Goal: Contribute content: Contribute content

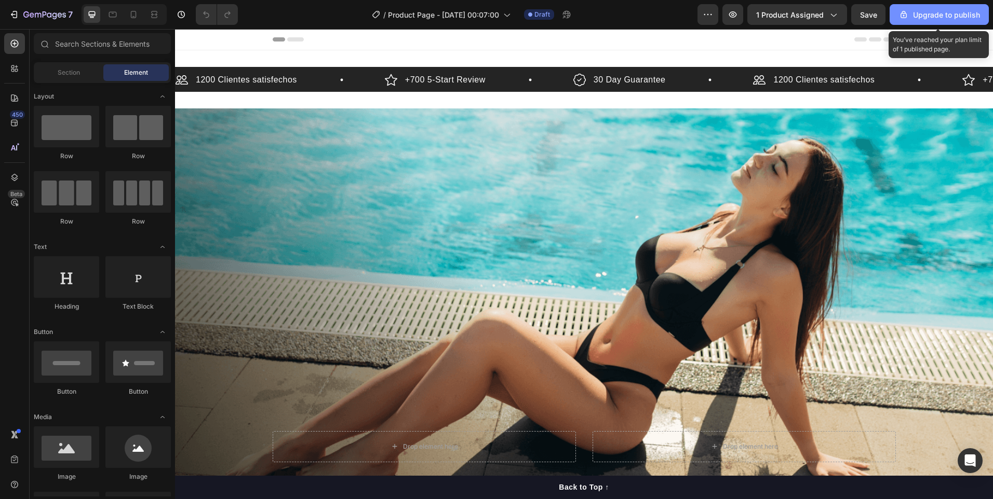
click at [942, 13] on div "Upgrade to publish" at bounding box center [939, 14] width 82 height 11
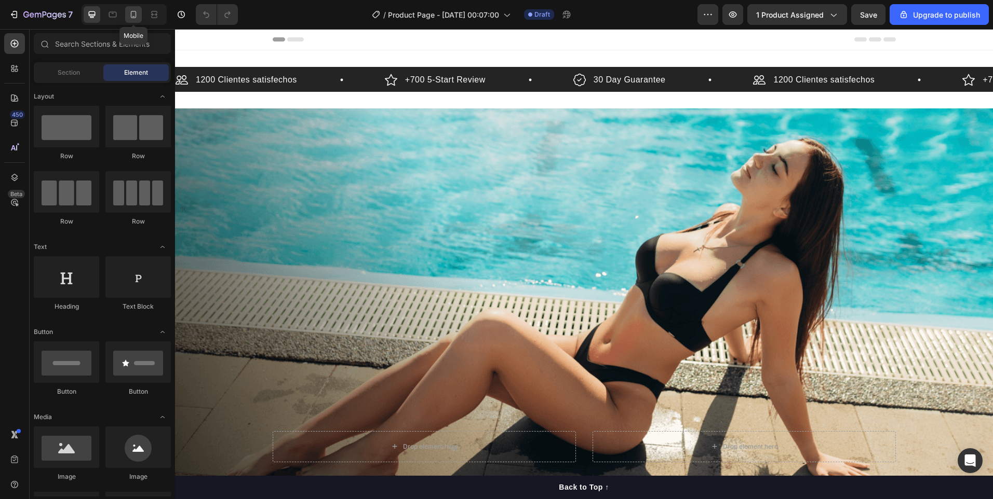
click at [133, 18] on icon at bounding box center [134, 14] width 6 height 7
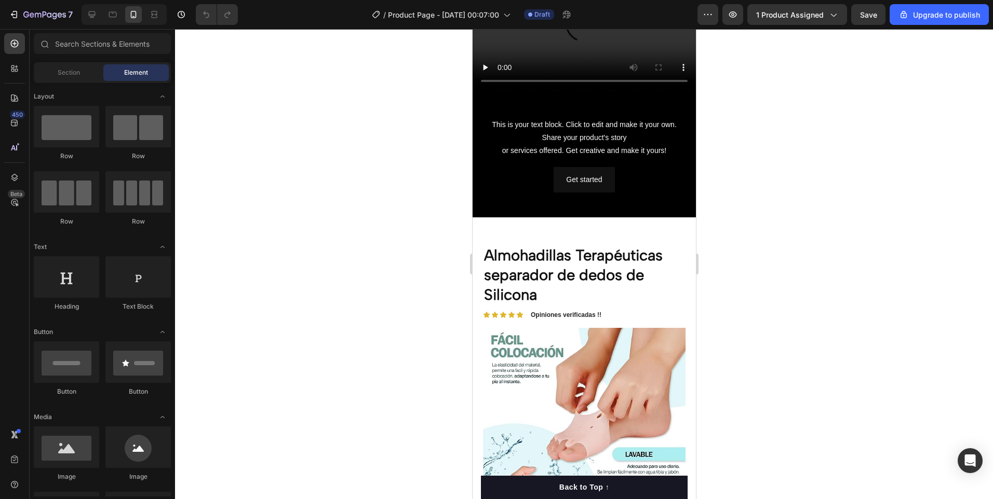
scroll to position [519, 0]
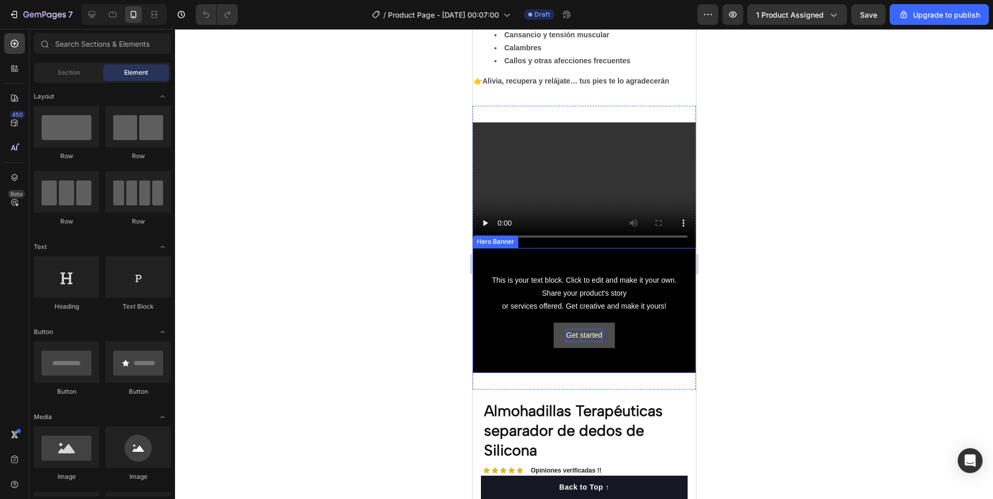
click at [666, 352] on div "Background Image" at bounding box center [583, 311] width 223 height 126
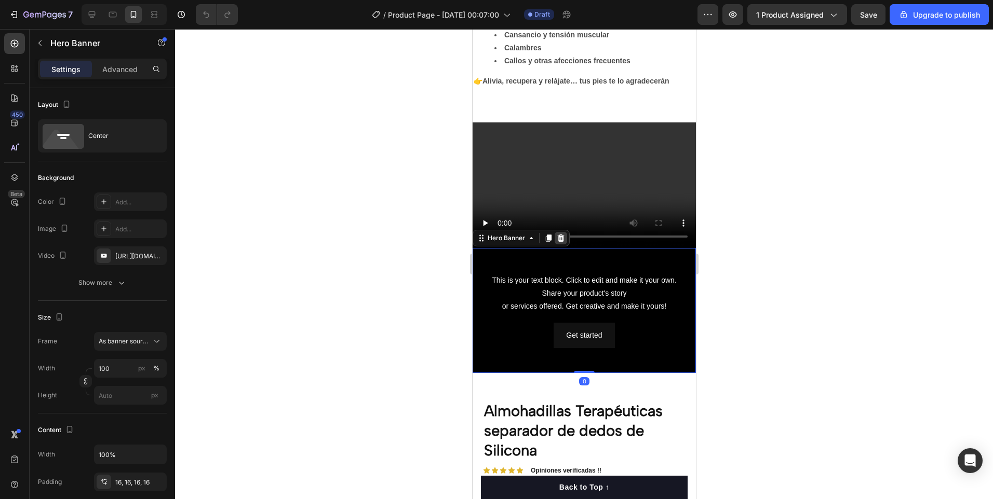
click at [564, 232] on div at bounding box center [560, 238] width 12 height 12
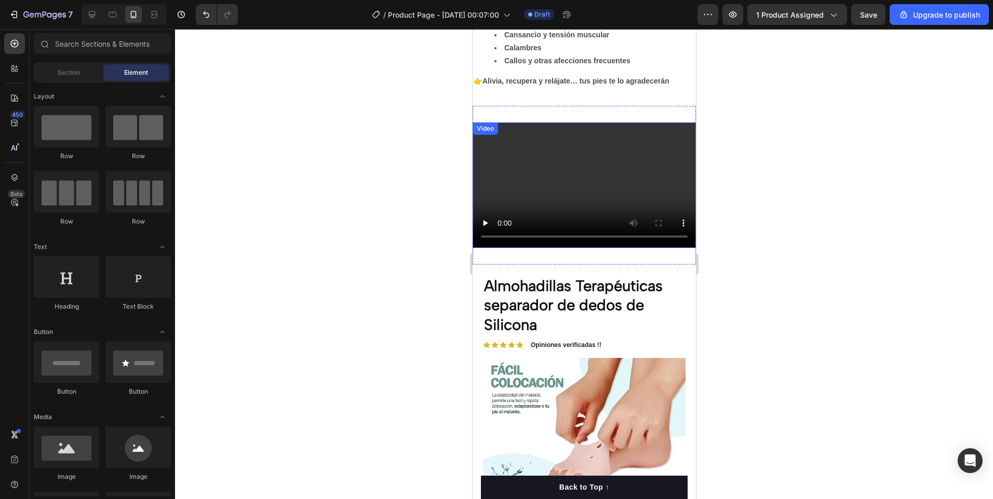
drag, startPoint x: 661, startPoint y: 174, endPoint x: 655, endPoint y: 201, distance: 28.3
click at [661, 174] on video at bounding box center [583, 186] width 223 height 126
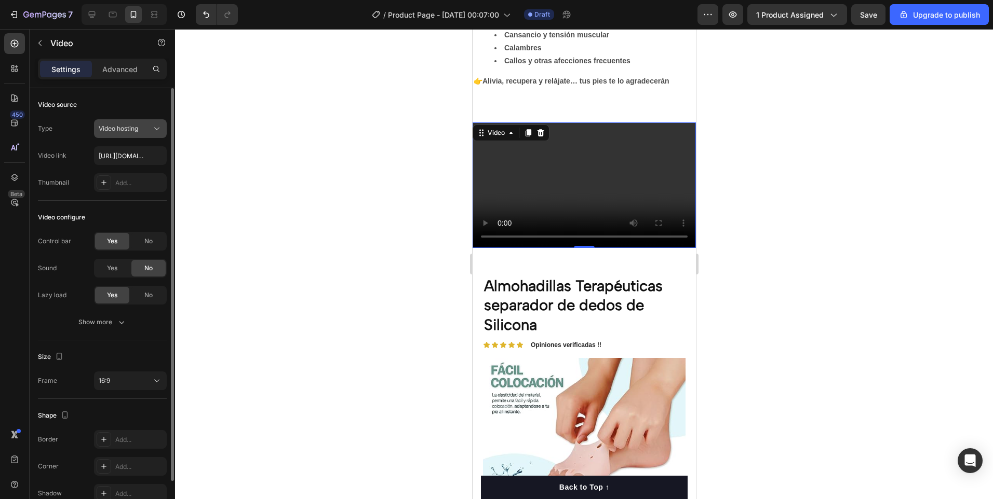
click at [153, 126] on icon at bounding box center [157, 129] width 10 height 10
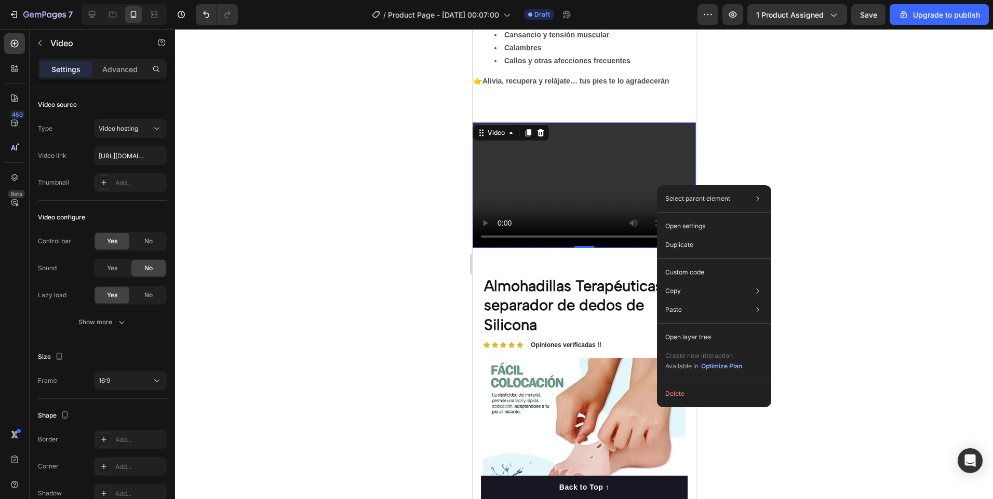
click at [352, 328] on div at bounding box center [584, 264] width 818 height 470
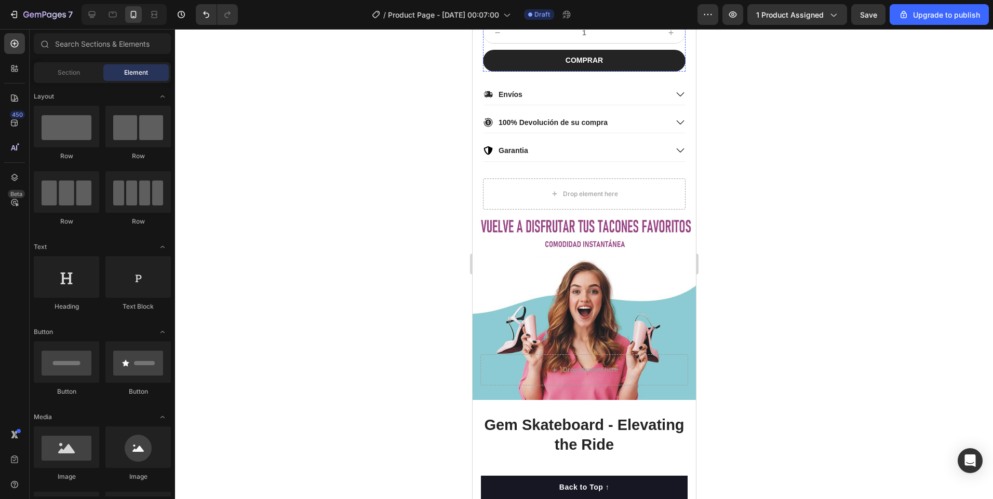
scroll to position [1246, 0]
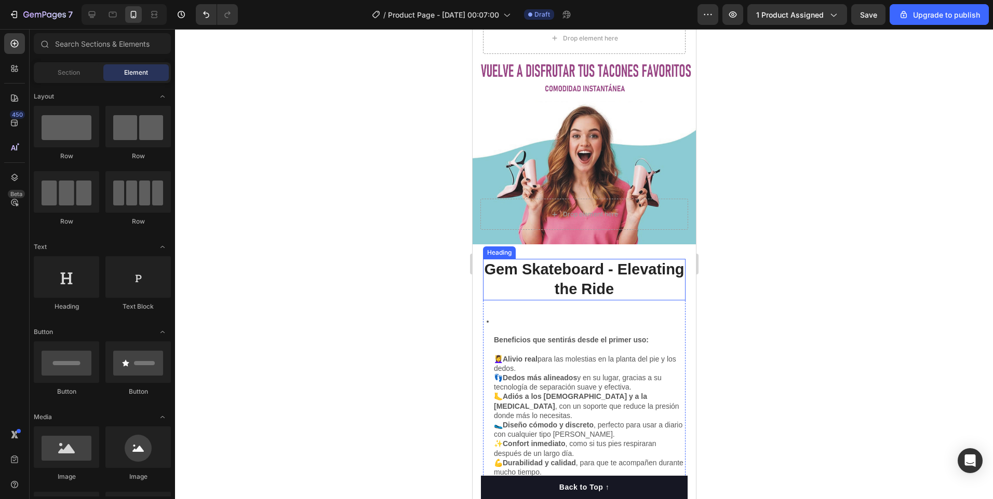
click at [601, 261] on h2 "Gem Skateboard - Elevating the Ride" at bounding box center [583, 279] width 202 height 41
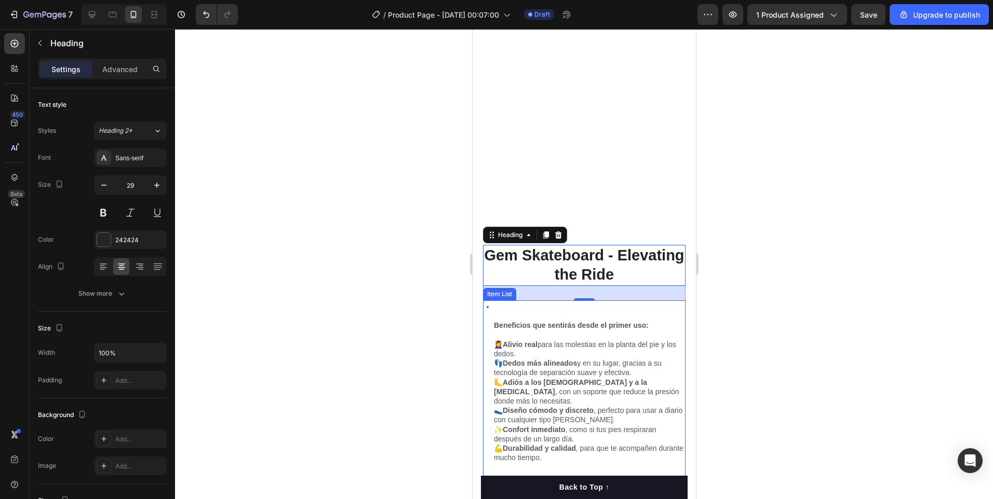
scroll to position [1505, 0]
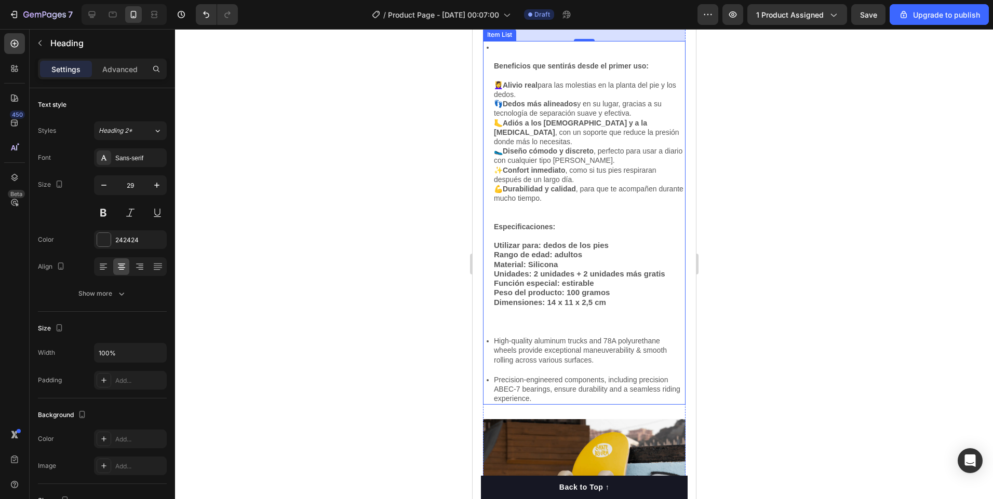
click at [495, 241] on strong "Utilizar para: dedos de los pies" at bounding box center [550, 245] width 115 height 9
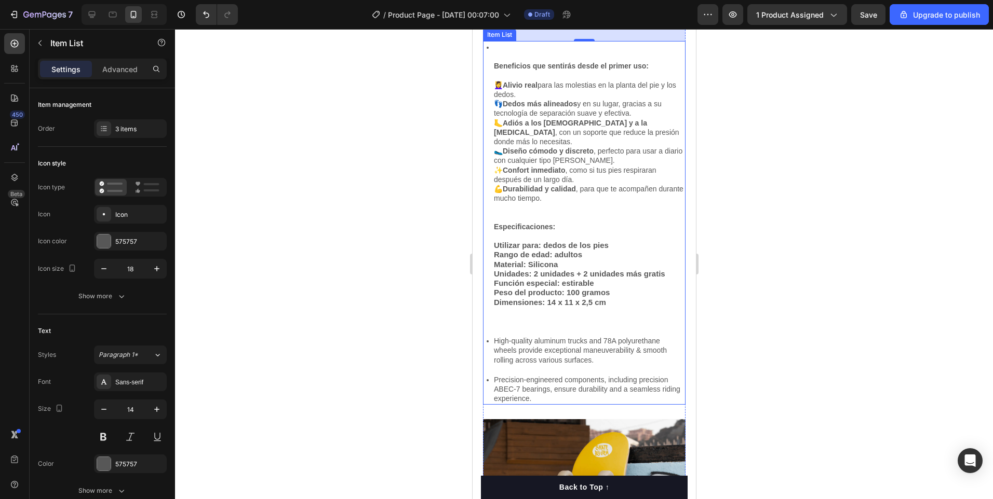
click at [495, 241] on strong "Utilizar para: dedos de los pies" at bounding box center [550, 245] width 115 height 9
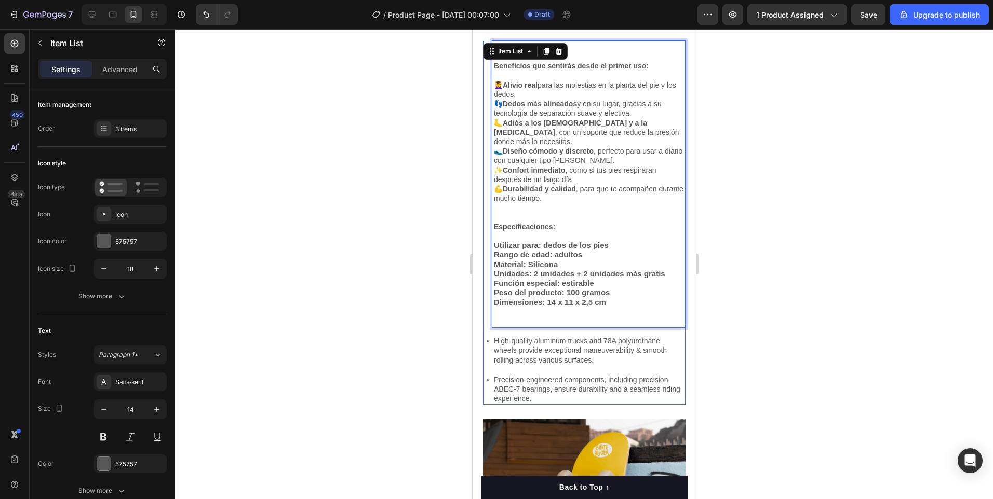
click at [495, 241] on strong "Utilizar para: dedos de los pies" at bounding box center [550, 245] width 115 height 9
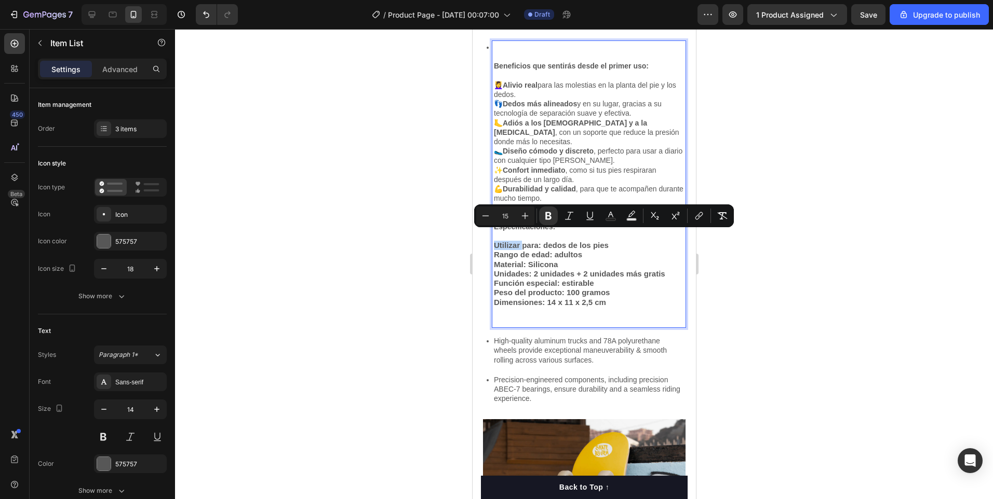
click at [495, 241] on strong "Utilizar para: dedos de los pies" at bounding box center [550, 245] width 115 height 9
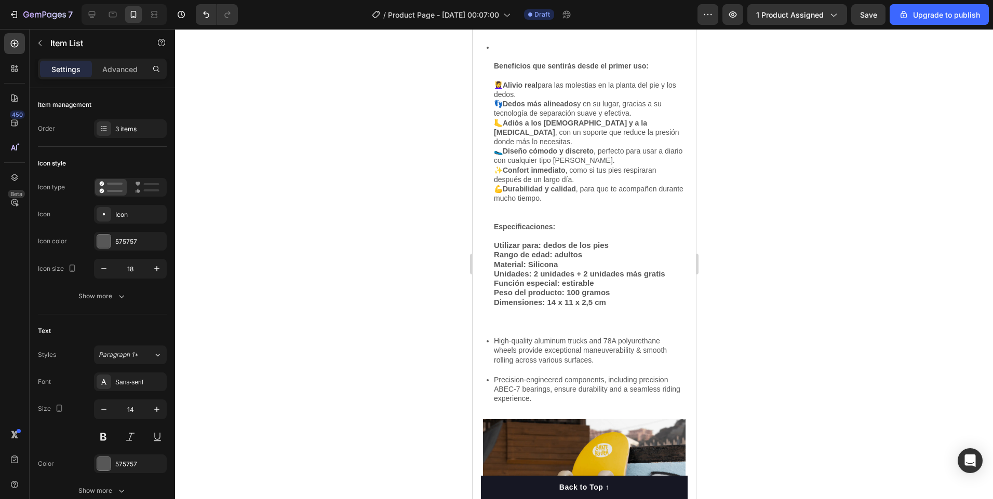
click at [625, 345] on p "High-quality aluminum trucks and 78A polyurethane wheels provide exceptional ma…" at bounding box center [588, 350] width 190 height 29
click at [683, 354] on div "Gem Skateboard - Elevating the Ride Heading Beneficios que sentirás desde el pr…" at bounding box center [583, 502] width 223 height 1063
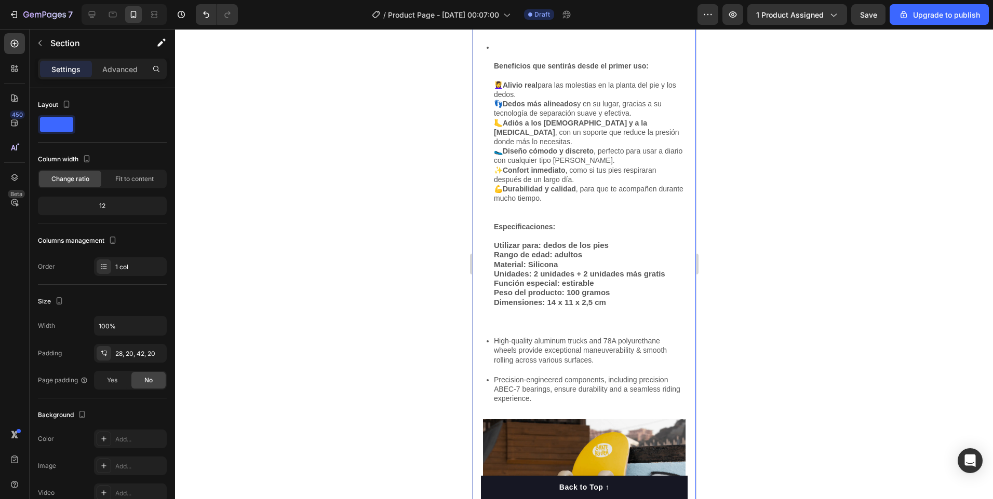
click at [673, 361] on div "Beneficios que sentirás desde el primer uso: 💆‍♀️ Alivio real para las molestia…" at bounding box center [583, 223] width 202 height 364
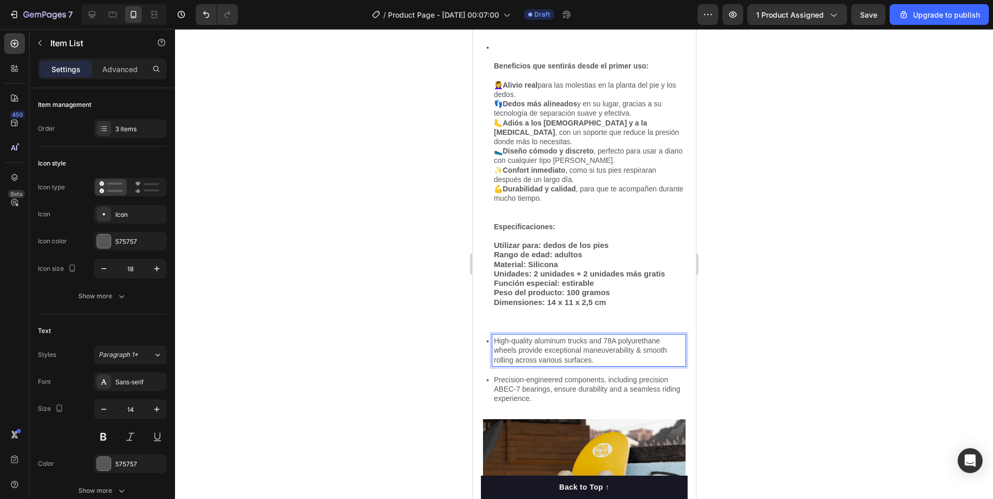
click at [482, 337] on icon at bounding box center [486, 341] width 9 height 9
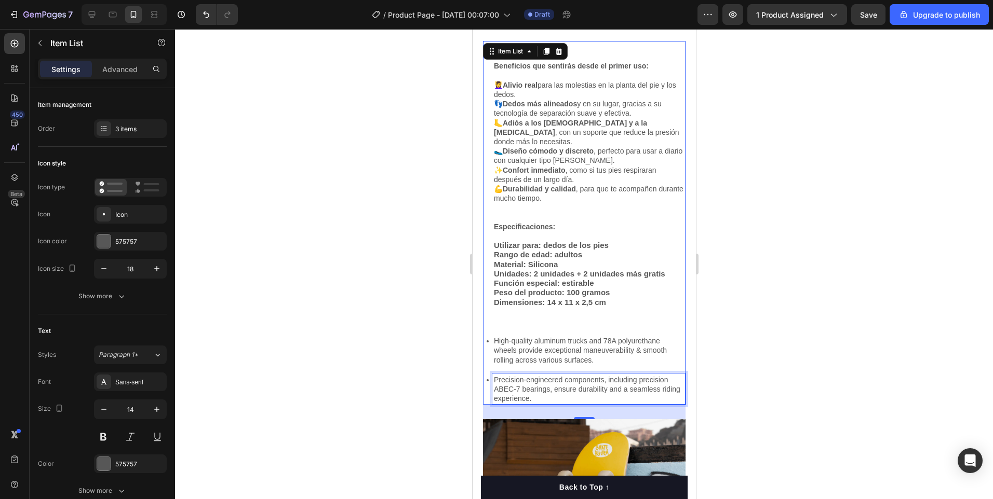
click at [514, 375] on p "Precision-engineered components, including precision ABEC-7 bearings, ensure du…" at bounding box center [588, 389] width 190 height 29
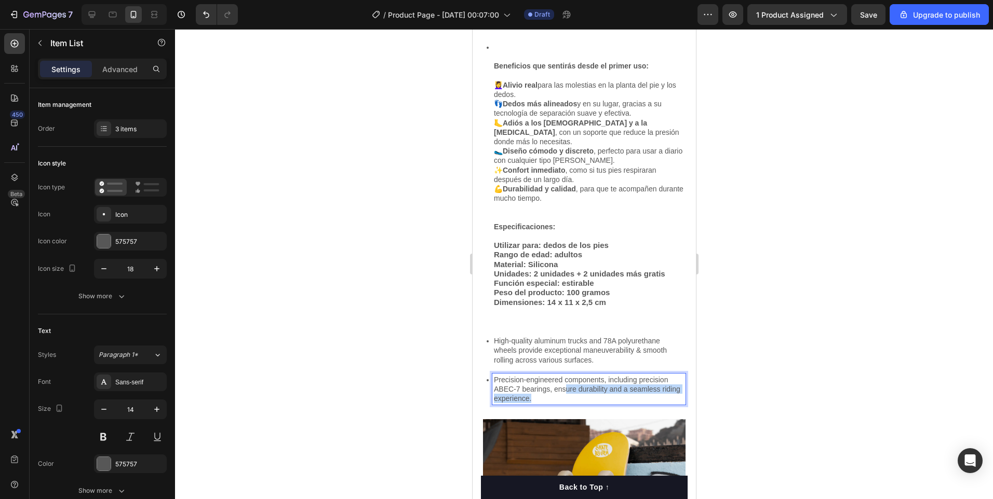
drag, startPoint x: 664, startPoint y: 387, endPoint x: 544, endPoint y: 384, distance: 120.5
click at [563, 384] on p "Precision-engineered components, including precision ABEC-7 bearings, ensure du…" at bounding box center [588, 389] width 190 height 29
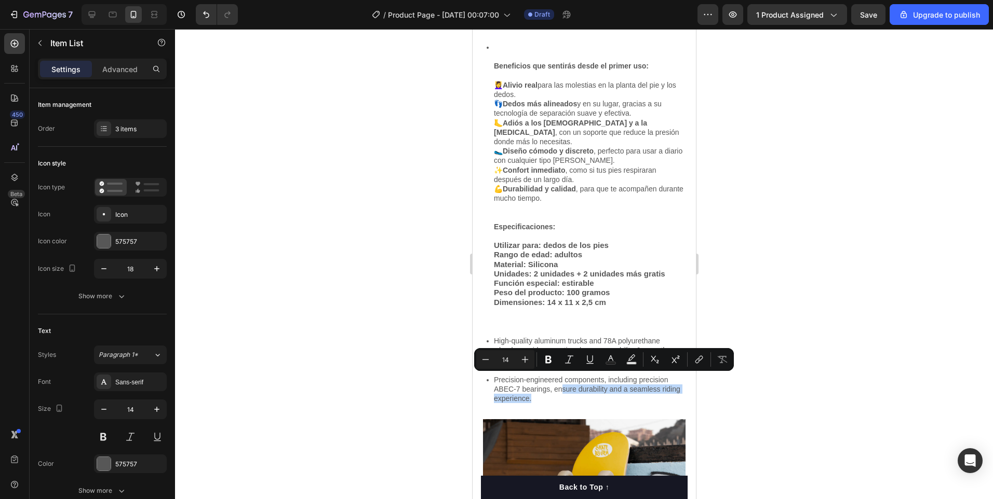
click at [483, 376] on icon at bounding box center [486, 380] width 9 height 9
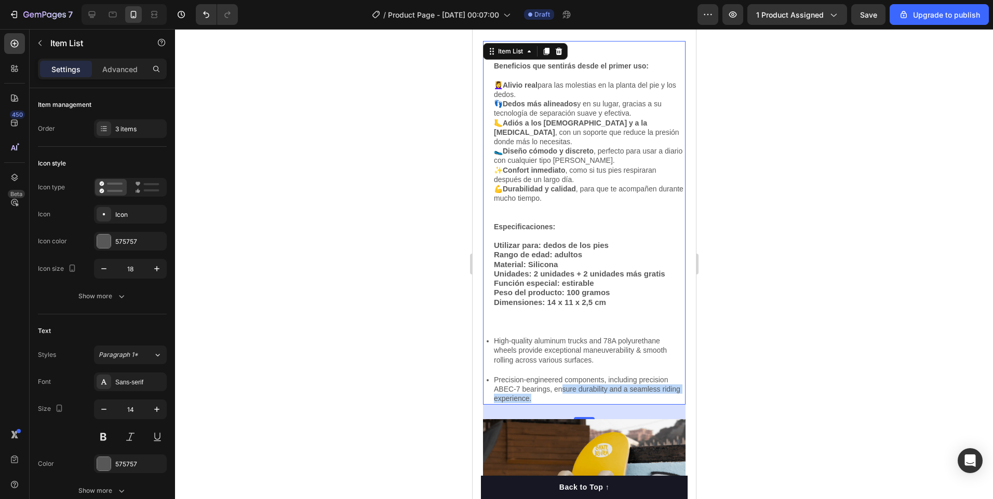
click at [483, 376] on icon at bounding box center [486, 380] width 9 height 9
click at [485, 379] on div "Precision-engineered components, including precision ABEC-7 bearings, ensure du…" at bounding box center [583, 390] width 202 height 32
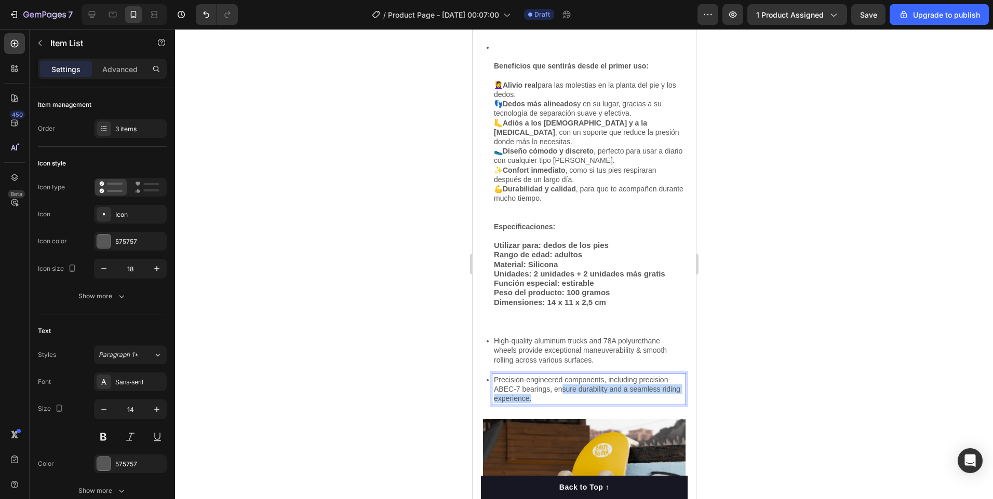
click at [628, 387] on p "Precision-engineered components, including precision ABEC-7 bearings, ensure du…" at bounding box center [588, 389] width 190 height 29
drag, startPoint x: 634, startPoint y: 390, endPoint x: 611, endPoint y: 392, distance: 22.9
click at [611, 392] on p "Precision-engineered components, including precision ABEC-7 bearings, ensure du…" at bounding box center [588, 389] width 190 height 29
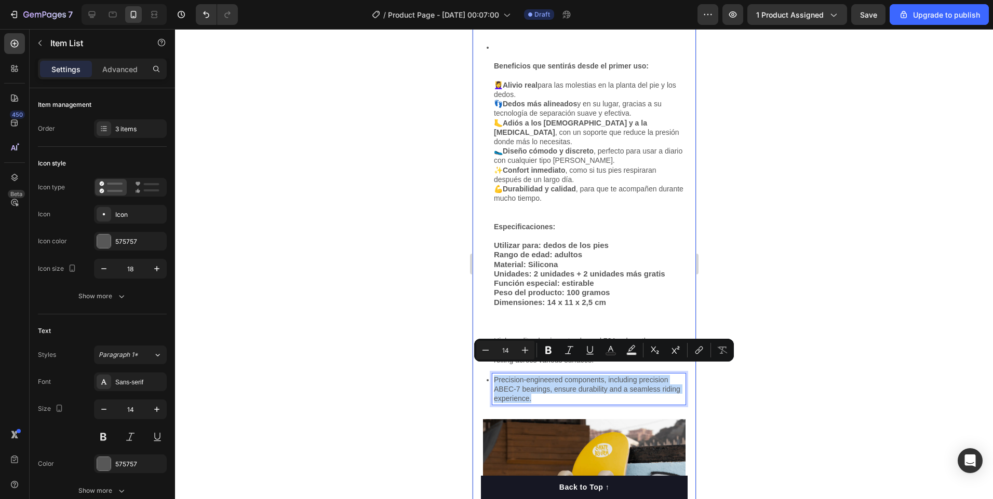
drag, startPoint x: 590, startPoint y: 392, endPoint x: 474, endPoint y: 363, distance: 119.0
click at [474, 363] on div "Gem Skateboard - Elevating the Ride Heading Beneficios que sentirás desde el pr…" at bounding box center [583, 502] width 223 height 1063
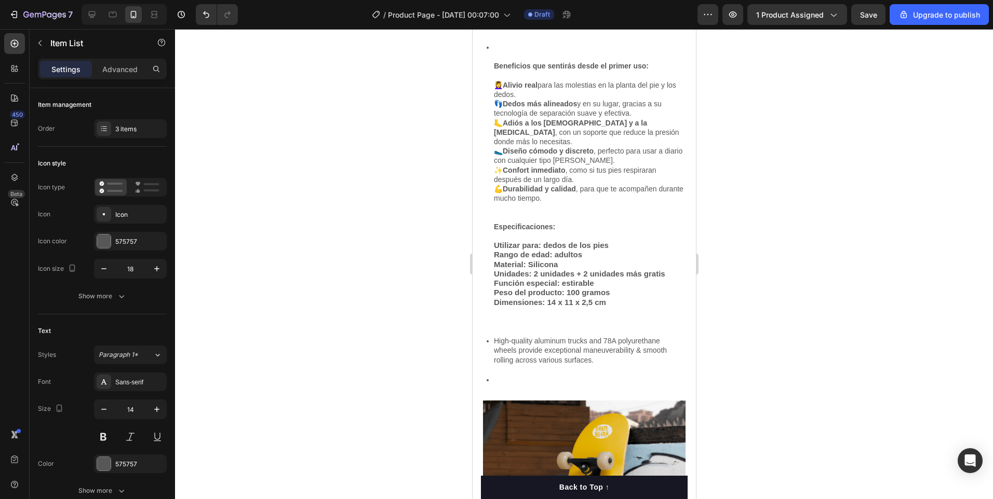
click at [487, 379] on icon at bounding box center [487, 380] width 2 height 2
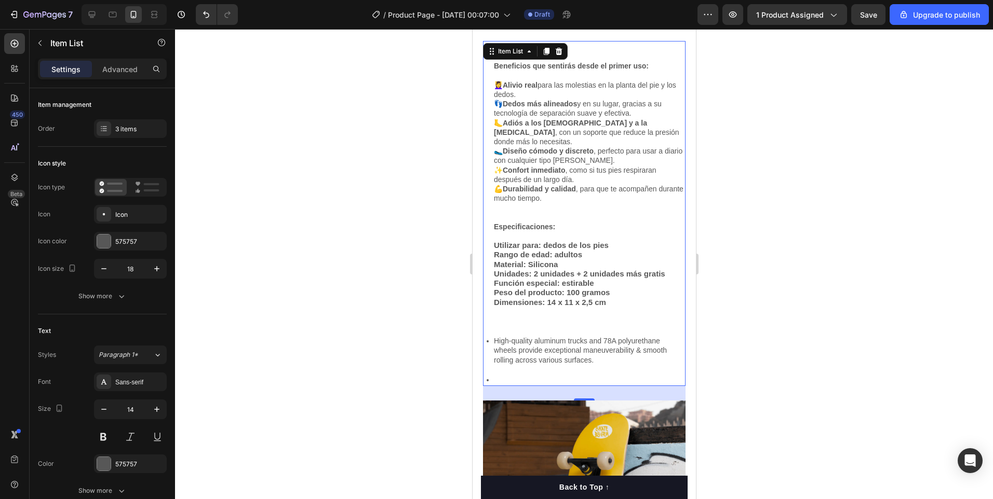
click at [487, 379] on icon at bounding box center [487, 380] width 2 height 2
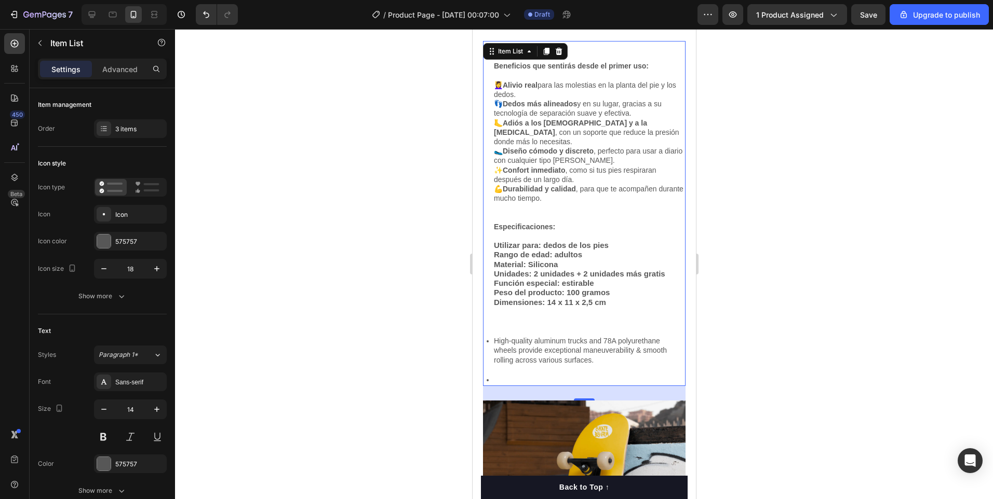
click at [487, 379] on icon at bounding box center [487, 380] width 2 height 2
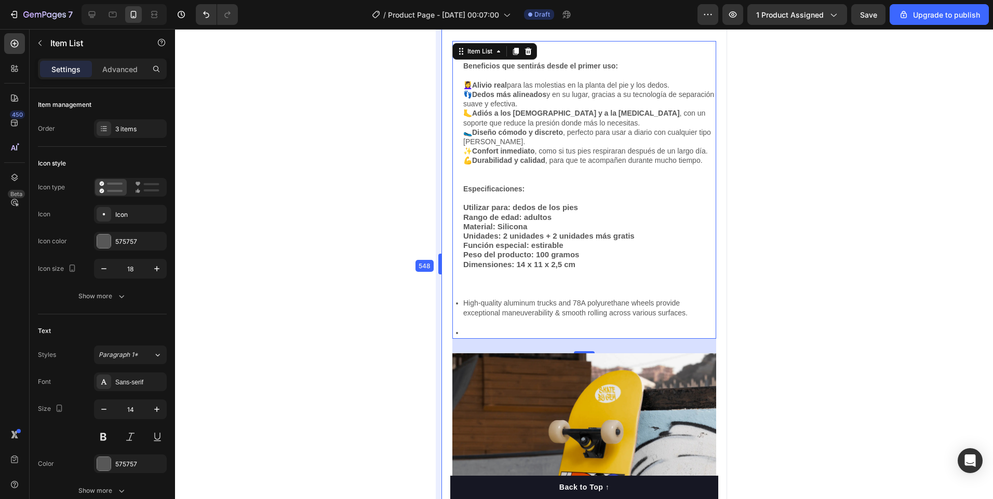
drag, startPoint x: 468, startPoint y: 323, endPoint x: 407, endPoint y: 351, distance: 67.4
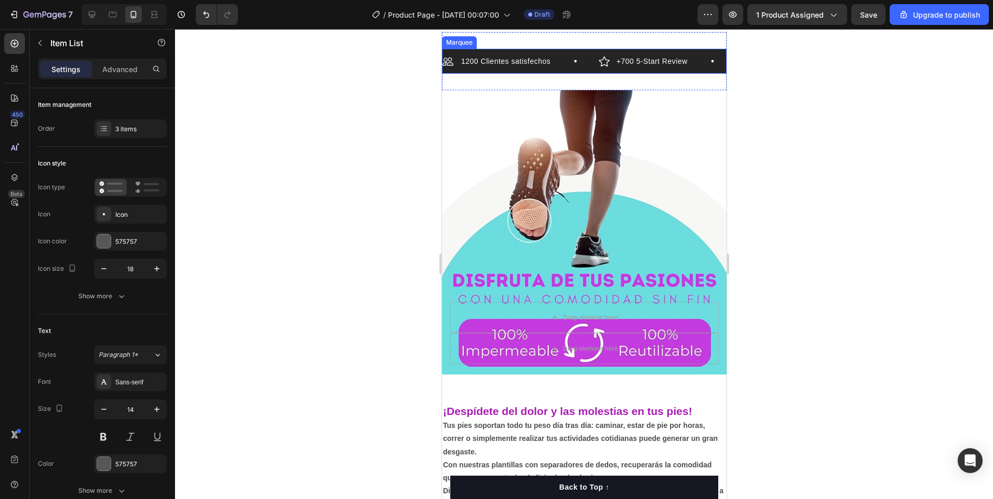
scroll to position [0, 0]
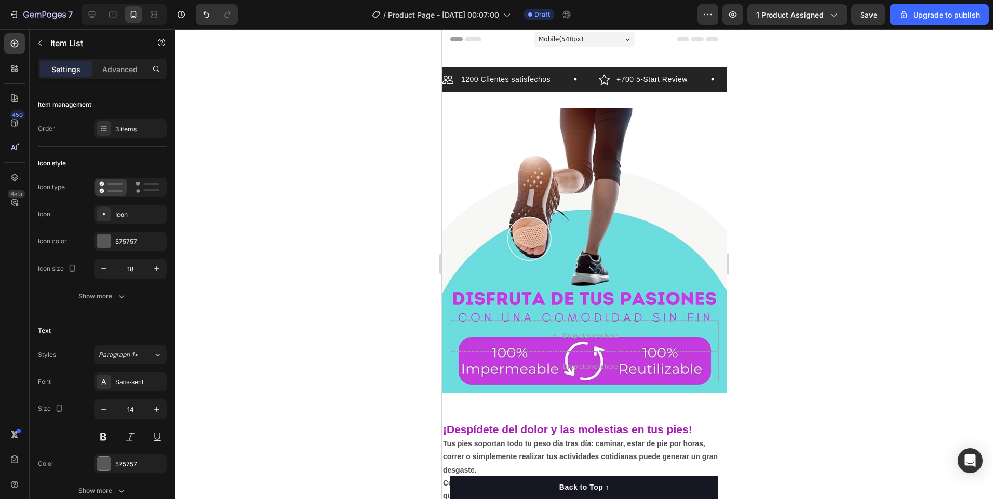
click at [626, 41] on div "Mobile ( 548 px)" at bounding box center [583, 40] width 101 height 16
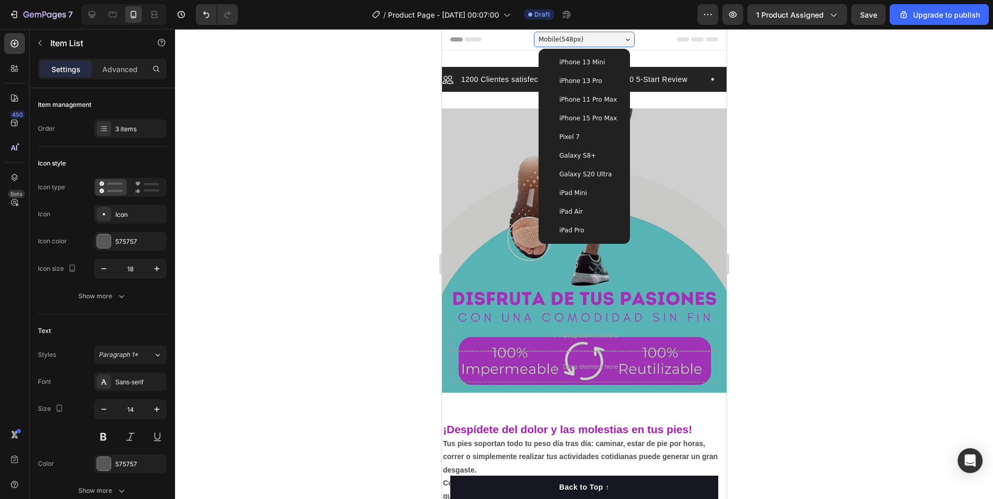
drag, startPoint x: 589, startPoint y: 115, endPoint x: 590, endPoint y: 125, distance: 10.0
click at [589, 115] on span "iPhone 15 Pro Max" at bounding box center [588, 118] width 58 height 10
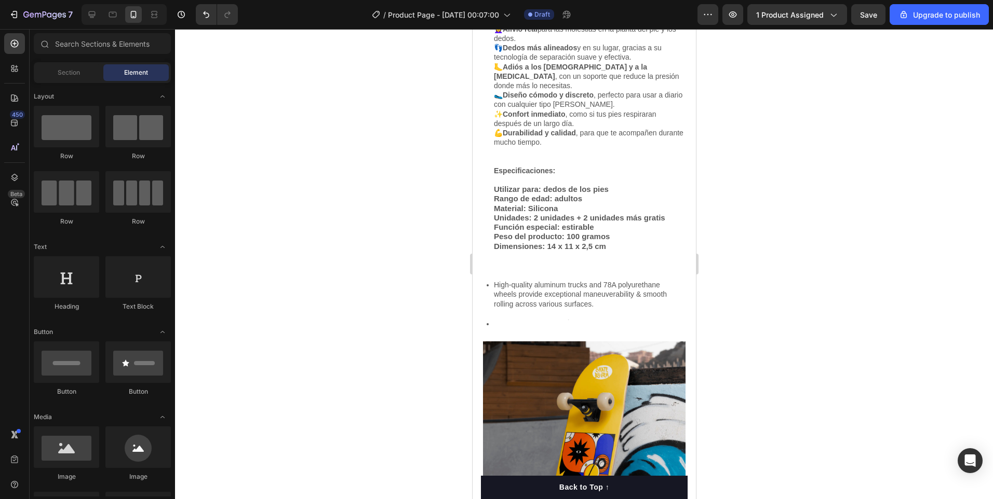
scroll to position [1627, 0]
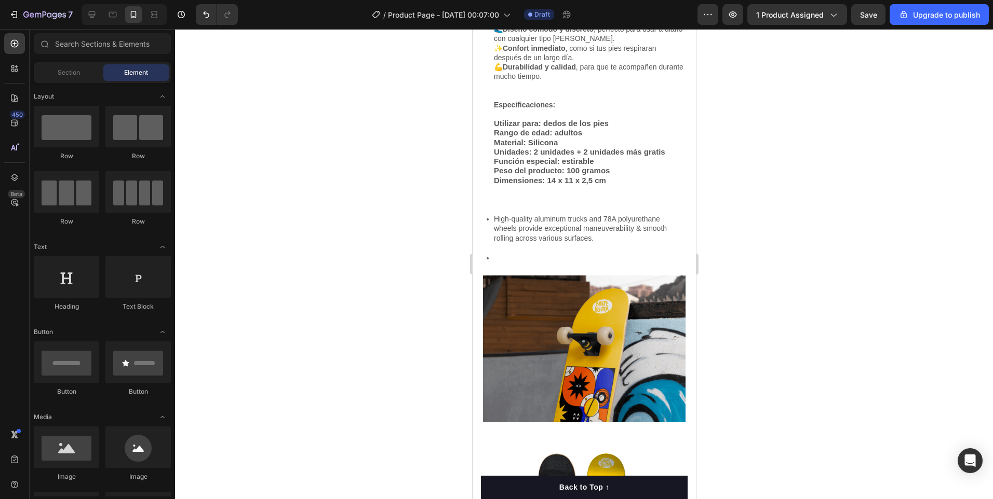
drag, startPoint x: 691, startPoint y: 58, endPoint x: 1172, endPoint y: 267, distance: 524.3
click at [628, 228] on p "High-quality aluminum trucks and 78A polyurethane wheels provide exceptional ma…" at bounding box center [588, 228] width 190 height 29
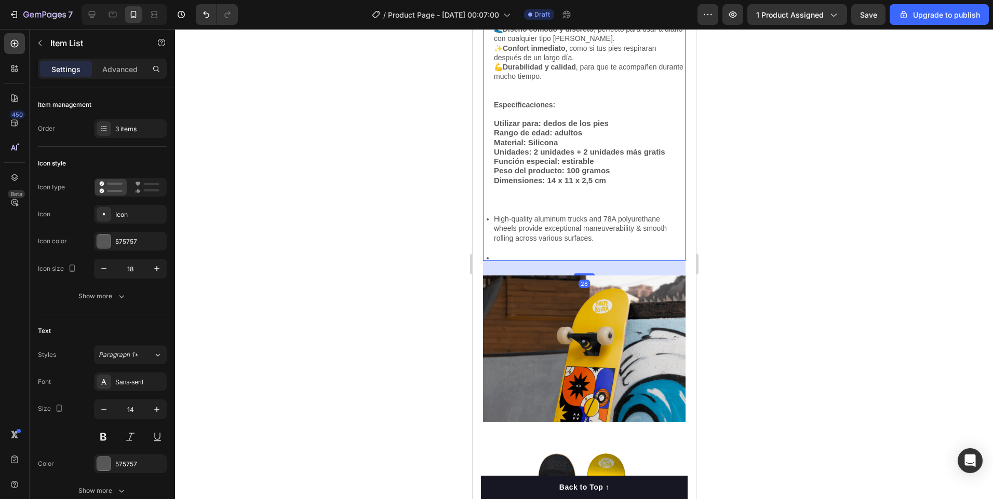
click at [628, 228] on p "High-quality aluminum trucks and 78A polyurethane wheels provide exceptional ma…" at bounding box center [588, 228] width 190 height 29
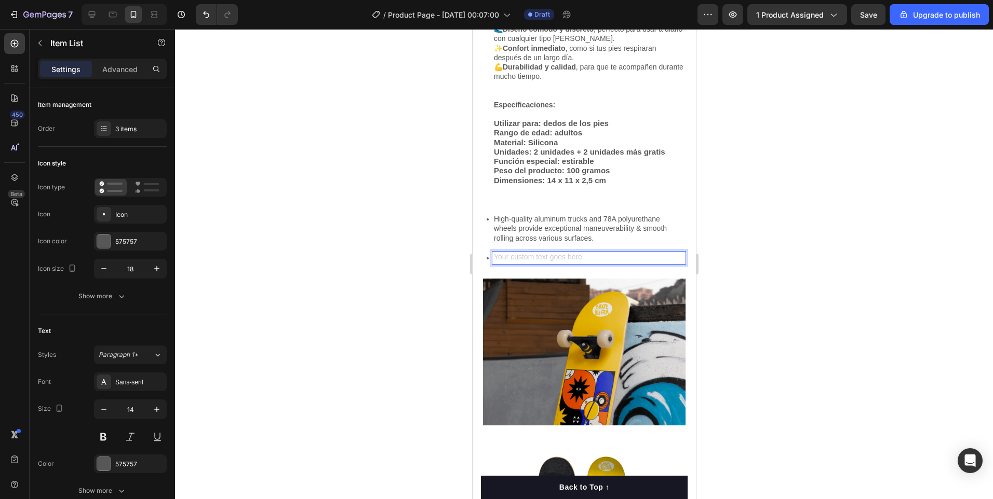
click at [588, 254] on div "Rich Text Editor. Editing area: main" at bounding box center [588, 258] width 193 height 12
click at [483, 254] on div "Beneficios que sentirás desde el primer uso: 💆‍♀️ Alivio real para las molestia…" at bounding box center [583, 91] width 202 height 345
click at [486, 254] on icon at bounding box center [486, 258] width 9 height 9
click at [500, 252] on div "Rich Text Editor. Editing area: main" at bounding box center [588, 258] width 193 height 12
drag, startPoint x: 484, startPoint y: 246, endPoint x: 620, endPoint y: 247, distance: 135.5
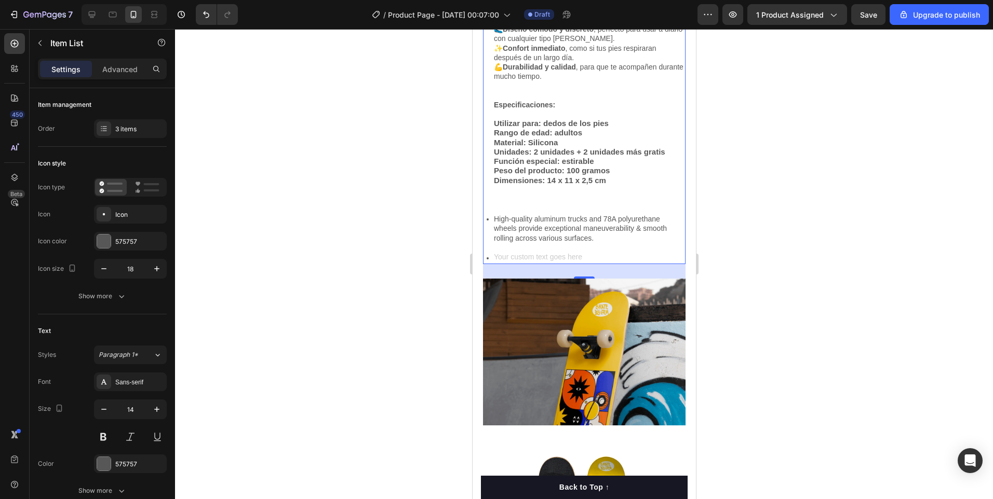
click at [620, 252] on div at bounding box center [583, 258] width 202 height 12
click at [620, 252] on div "Rich Text Editor. Editing area: main" at bounding box center [588, 258] width 193 height 12
click at [484, 254] on icon at bounding box center [486, 258] width 9 height 9
click at [487, 257] on icon at bounding box center [487, 258] width 2 height 2
click at [481, 246] on div "Gem Skateboard - Elevating the Ride Heading Beneficios que sentirás desde el pr…" at bounding box center [583, 371] width 223 height 1044
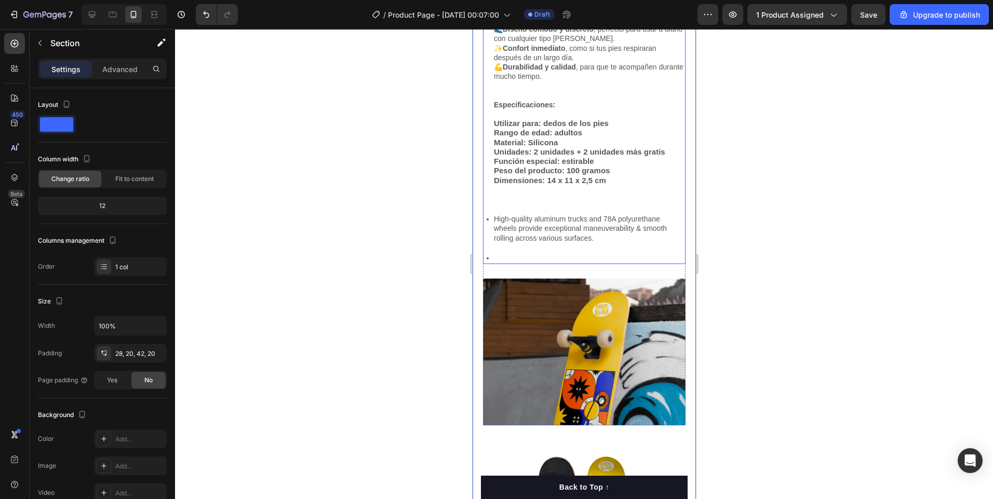
click at [484, 254] on icon at bounding box center [486, 258] width 9 height 9
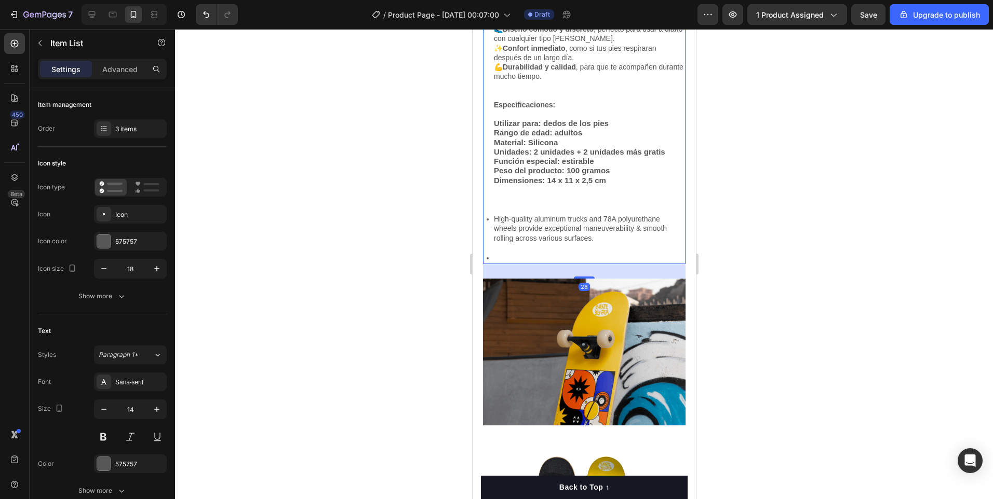
click at [486, 254] on icon at bounding box center [486, 258] width 9 height 9
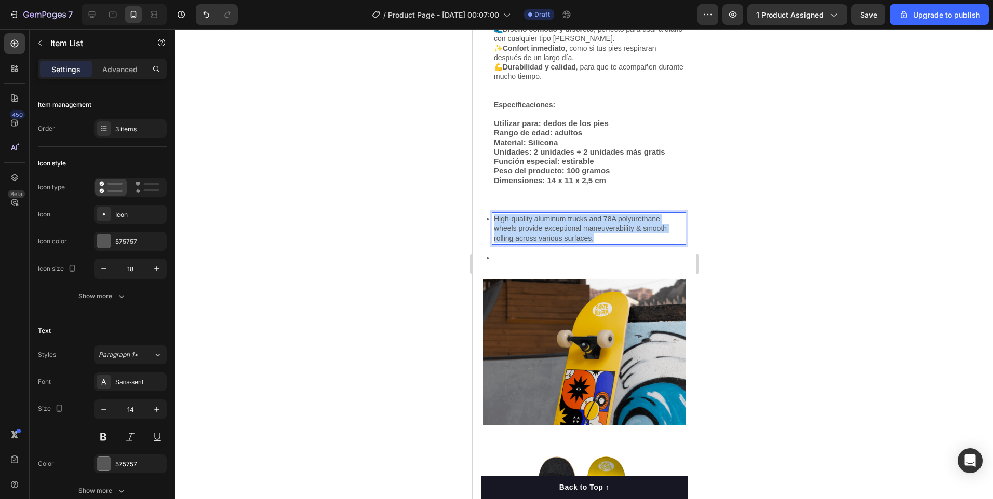
drag, startPoint x: 633, startPoint y: 226, endPoint x: 441, endPoint y: 193, distance: 194.8
click at [472, 193] on html "iPhone 15 Pro Max ( 430 px) iPhone 13 Mini iPhone 13 Pro iPhone 11 Pro Max iPho…" at bounding box center [583, 294] width 223 height 3784
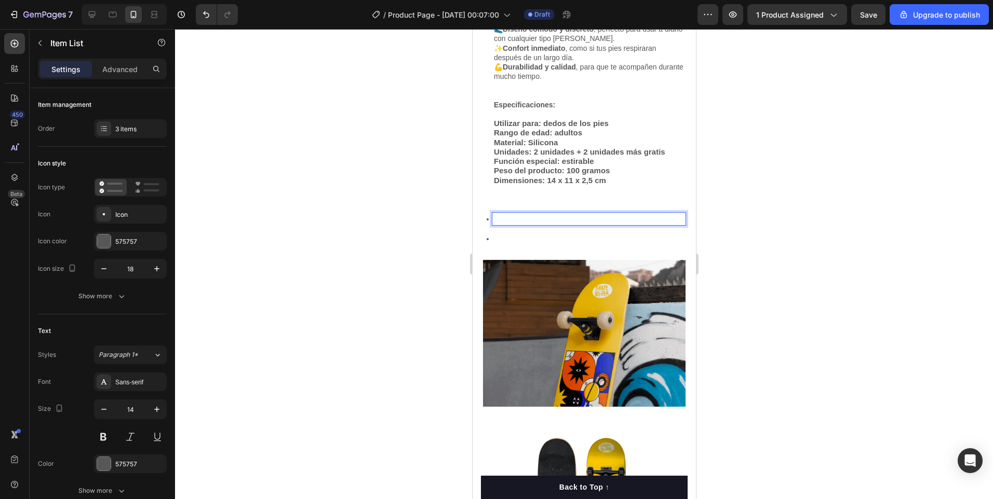
click at [483, 215] on icon at bounding box center [486, 219] width 9 height 9
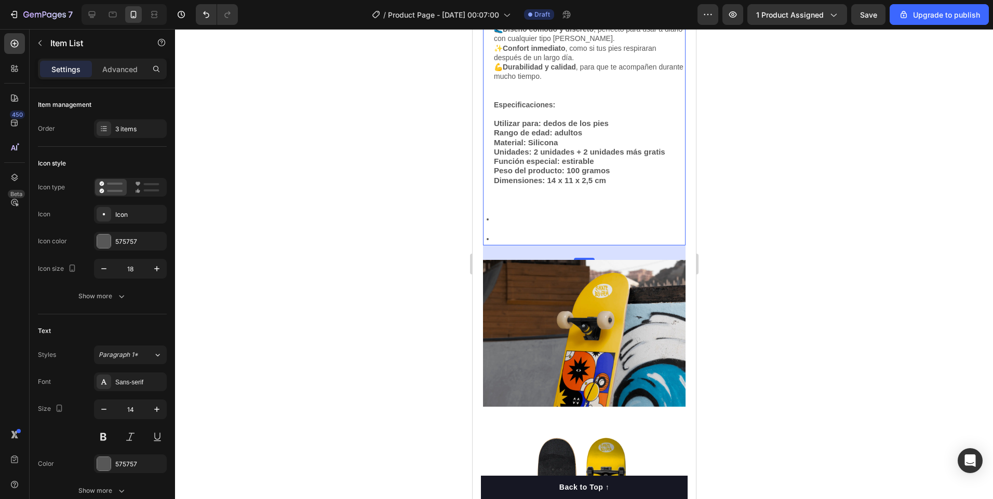
drag, startPoint x: 498, startPoint y: 207, endPoint x: 573, endPoint y: 218, distance: 75.5
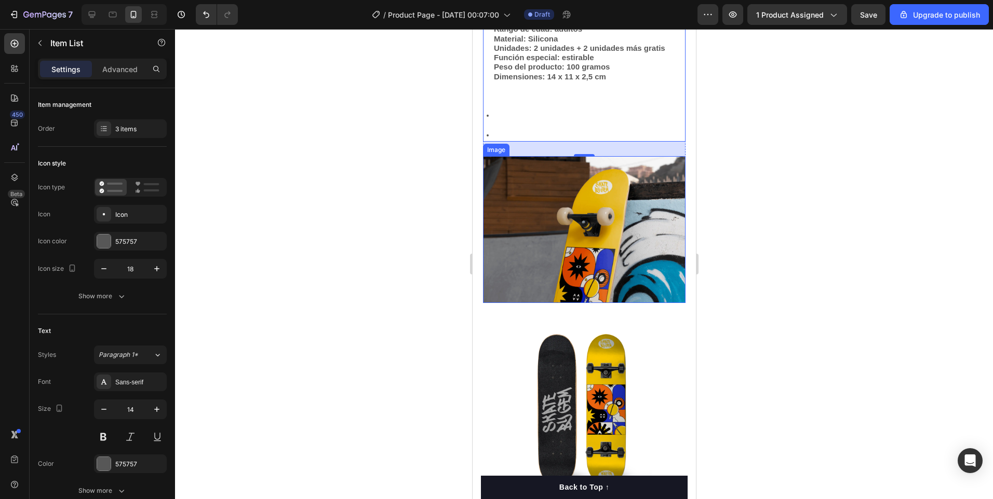
click at [596, 245] on img at bounding box center [583, 229] width 202 height 147
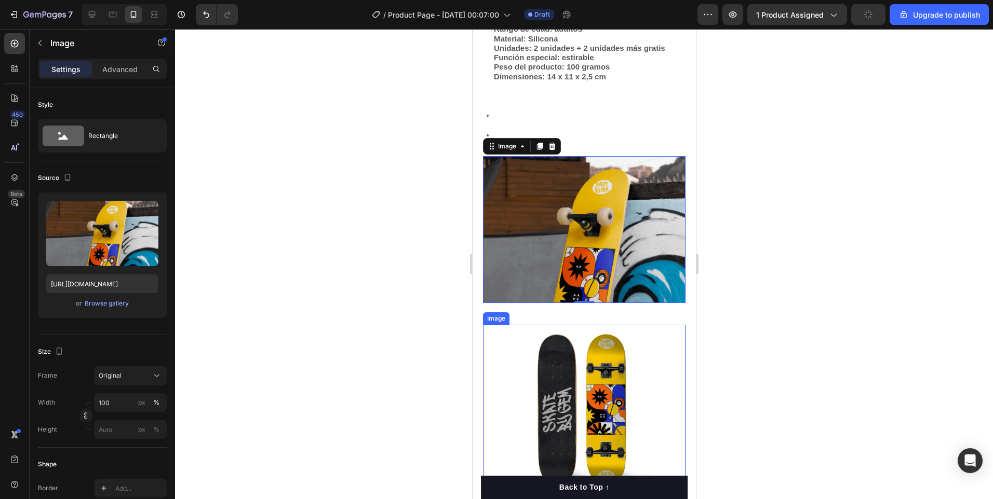
scroll to position [1835, 0]
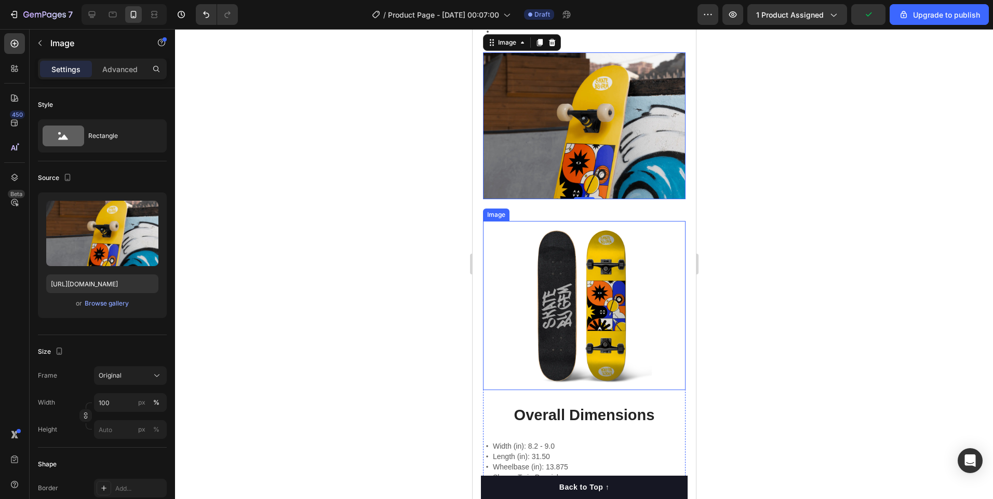
click at [660, 311] on img at bounding box center [583, 305] width 202 height 169
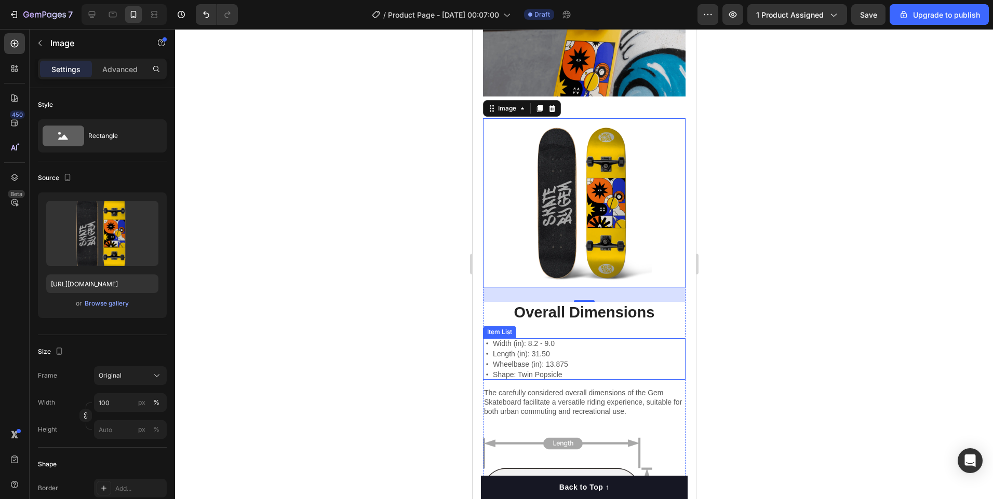
scroll to position [1939, 0]
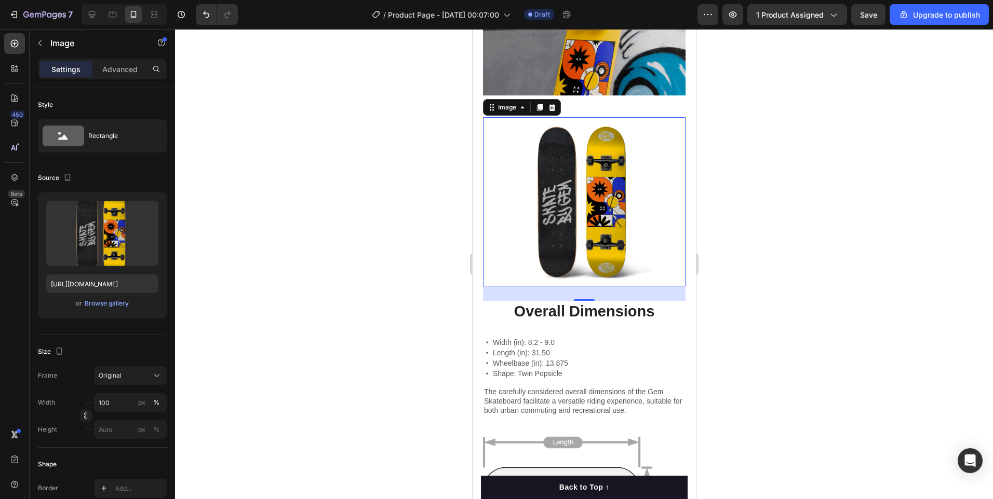
click at [645, 235] on img at bounding box center [583, 201] width 202 height 169
click at [105, 300] on div "Browse gallery" at bounding box center [107, 303] width 44 height 9
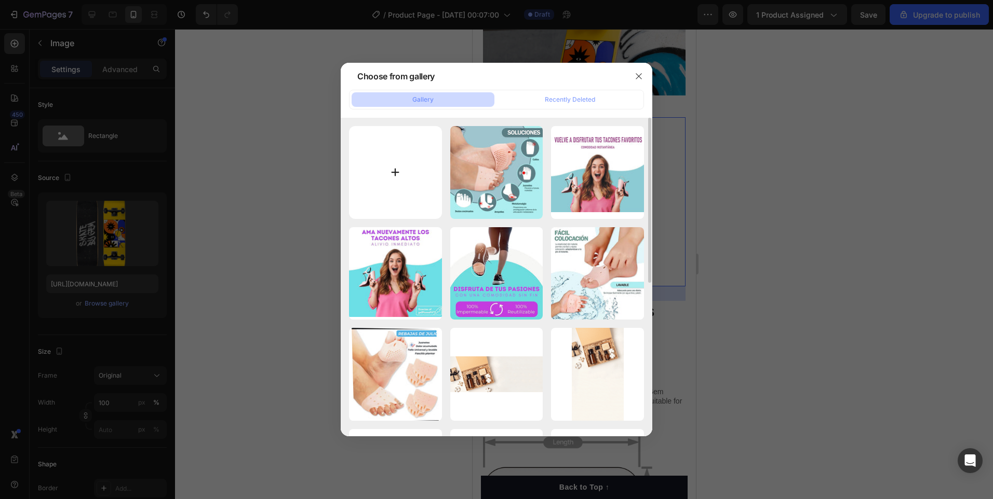
click at [375, 170] on input "file" at bounding box center [395, 172] width 93 height 93
type input "C:\fakepath\H2b4074bae5104a4eadb13da1b77a52c1G.png"
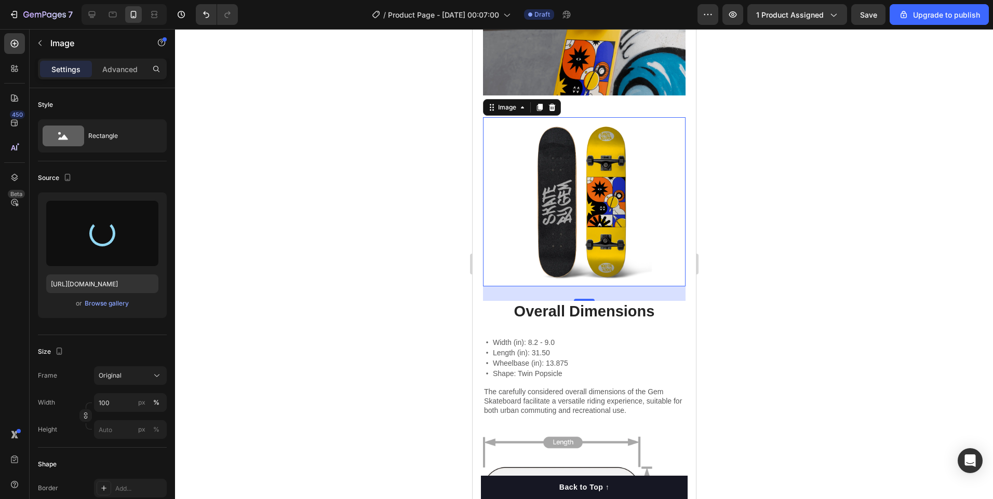
type input "[URL][DOMAIN_NAME]"
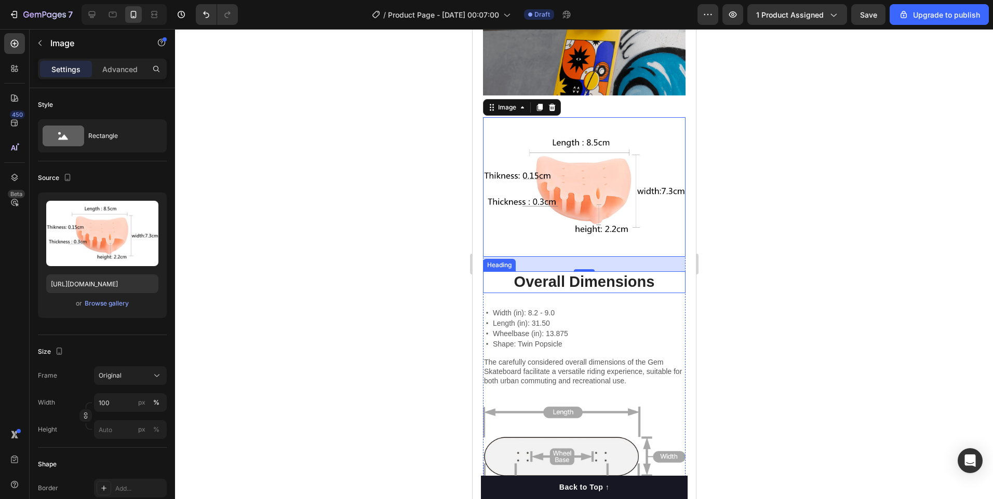
click at [583, 271] on h2 "Overall Dimensions" at bounding box center [583, 282] width 202 height 22
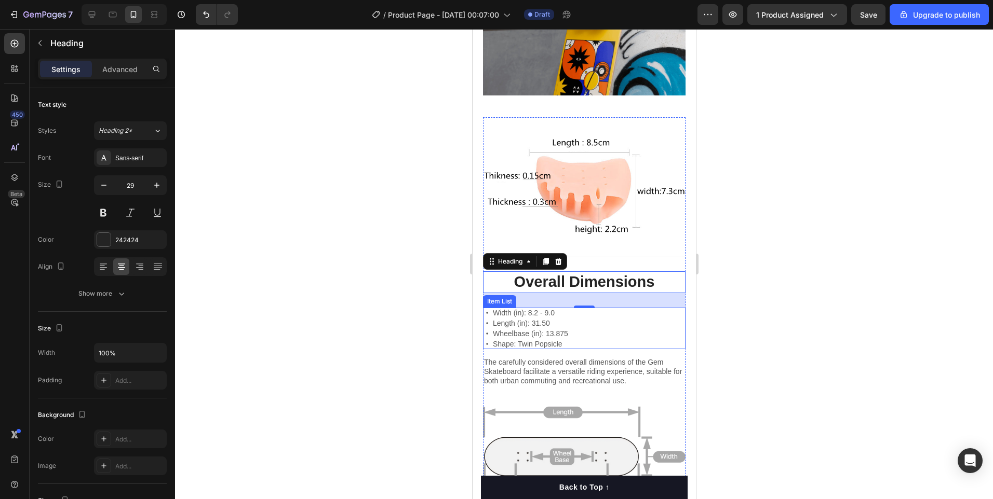
click at [572, 311] on div "Width (in): 8.2 - 9.0 Length (in): 31.50 Wheelbase (in): 13.875 Shape: Twin Pop…" at bounding box center [583, 329] width 202 height 42
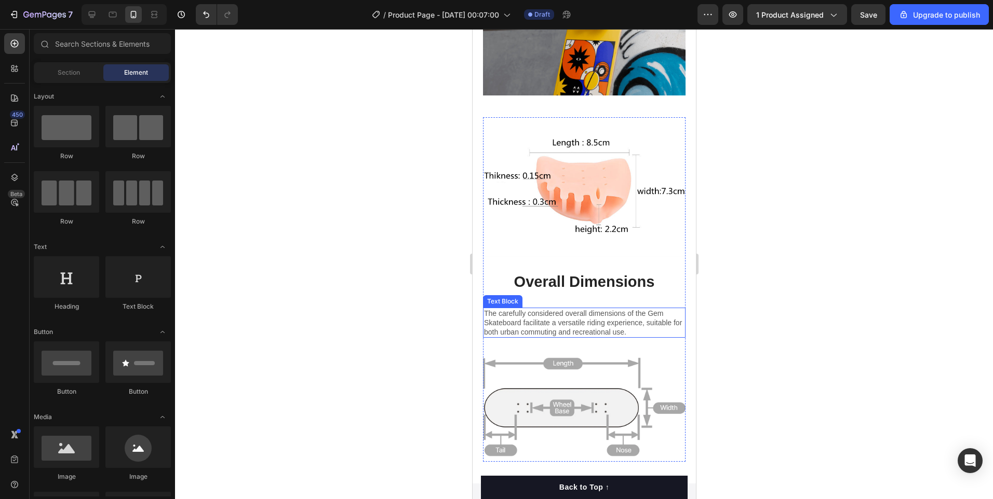
click at [580, 309] on p "The carefully considered overall dimensions of the Gem Skateboard facilitate a …" at bounding box center [583, 323] width 200 height 29
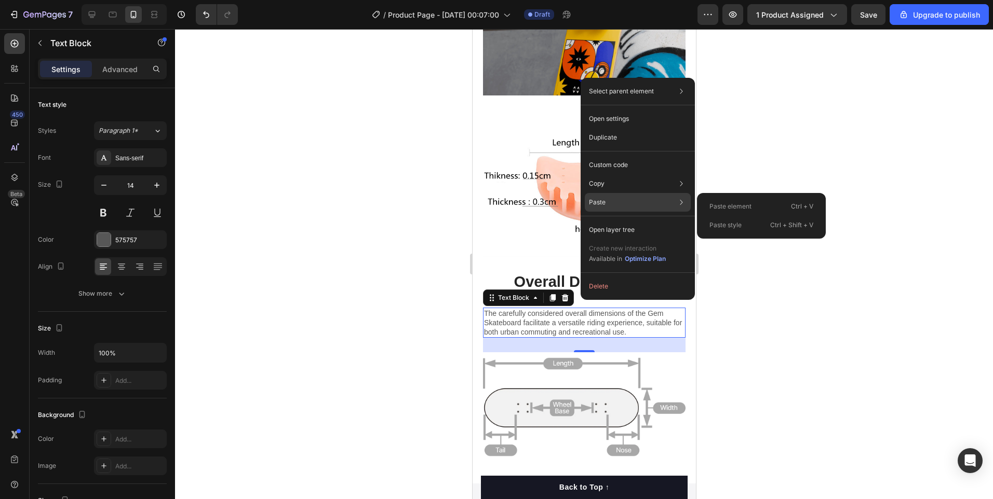
click at [707, 216] on div "Paste element Ctrl + V" at bounding box center [761, 225] width 120 height 19
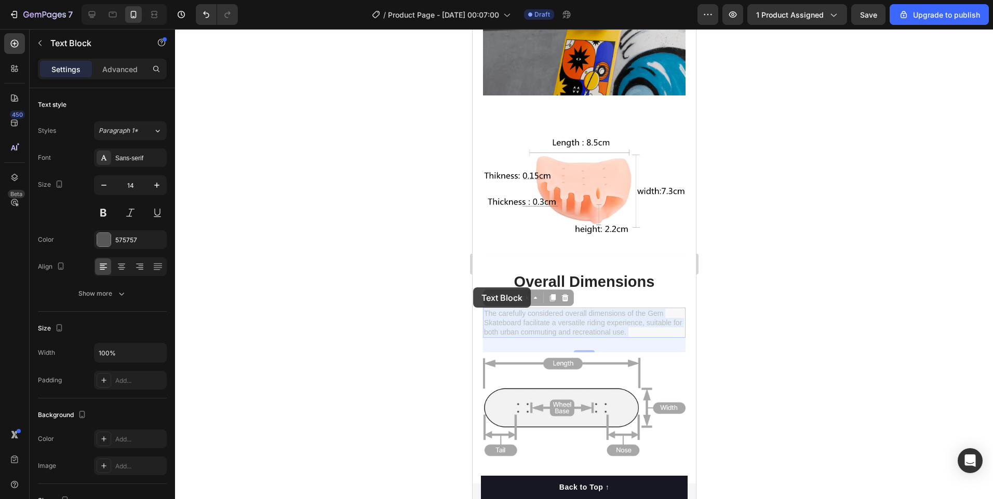
drag, startPoint x: 644, startPoint y: 307, endPoint x: 592, endPoint y: 300, distance: 52.4
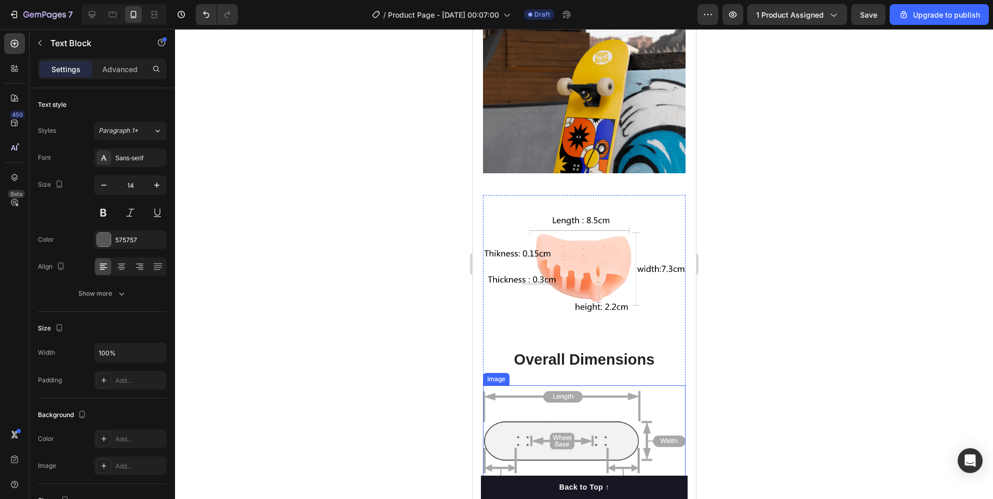
scroll to position [2017, 0]
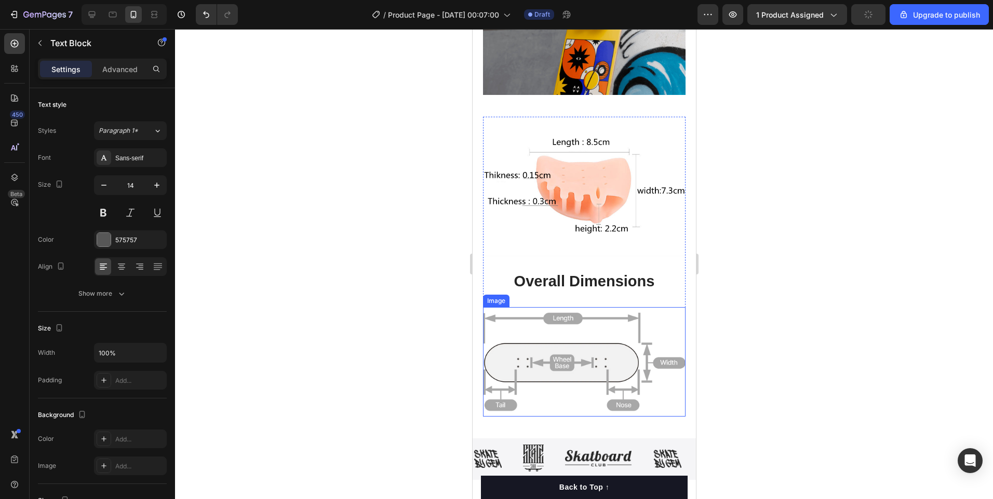
click at [600, 340] on img at bounding box center [583, 362] width 202 height 110
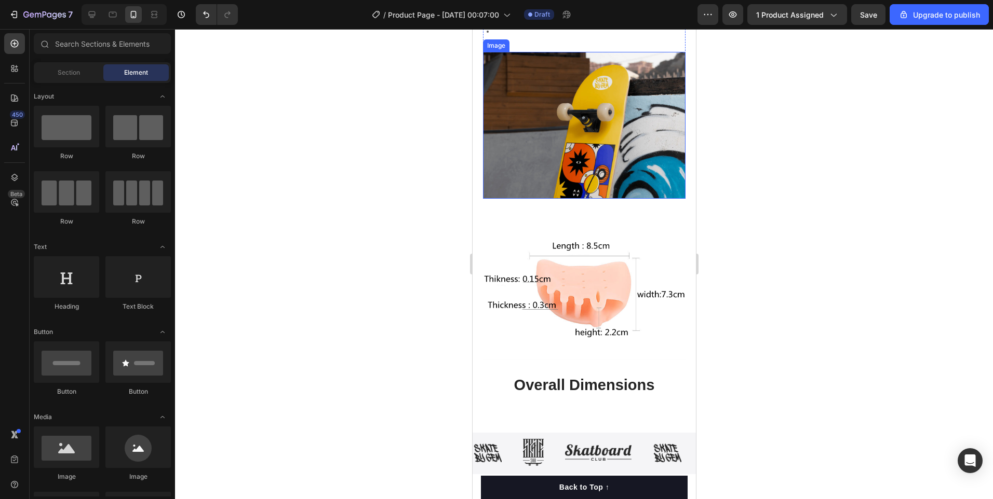
scroll to position [1706, 0]
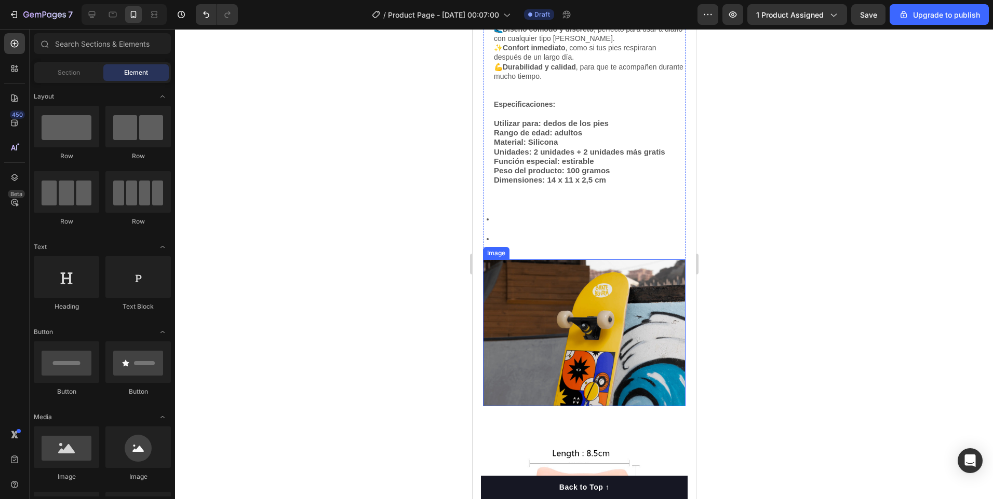
click at [582, 346] on img at bounding box center [583, 333] width 202 height 147
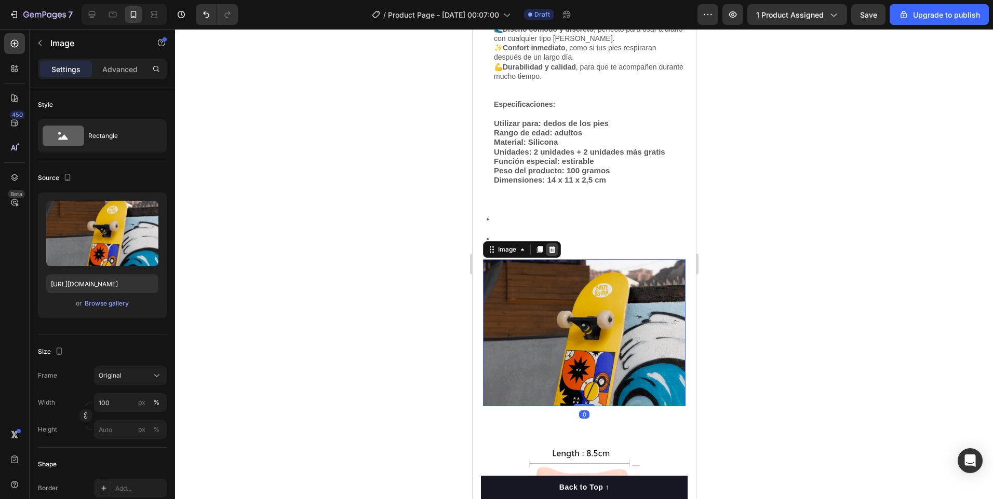
click at [556, 243] on div at bounding box center [551, 249] width 12 height 12
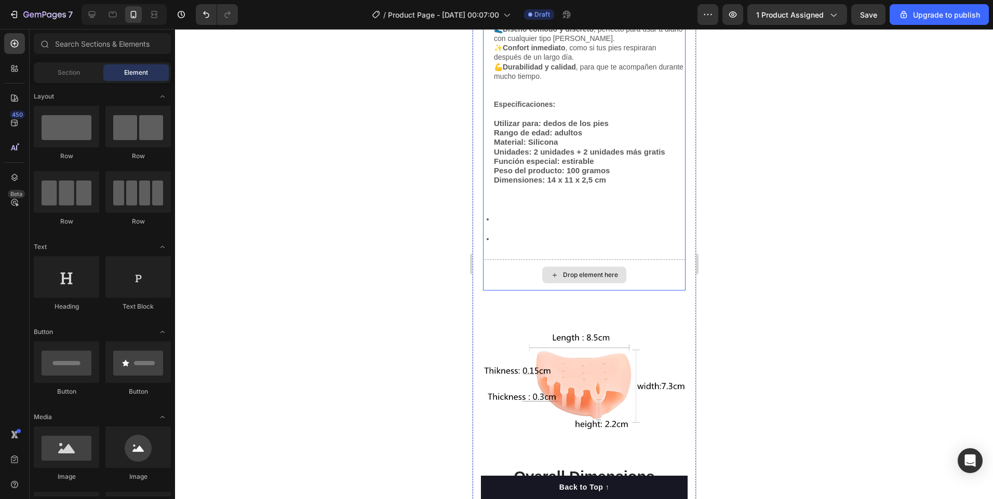
click at [653, 275] on div "Drop element here" at bounding box center [583, 275] width 202 height 31
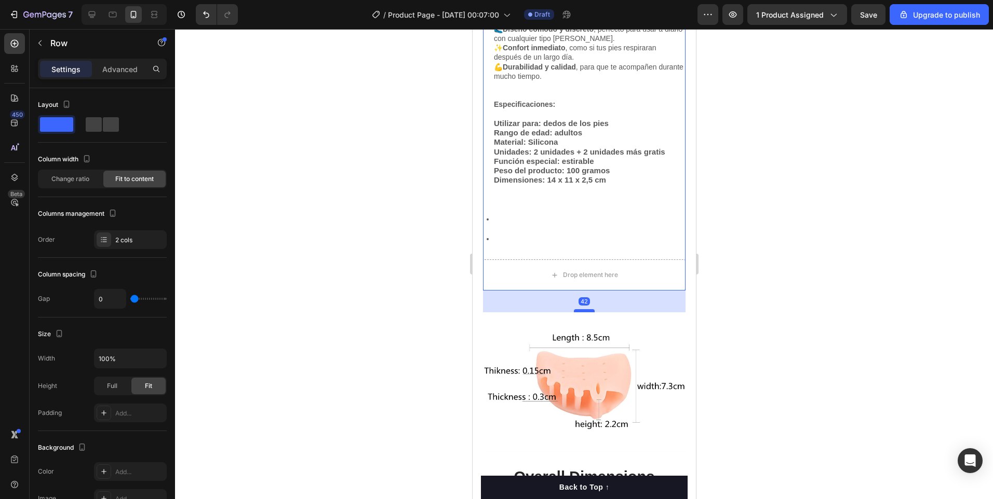
click at [586, 309] on div at bounding box center [583, 310] width 21 height 3
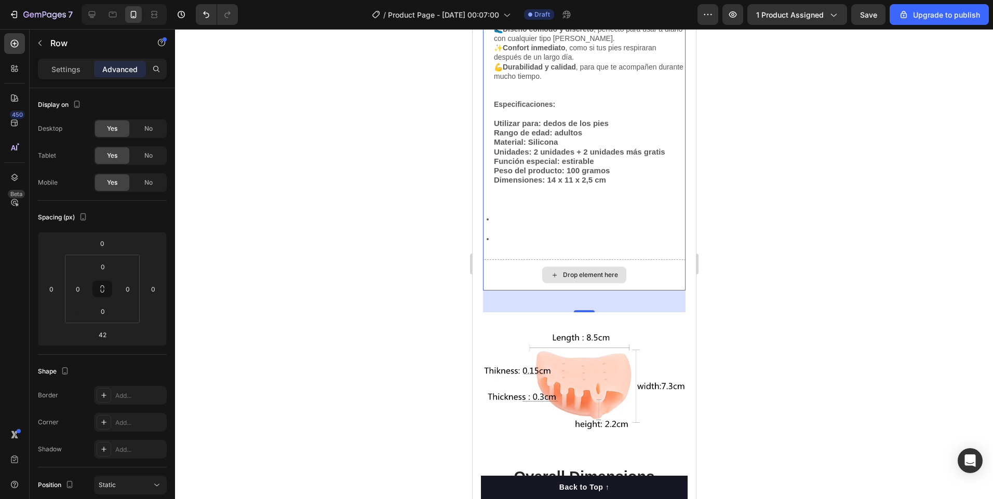
drag, startPoint x: 590, startPoint y: 300, endPoint x: 591, endPoint y: 279, distance: 20.8
click at [591, 279] on div "Gem Skateboard - Elevating the Ride Heading Beneficios que sentirás desde el pr…" at bounding box center [583, 77] width 202 height 428
click at [657, 268] on div "Drop element here" at bounding box center [583, 275] width 202 height 31
drag, startPoint x: 112, startPoint y: 332, endPoint x: 74, endPoint y: 334, distance: 37.9
click at [74, 334] on div "0 0 42 0" at bounding box center [102, 289] width 129 height 114
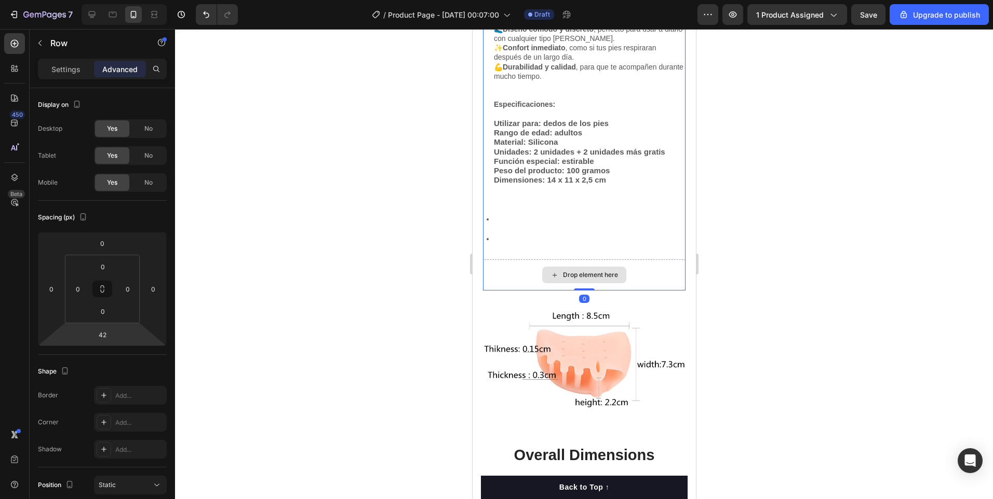
drag, startPoint x: 580, startPoint y: 301, endPoint x: 589, endPoint y: 256, distance: 45.5
click at [589, 256] on div "Gem Skateboard - Elevating the Ride Heading Beneficios que sentirás desde el pr…" at bounding box center [583, 77] width 202 height 428
type input "0"
click at [653, 271] on div "Drop element here" at bounding box center [583, 275] width 202 height 31
click at [486, 235] on icon at bounding box center [486, 239] width 9 height 9
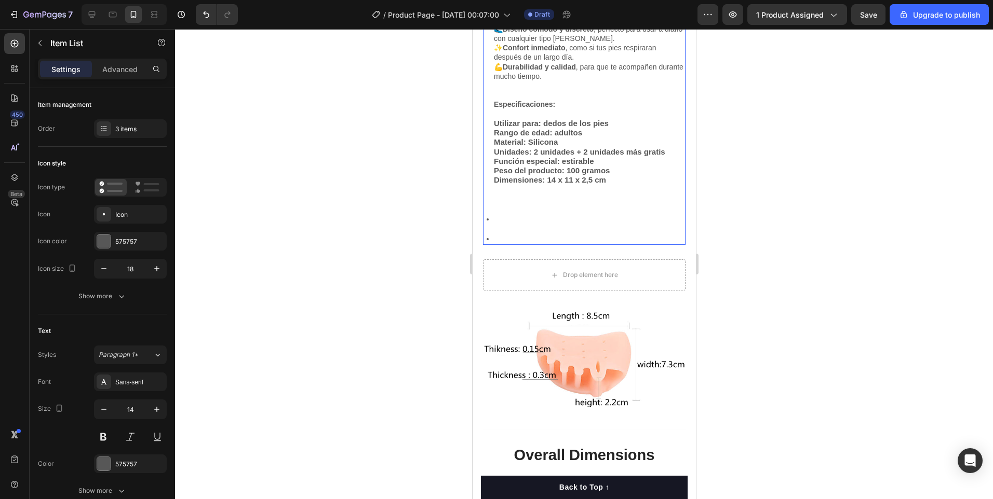
click at [486, 235] on icon at bounding box center [486, 239] width 9 height 9
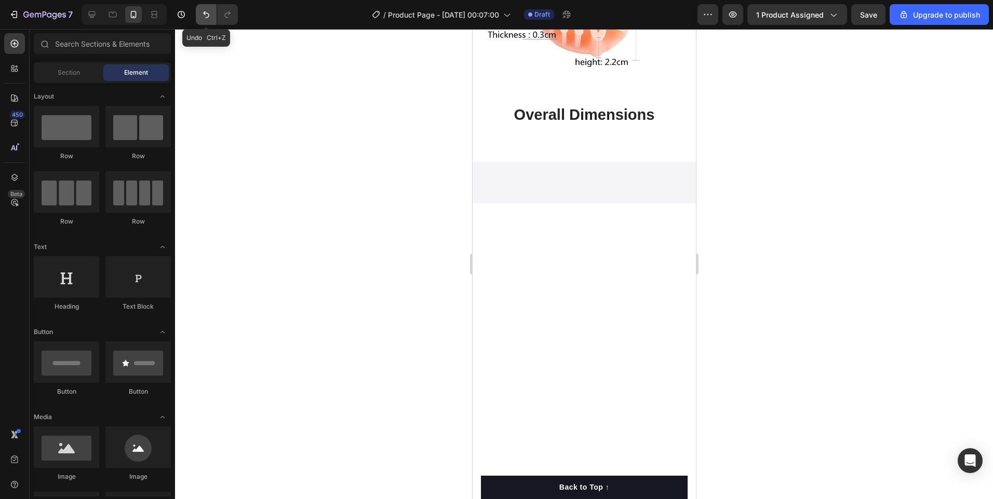
click at [213, 10] on button "Undo/Redo" at bounding box center [206, 14] width 21 height 21
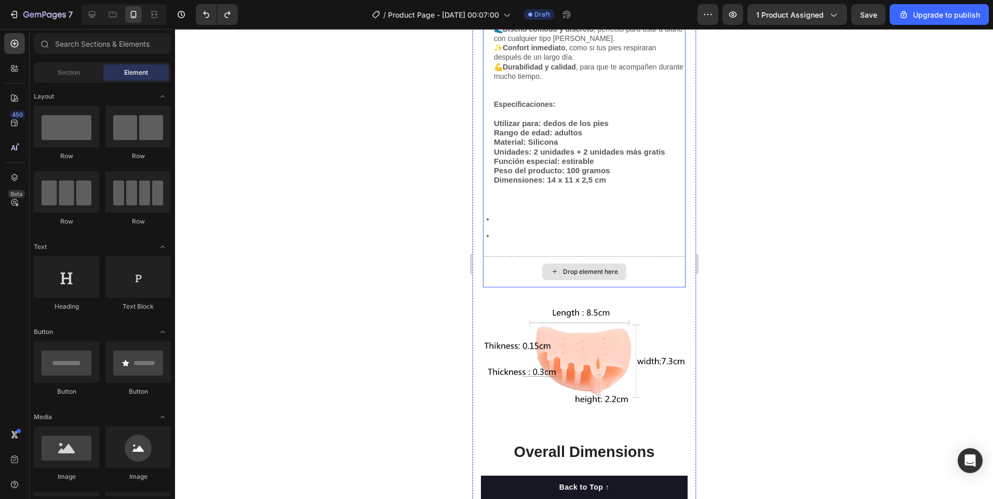
click at [653, 273] on div "Drop element here" at bounding box center [583, 271] width 202 height 31
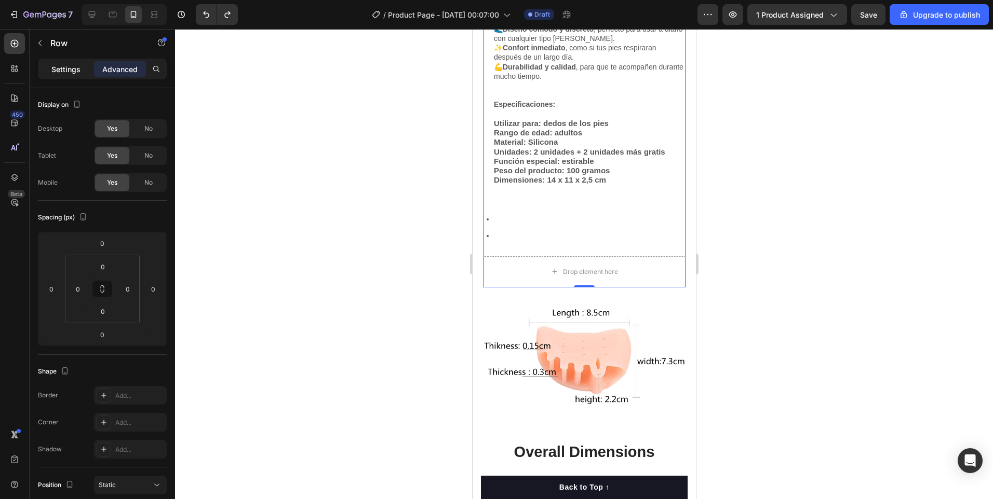
click at [73, 72] on p "Settings" at bounding box center [65, 69] width 29 height 11
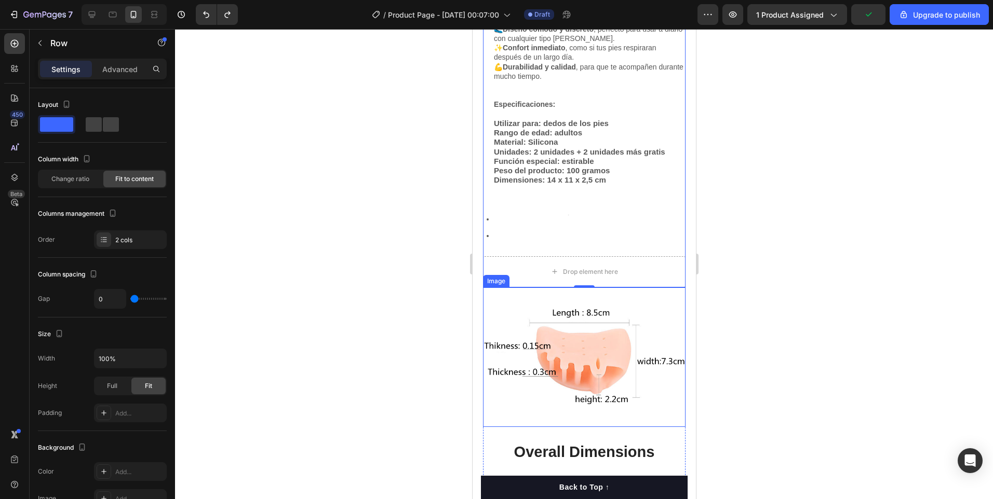
click at [506, 277] on div "Image" at bounding box center [495, 281] width 22 height 9
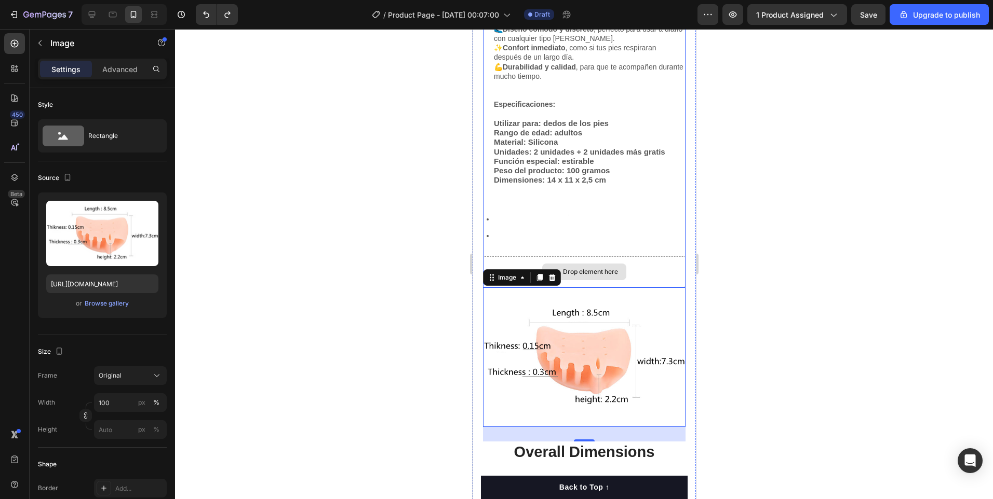
click at [655, 261] on div "Drop element here" at bounding box center [583, 271] width 202 height 31
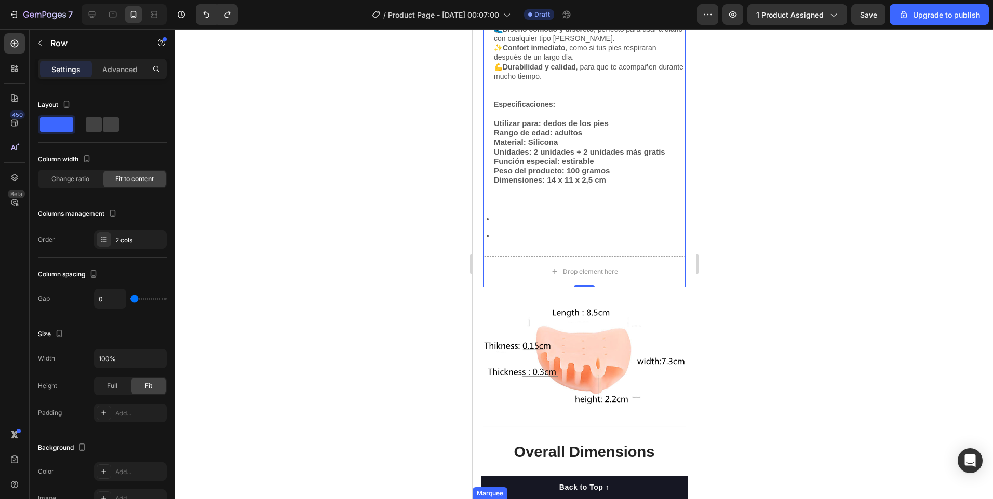
scroll to position [1810, 0]
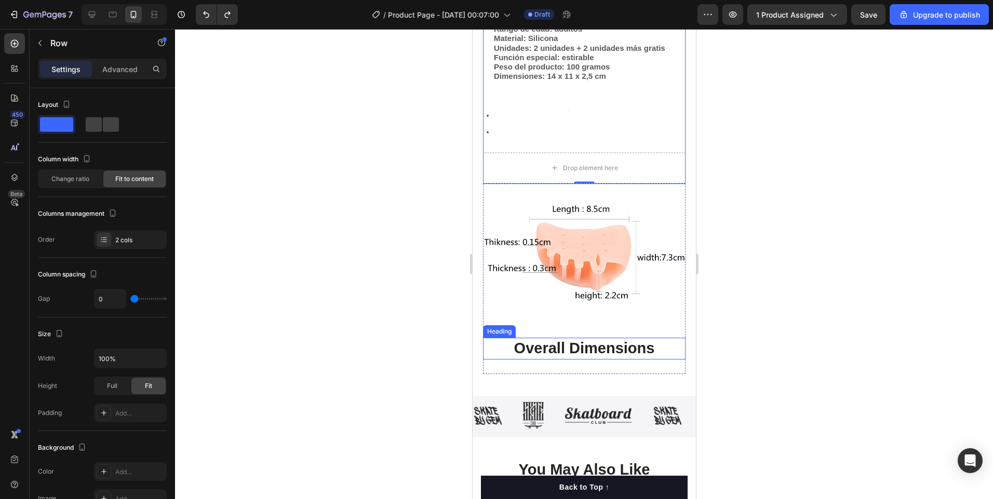
click at [662, 338] on h2 "Overall Dimensions" at bounding box center [583, 349] width 202 height 22
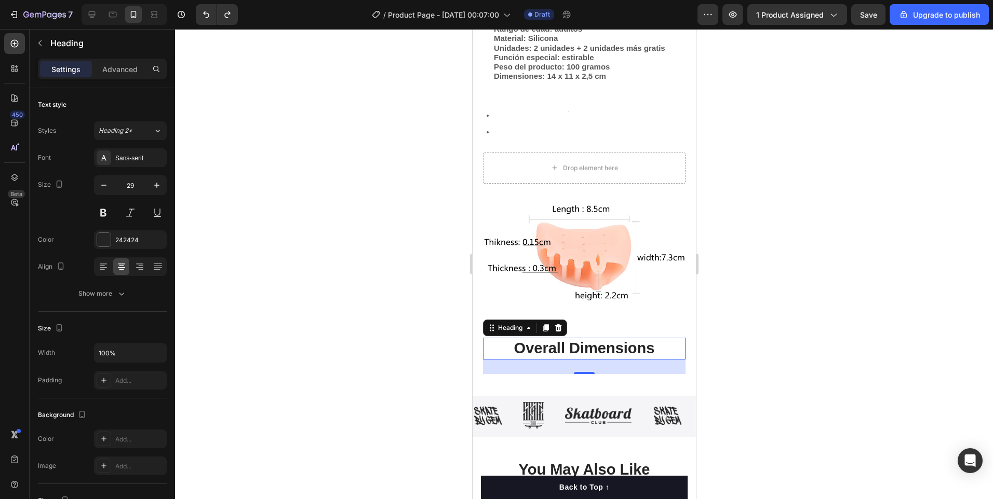
click at [657, 338] on h2 "Overall Dimensions" at bounding box center [583, 349] width 202 height 22
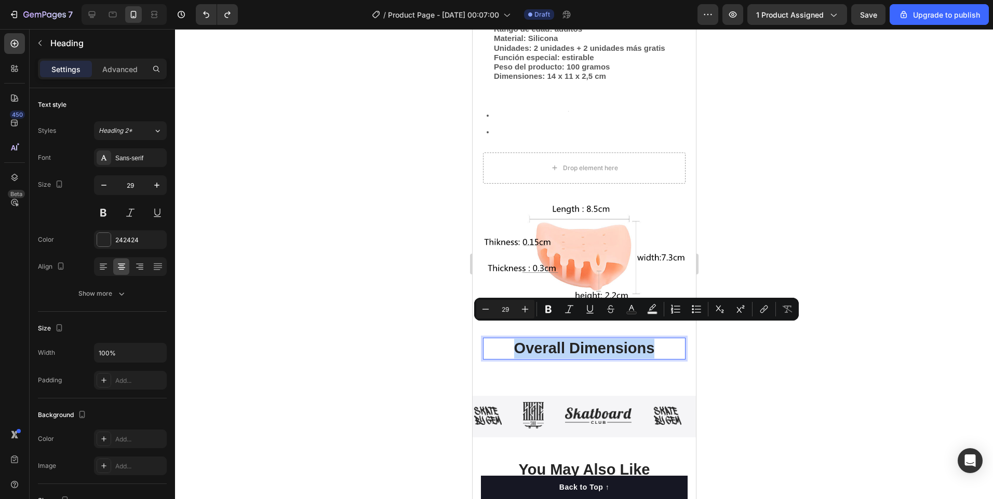
drag, startPoint x: 664, startPoint y: 330, endPoint x: 497, endPoint y: 337, distance: 167.3
click at [497, 339] on p "Overall Dimensions" at bounding box center [583, 349] width 200 height 20
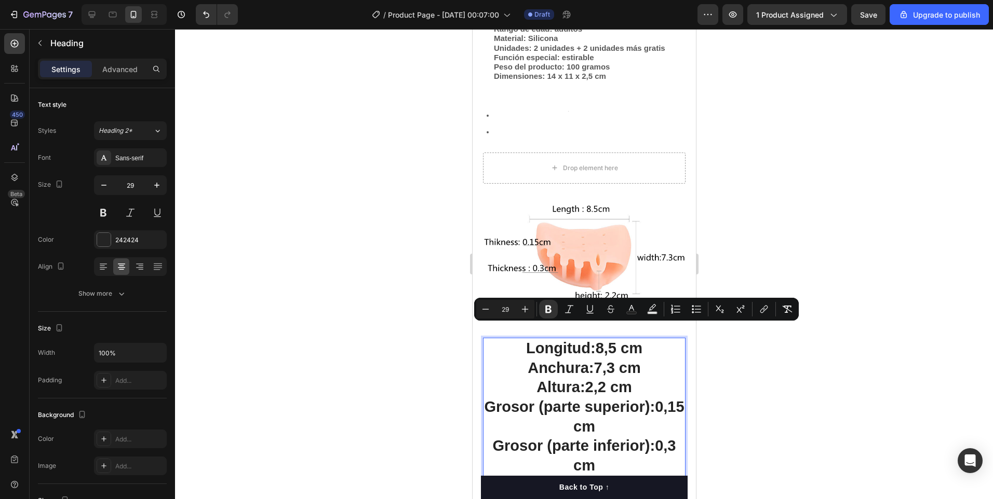
drag, startPoint x: 580, startPoint y: 444, endPoint x: 490, endPoint y: 332, distance: 144.0
click at [490, 338] on h2 "Longitud: 8,5 cm Anchura: 7,3 cm [MEDICAL_DATA]: 2,2 cm Grosor (parte superior)…" at bounding box center [583, 407] width 202 height 139
click at [488, 307] on icon "Editor contextual toolbar" at bounding box center [485, 309] width 10 height 10
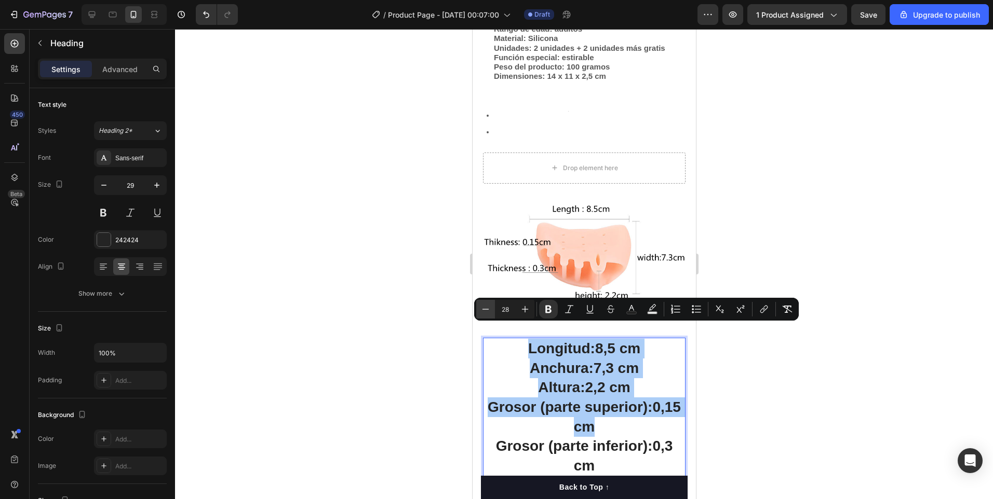
click at [488, 307] on icon "Editor contextual toolbar" at bounding box center [485, 309] width 10 height 10
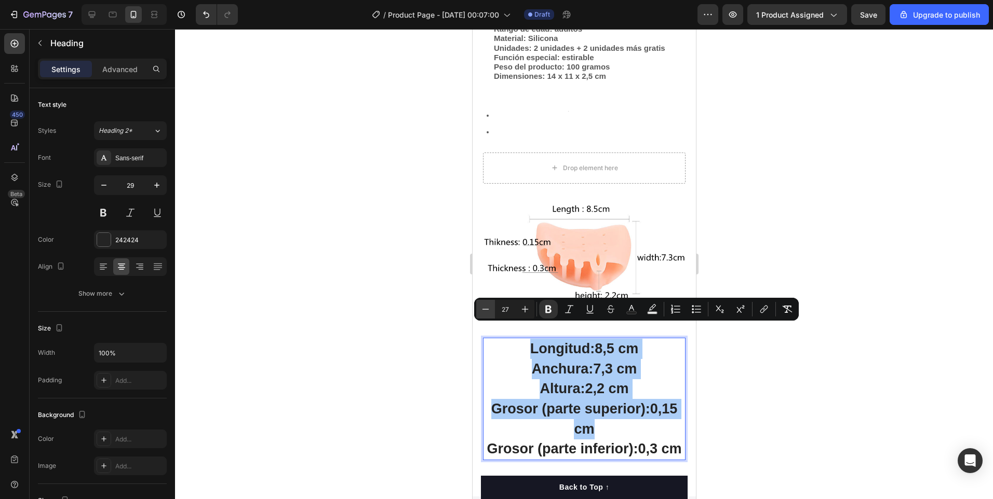
click at [488, 307] on icon "Editor contextual toolbar" at bounding box center [485, 309] width 10 height 10
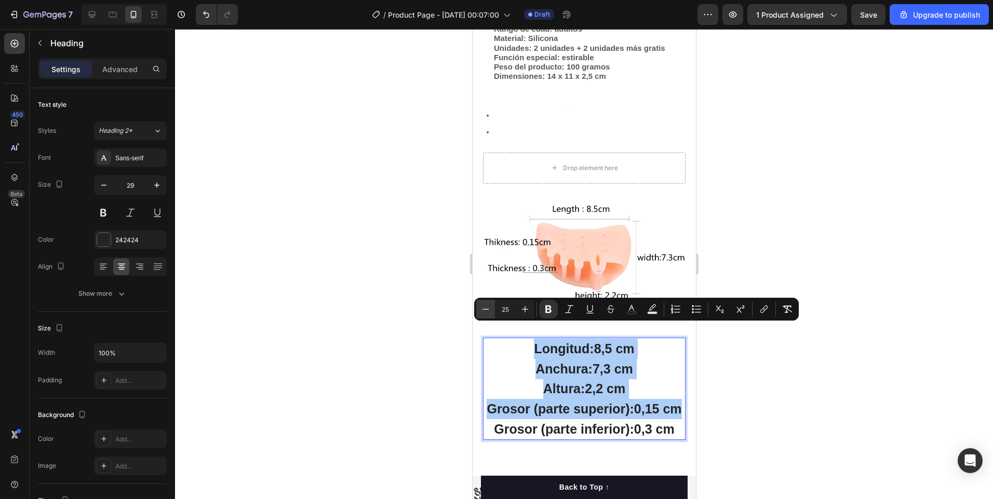
click at [488, 307] on icon "Editor contextual toolbar" at bounding box center [485, 309] width 10 height 10
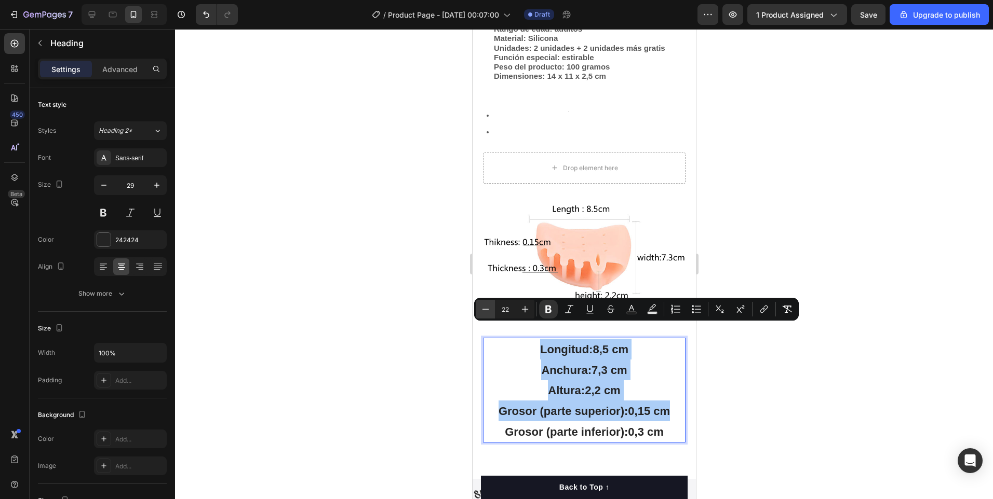
click at [488, 307] on icon "Editor contextual toolbar" at bounding box center [485, 309] width 10 height 10
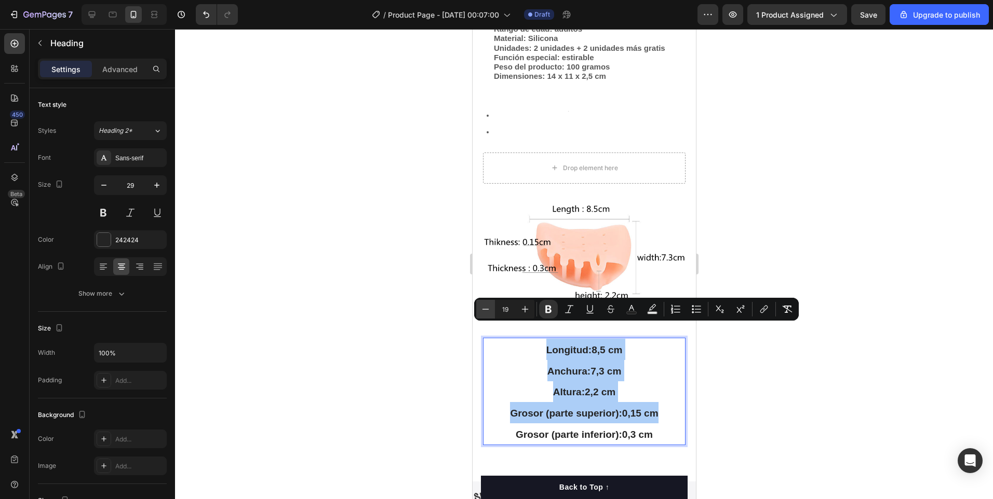
click at [488, 307] on icon "Editor contextual toolbar" at bounding box center [485, 309] width 10 height 10
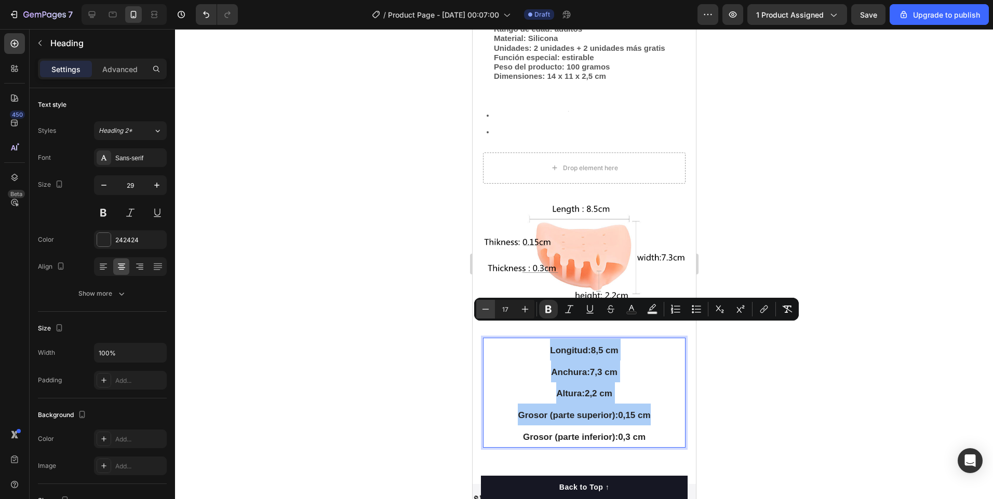
click at [488, 307] on icon "Editor contextual toolbar" at bounding box center [485, 309] width 10 height 10
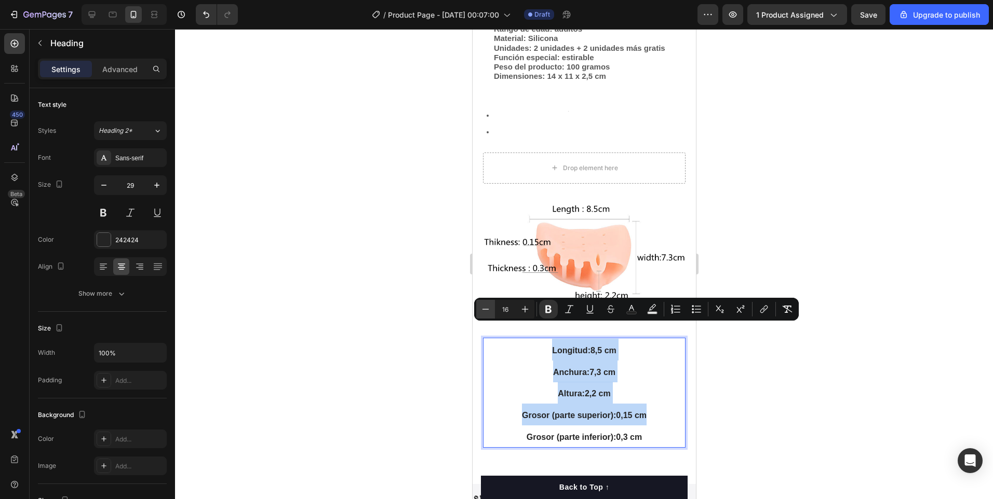
type input "15"
click at [632, 310] on icon "Editor contextual toolbar" at bounding box center [631, 309] width 10 height 10
type input "242424"
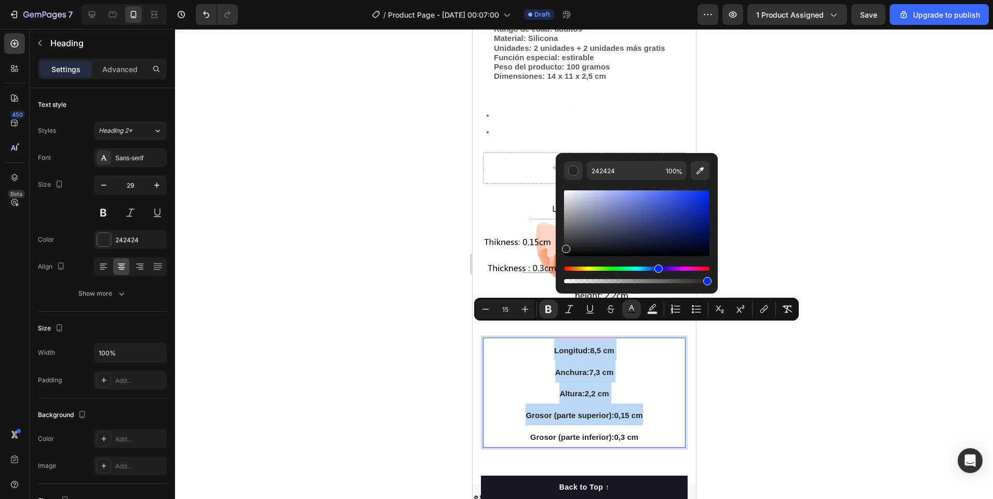
type input "232323"
drag, startPoint x: 566, startPoint y: 267, endPoint x: 657, endPoint y: 270, distance: 90.4
click at [657, 270] on div "Hue" at bounding box center [636, 269] width 145 height 4
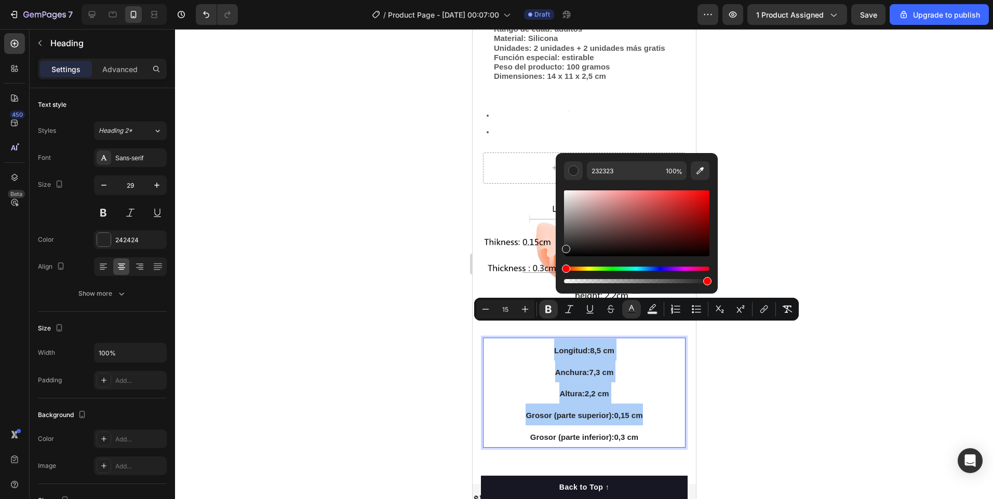
click at [820, 239] on div at bounding box center [584, 264] width 818 height 470
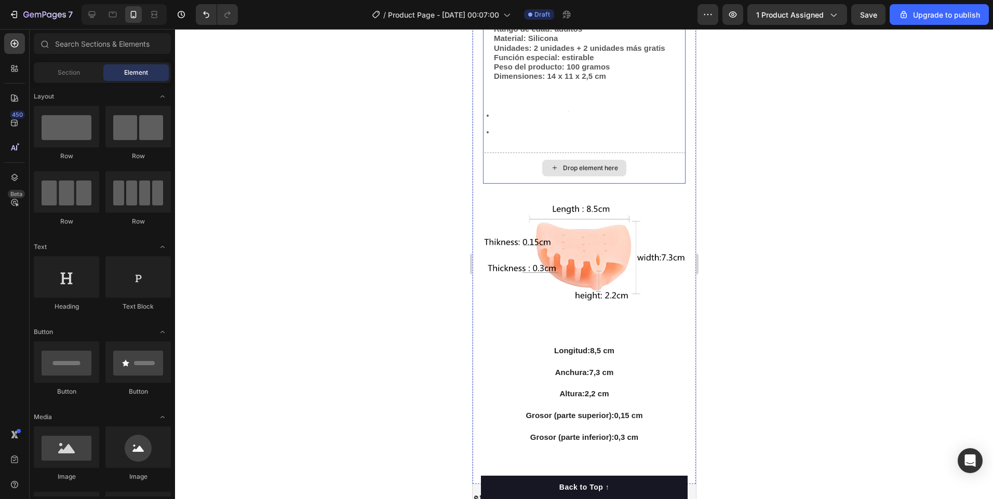
click at [488, 155] on div "Drop element here" at bounding box center [583, 168] width 202 height 31
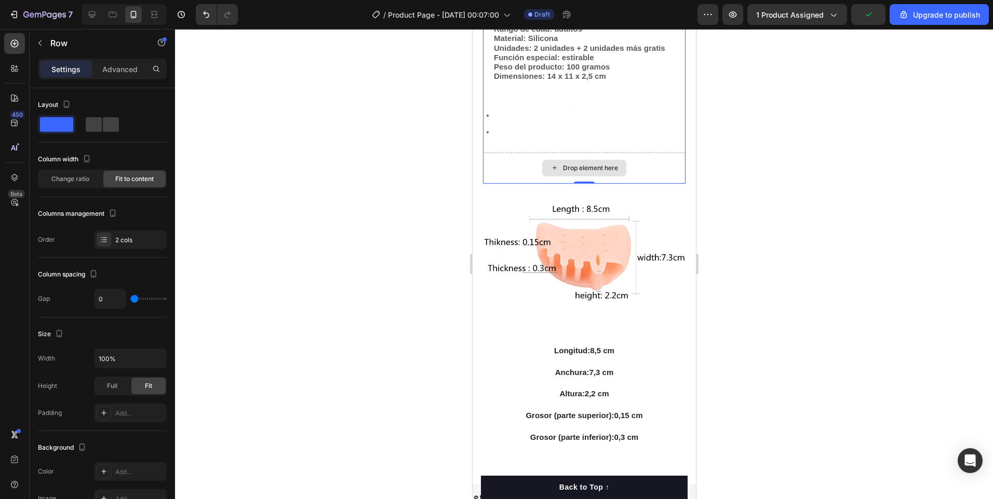
click at [639, 168] on div "Drop element here" at bounding box center [583, 168] width 202 height 31
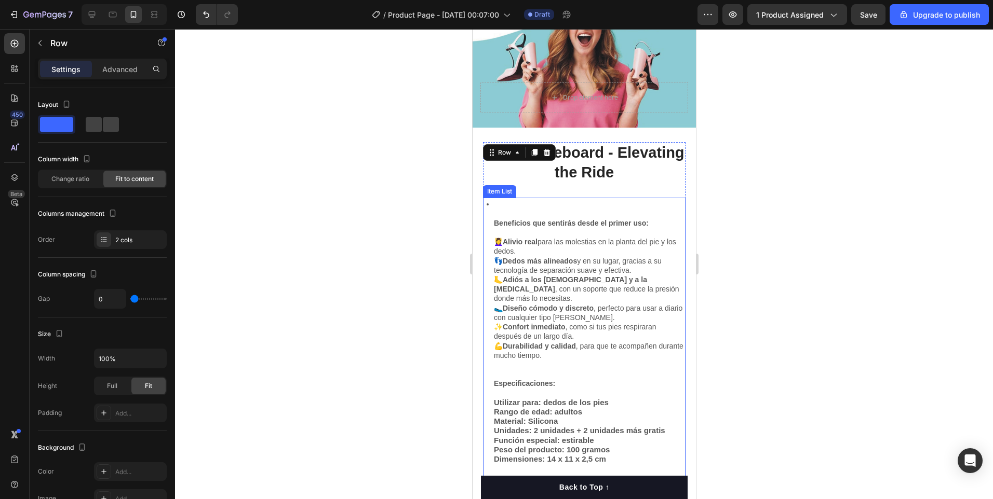
scroll to position [1589, 0]
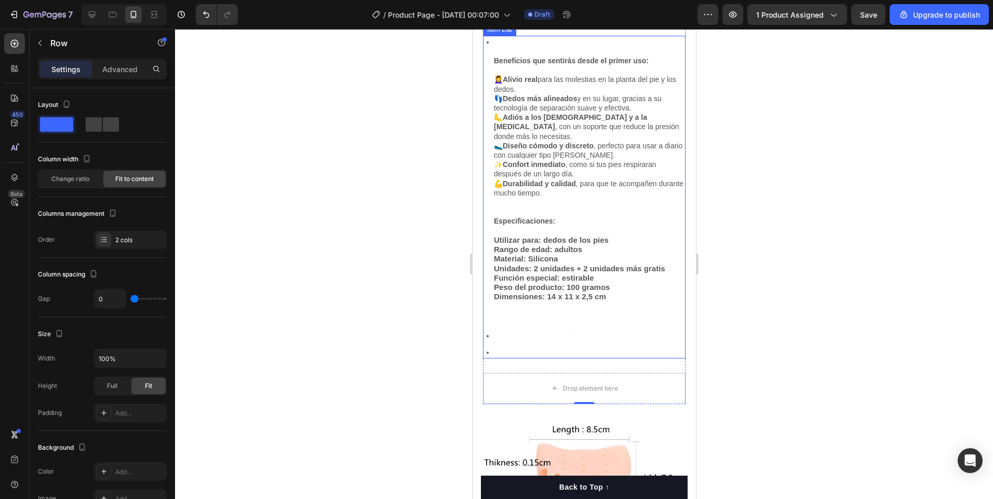
click at [501, 346] on div at bounding box center [588, 352] width 193 height 12
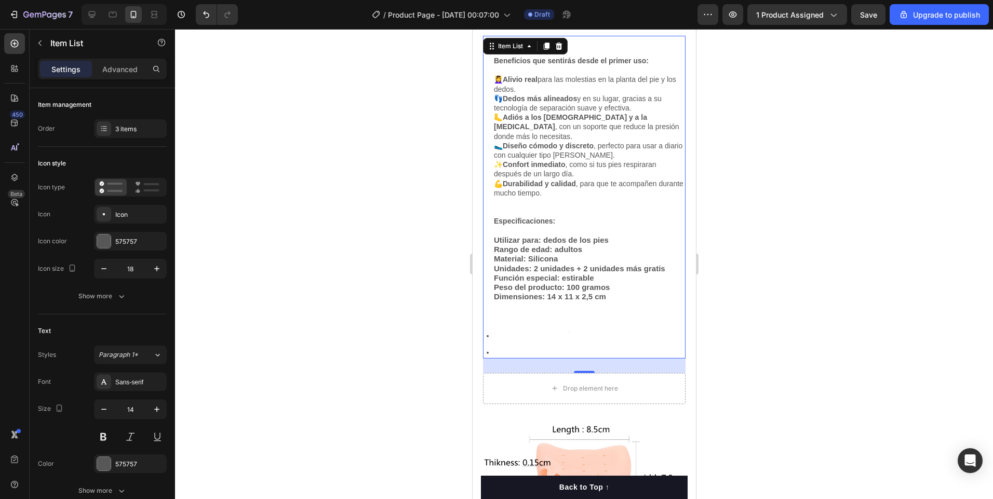
click at [496, 346] on div at bounding box center [588, 352] width 193 height 12
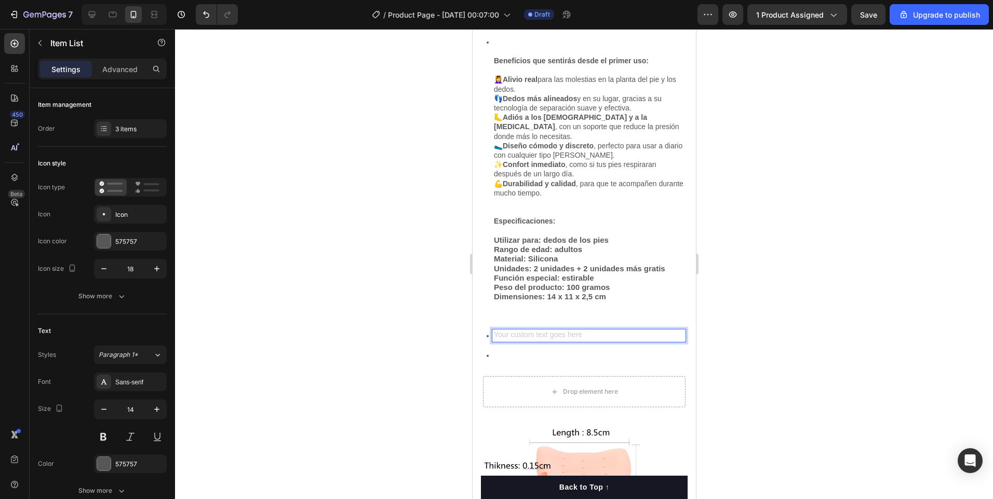
click at [494, 330] on div "Rich Text Editor. Editing area: main" at bounding box center [588, 336] width 193 height 12
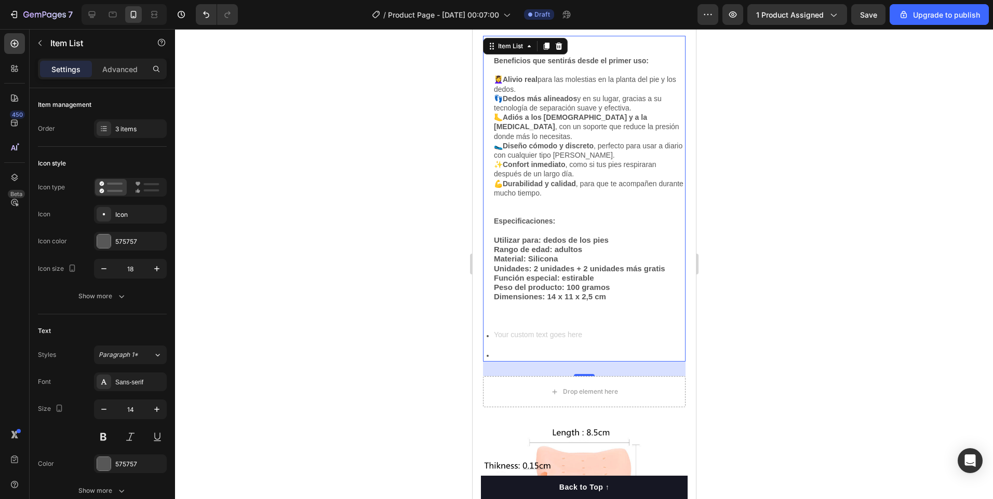
click at [487, 332] on icon at bounding box center [486, 336] width 9 height 9
click at [478, 328] on div "Gem Skateboard - Elevating the Ride Heading Beneficios que sentirás desde el pr…" at bounding box center [583, 336] width 223 height 743
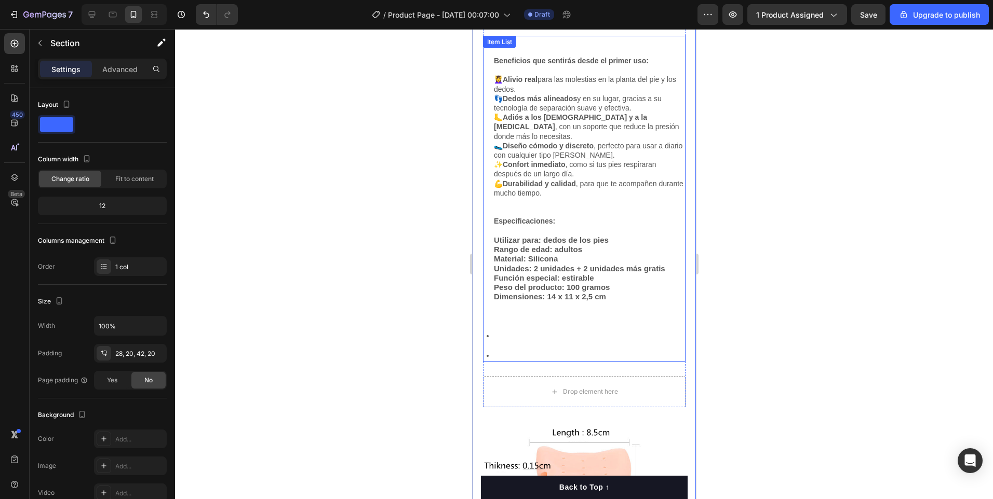
drag, startPoint x: 482, startPoint y: 351, endPoint x: 494, endPoint y: 332, distance: 22.8
click at [494, 332] on div "Beneficios que sentirás desde el primer uso: 💆‍♀️ Alivio real para las molestia…" at bounding box center [583, 199] width 202 height 327
click at [494, 332] on div "Rich Text Editor. Editing area: main" at bounding box center [588, 336] width 193 height 12
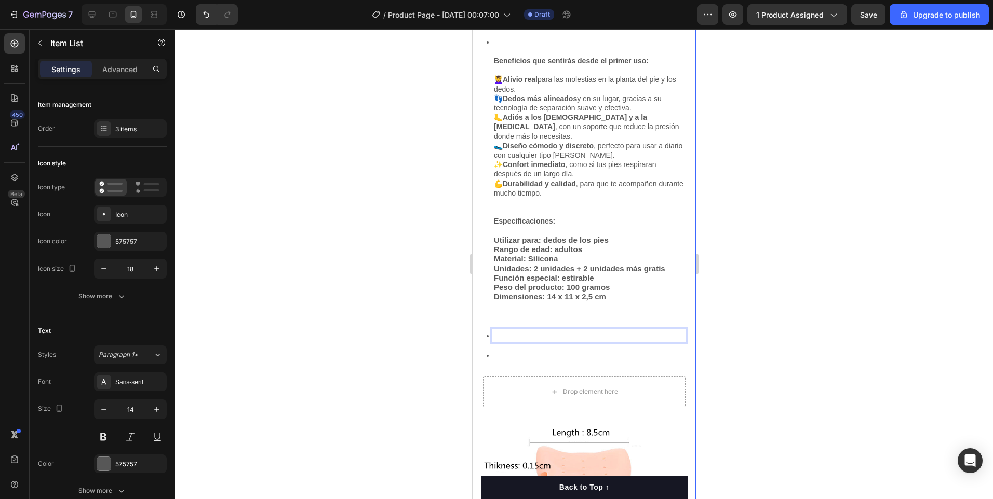
drag, startPoint x: 490, startPoint y: 327, endPoint x: 478, endPoint y: 327, distance: 12.5
click at [478, 327] on div "Gem Skateboard - Elevating the Ride Heading Beneficios que sentirás desde el pr…" at bounding box center [583, 336] width 223 height 743
click at [486, 335] on icon at bounding box center [487, 336] width 2 height 2
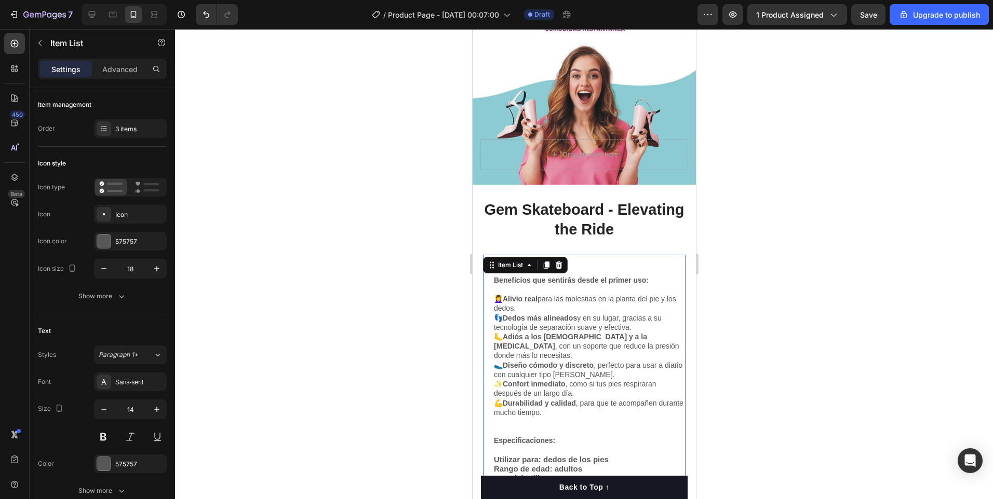
scroll to position [1368, 0]
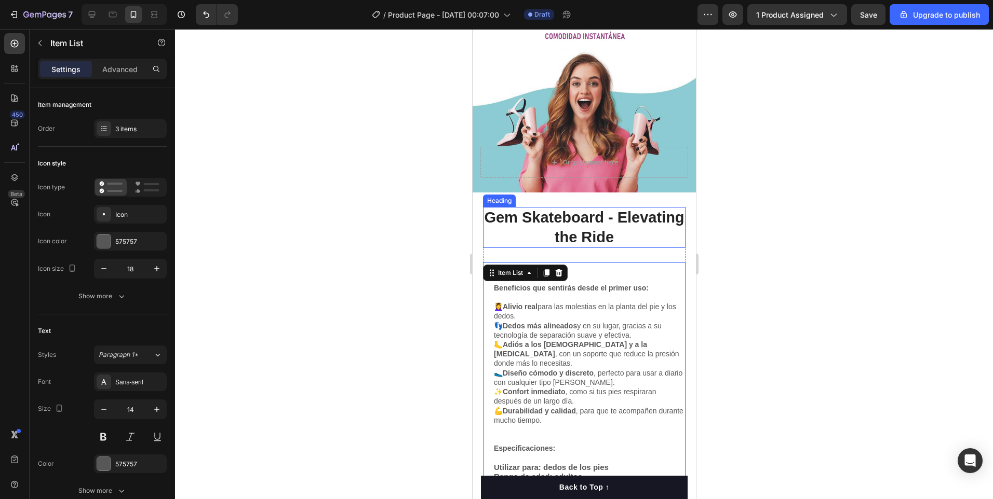
click at [659, 226] on h2 "Gem Skateboard - Elevating the Ride" at bounding box center [583, 227] width 202 height 41
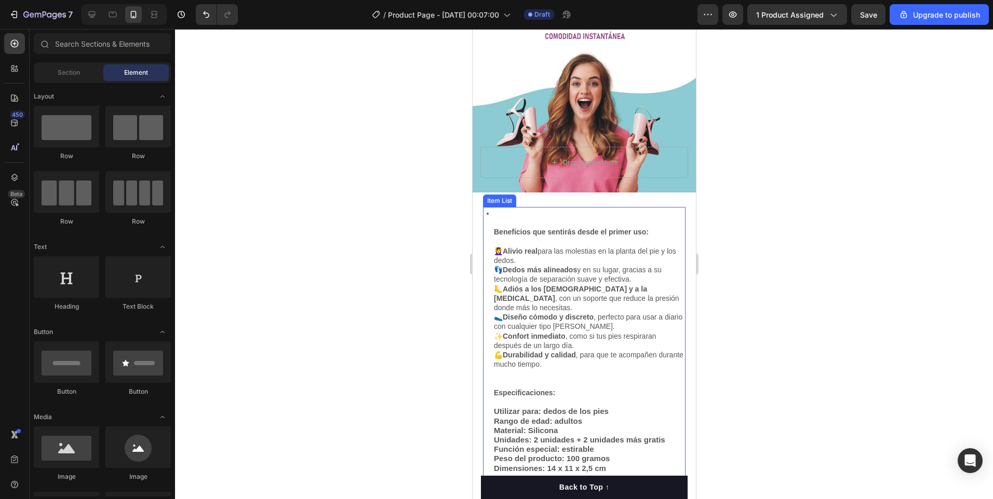
click at [486, 213] on icon at bounding box center [487, 214] width 2 height 2
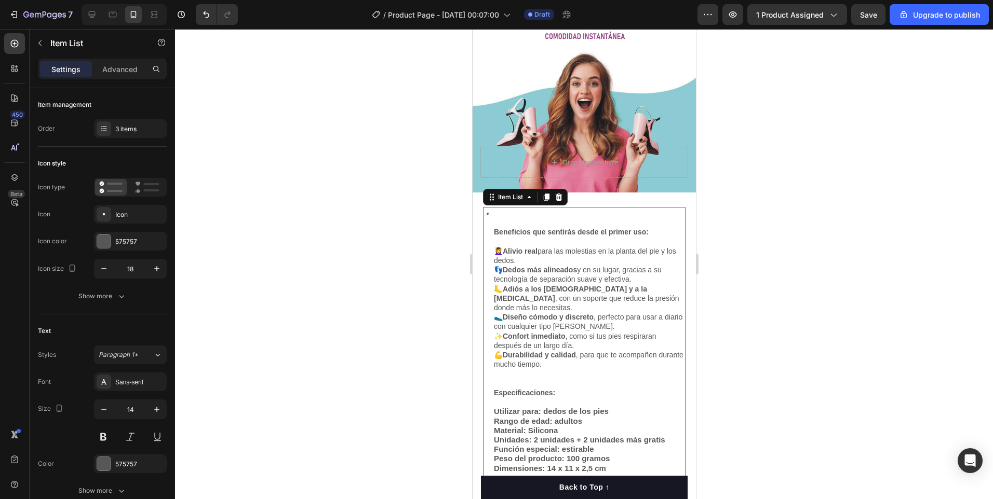
click at [483, 209] on icon at bounding box center [486, 213] width 9 height 9
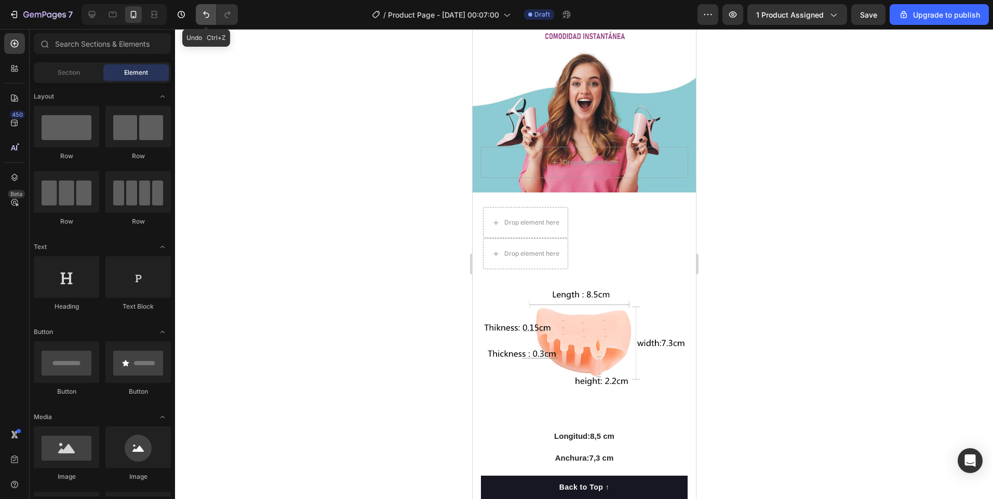
click at [208, 15] on icon "Undo/Redo" at bounding box center [206, 14] width 10 height 10
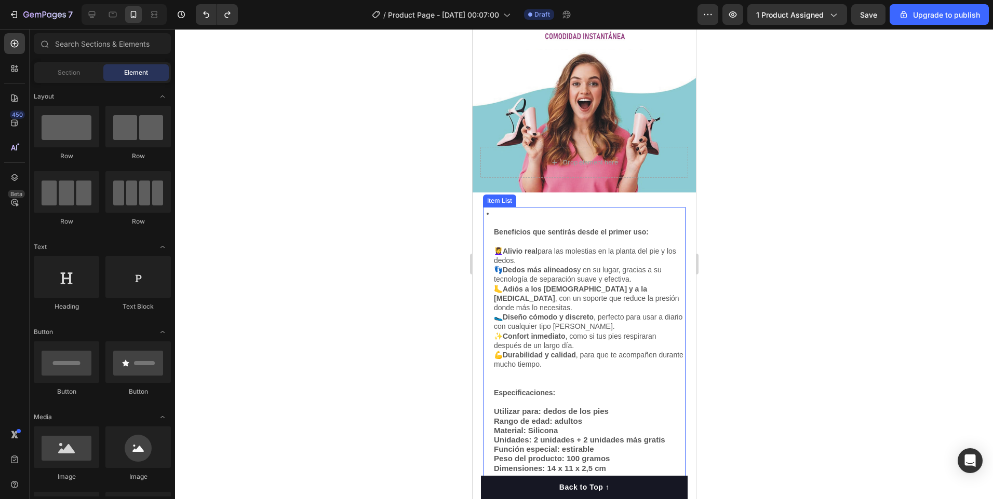
drag, startPoint x: 493, startPoint y: 224, endPoint x: 628, endPoint y: 232, distance: 135.7
click at [620, 242] on div "Beneficios que sentirás desde el primer uso: 💆‍♀️ Alivio real para las molestia…" at bounding box center [588, 350] width 193 height 287
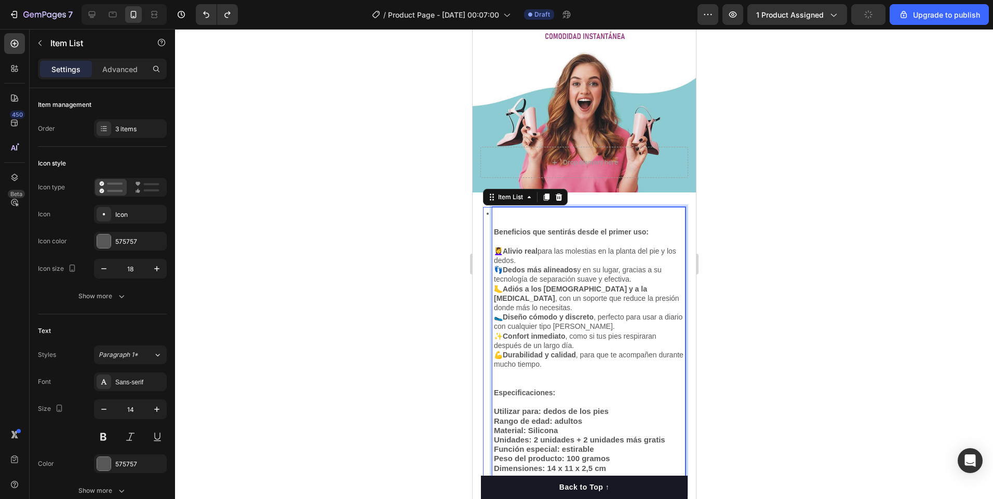
click at [629, 379] on p "Rich Text Editor. Editing area: main" at bounding box center [588, 383] width 190 height 9
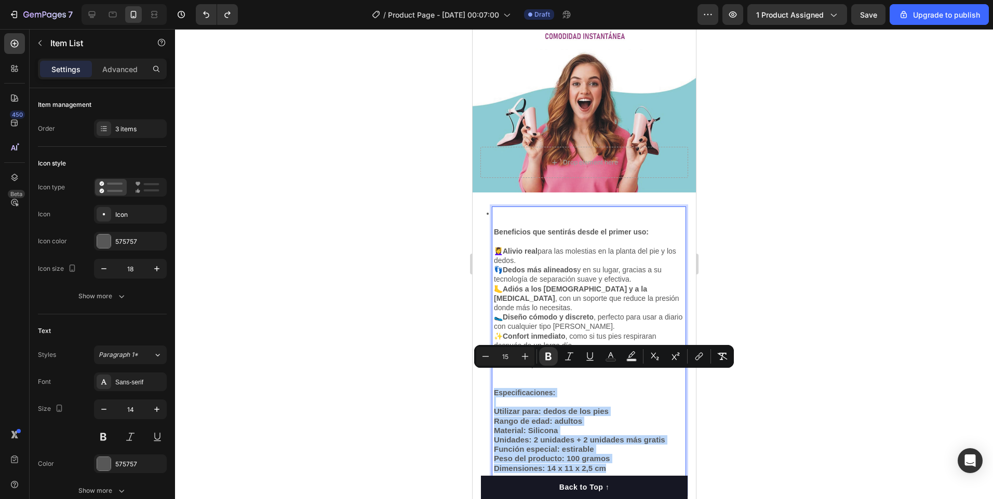
drag, startPoint x: 606, startPoint y: 455, endPoint x: 495, endPoint y: 373, distance: 138.2
click at [495, 373] on div "Beneficios que sentirás desde el primer uso: 💆‍♀️ Alivio real para las molestia…" at bounding box center [588, 350] width 193 height 287
click at [616, 398] on p "Rich Text Editor. Editing area: main" at bounding box center [588, 402] width 190 height 9
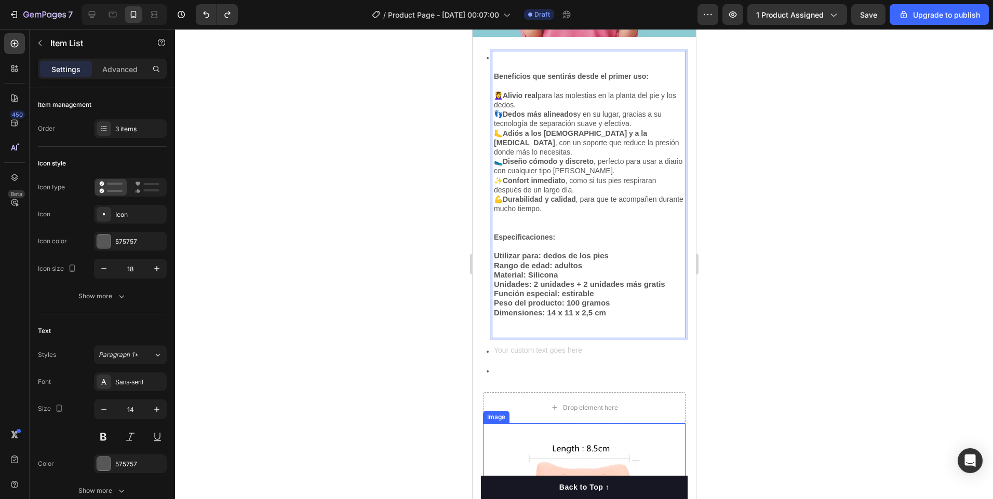
scroll to position [1680, 0]
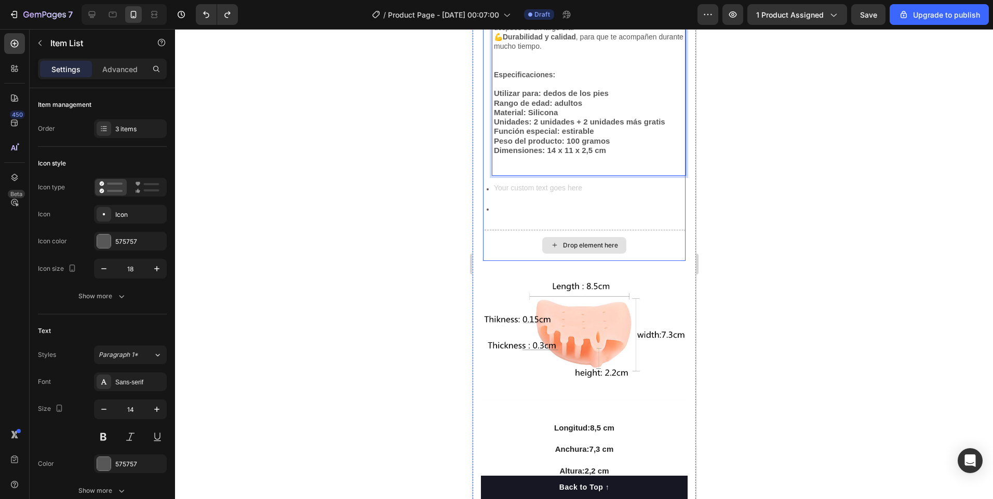
click at [642, 245] on div "Drop element here" at bounding box center [583, 245] width 202 height 31
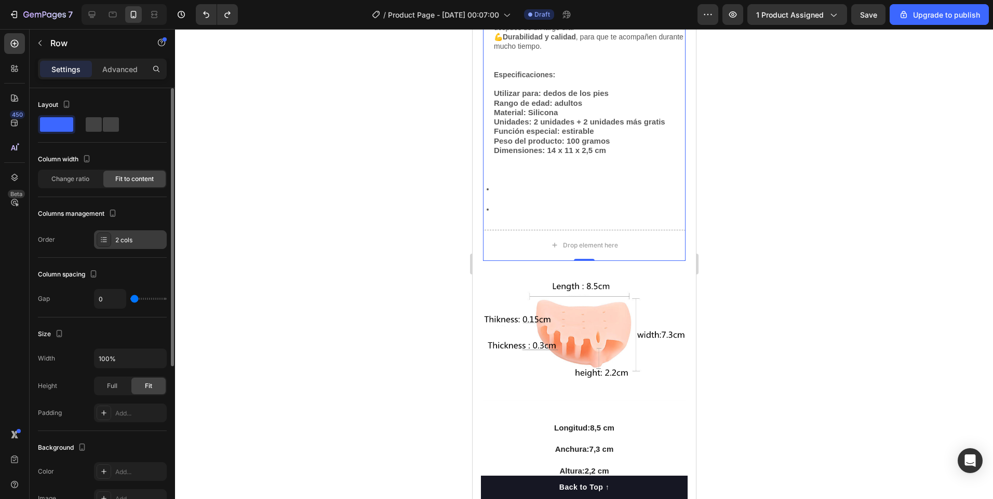
click at [123, 240] on div "2 cols" at bounding box center [139, 240] width 49 height 9
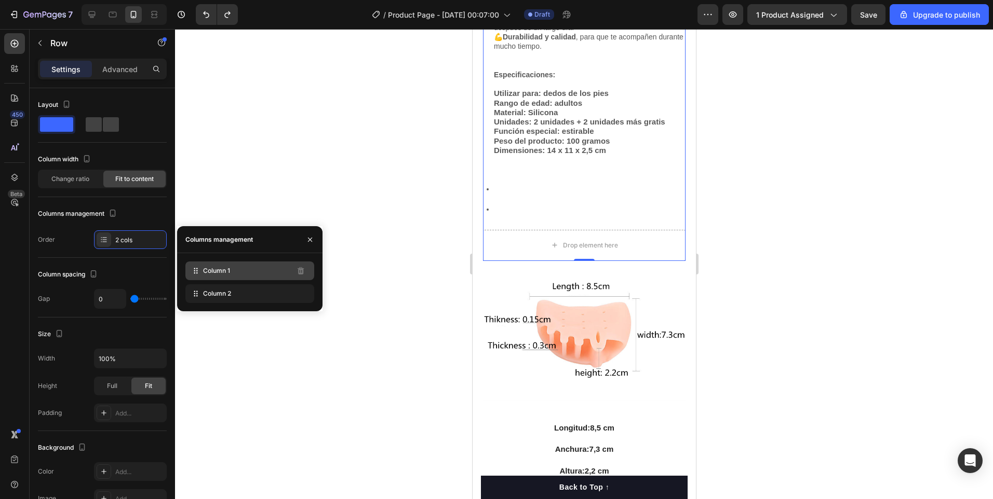
click at [203, 273] on span "Column 1" at bounding box center [216, 270] width 27 height 9
click at [214, 296] on span "Column 2" at bounding box center [217, 293] width 28 height 9
click at [371, 340] on div at bounding box center [584, 264] width 818 height 470
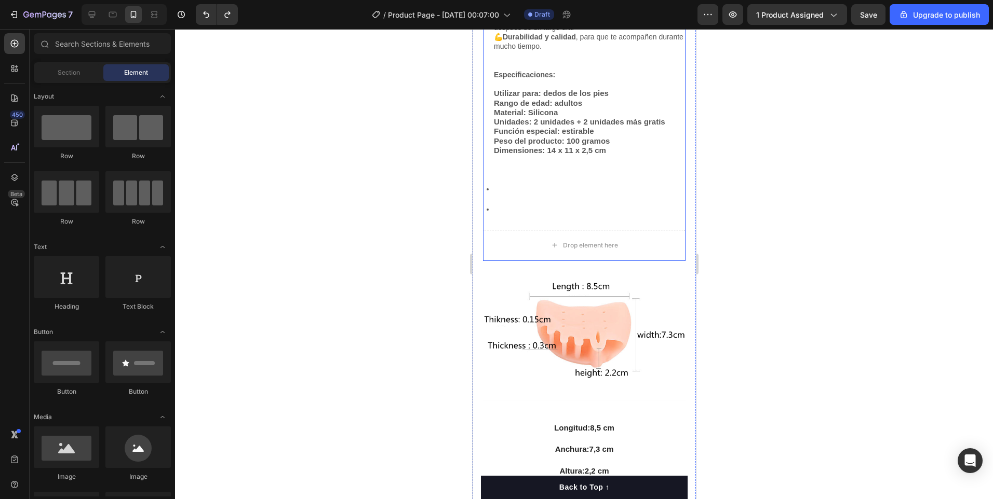
click at [635, 207] on div "Beneficios que sentirás desde el primer uso: 💆‍♀️ Alivio real para las molestia…" at bounding box center [583, 59] width 202 height 341
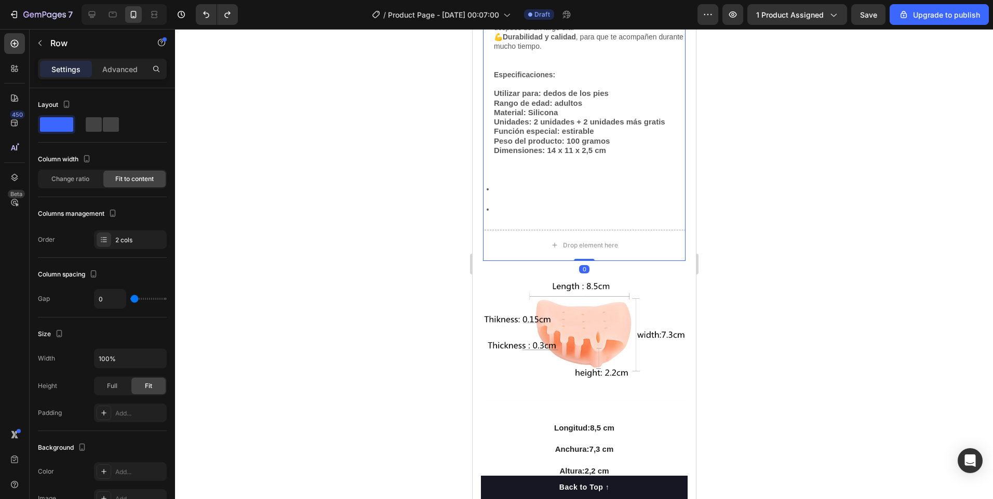
drag, startPoint x: 579, startPoint y: 249, endPoint x: 595, endPoint y: 175, distance: 75.3
click at [595, 175] on div "Beneficios que sentirás desde el primer uso: 💆‍♀️ Alivio real para las molestia…" at bounding box center [583, 75] width 202 height 372
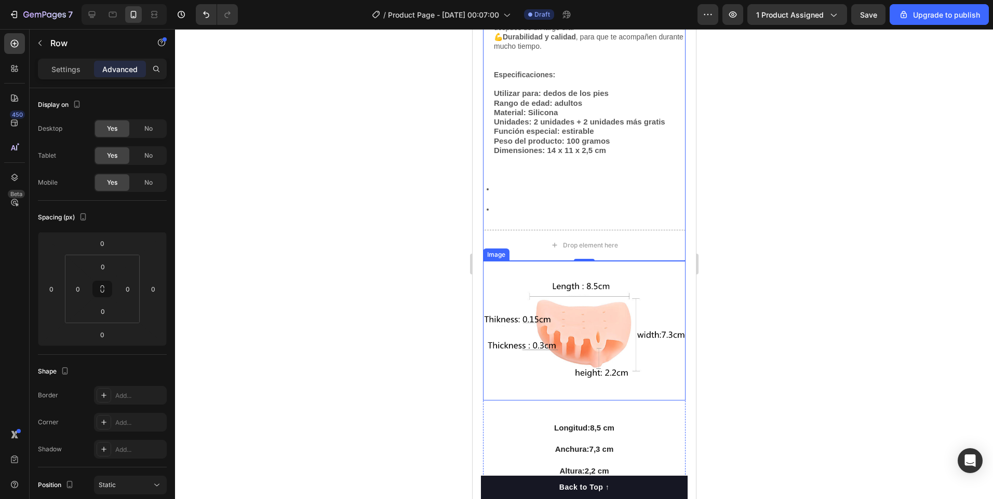
click at [577, 250] on div "Beneficios que sentirás desde el primer uso: 💆‍♀️ Alivio real para las molestia…" at bounding box center [583, 214] width 202 height 651
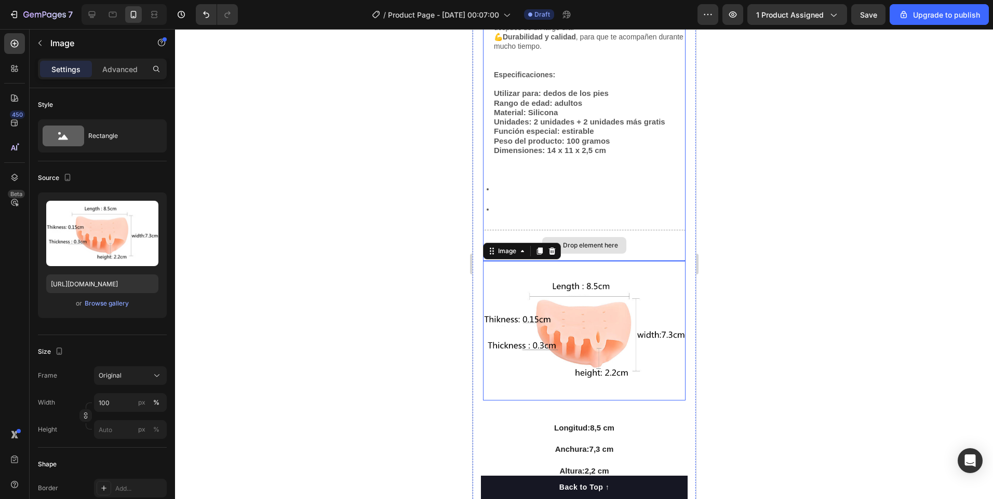
click at [580, 247] on div "Drop element here" at bounding box center [583, 245] width 202 height 31
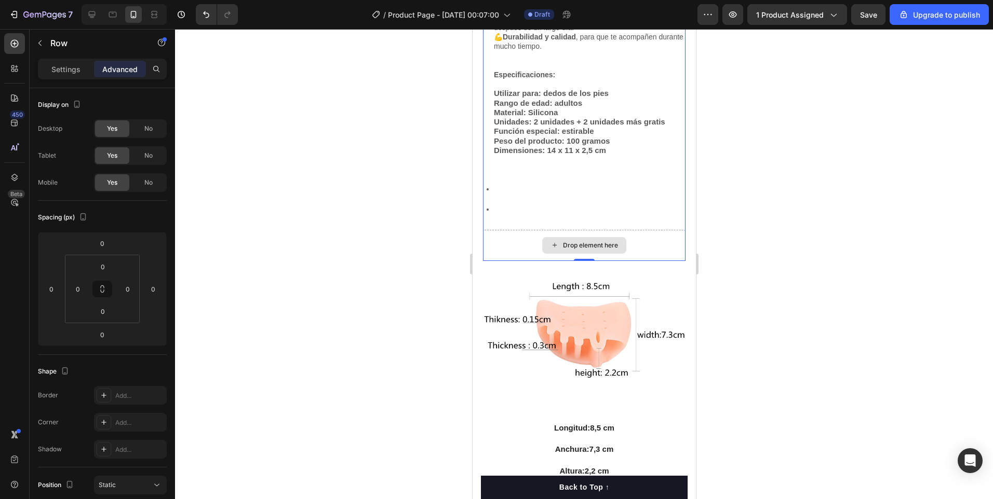
click at [639, 249] on div "Drop element here" at bounding box center [583, 245] width 202 height 31
click at [70, 69] on p "Settings" at bounding box center [65, 69] width 29 height 11
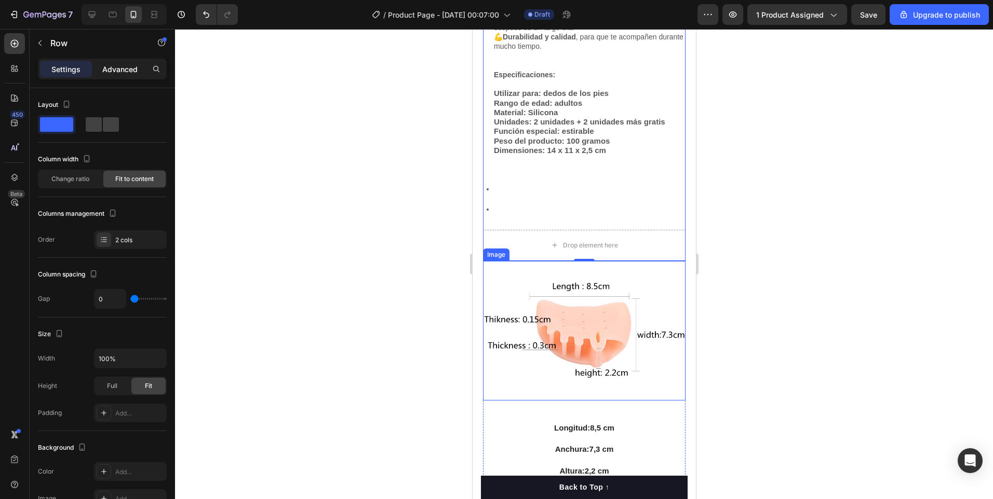
click at [113, 71] on p "Advanced" at bounding box center [119, 69] width 35 height 11
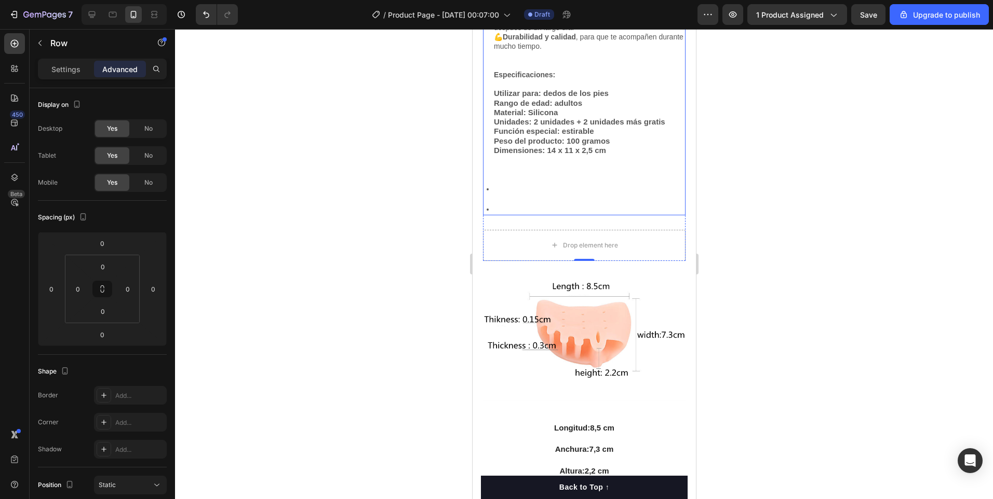
click at [498, 205] on p "Rich Text Editor. Editing area: main" at bounding box center [588, 209] width 190 height 9
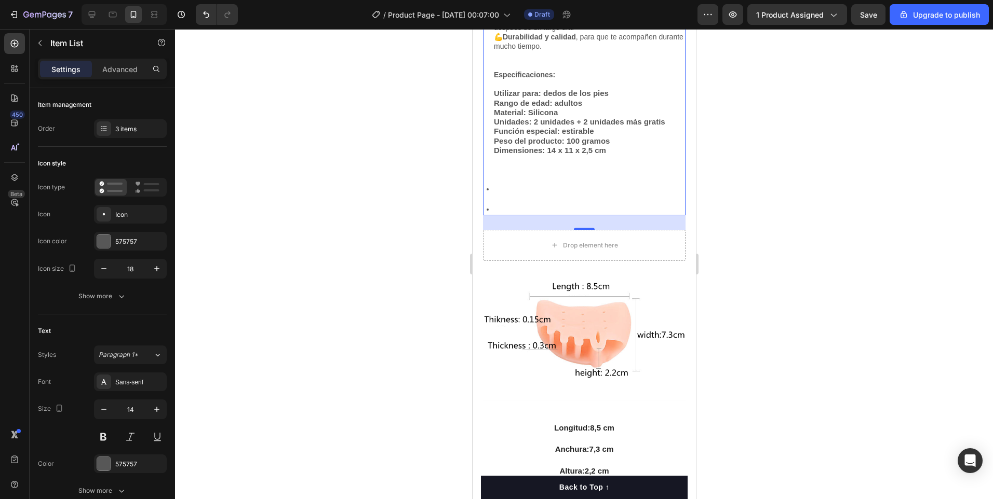
click at [490, 205] on icon at bounding box center [486, 209] width 9 height 9
drag, startPoint x: 497, startPoint y: 218, endPoint x: 505, endPoint y: 206, distance: 14.0
click at [505, 215] on div "28" at bounding box center [583, 222] width 202 height 15
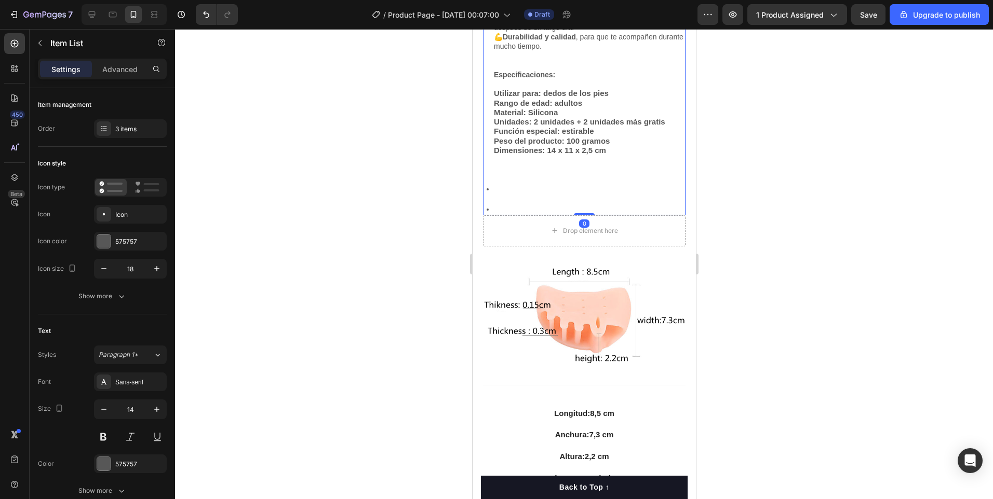
drag, startPoint x: 574, startPoint y: 220, endPoint x: 503, endPoint y: 249, distance: 76.8
click at [591, 189] on div "Beneficios que sentirás desde el primer uso: 💆‍♀️ Alivio real para las molestia…" at bounding box center [583, 52] width 202 height 327
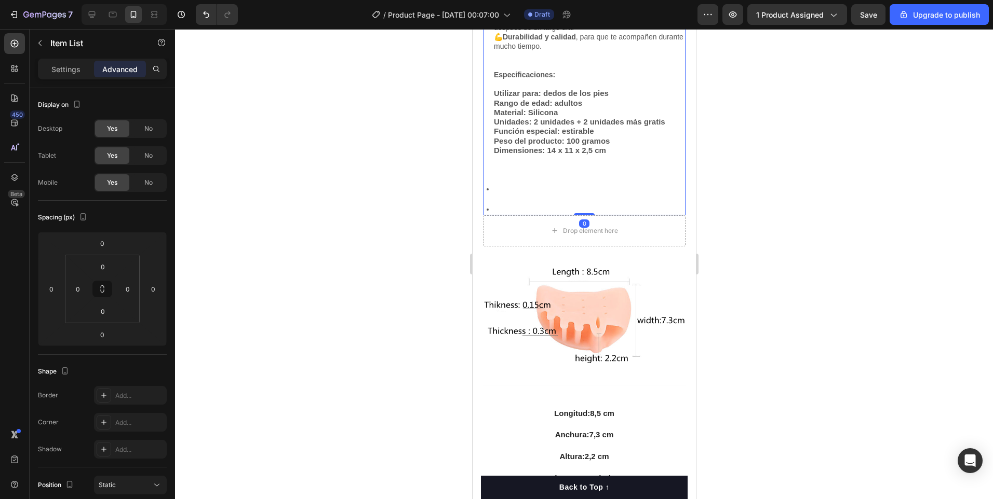
click at [402, 254] on div at bounding box center [584, 264] width 818 height 470
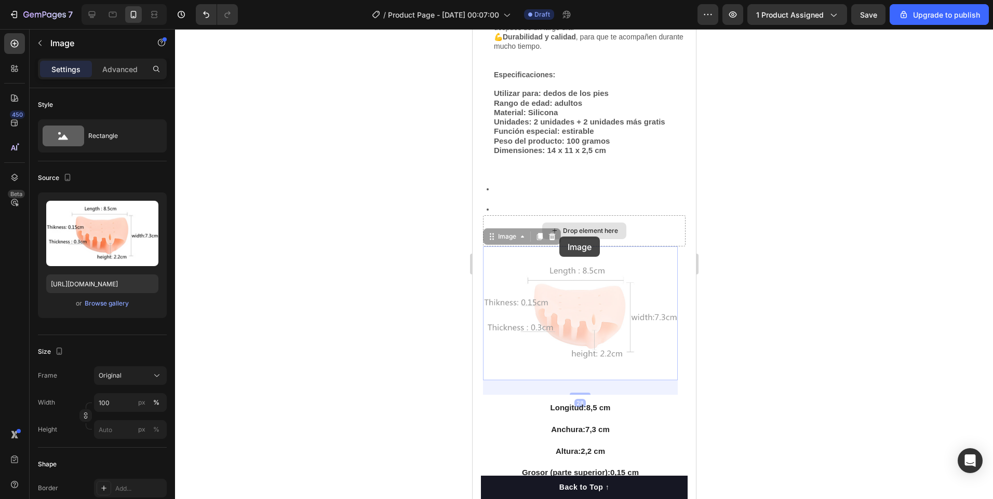
drag, startPoint x: 559, startPoint y: 237, endPoint x: 564, endPoint y: 213, distance: 24.0
click at [564, 213] on div "Beneficios que sentirás desde el primer uso: 💆‍♀️ Alivio real para las molestia…" at bounding box center [583, 204] width 202 height 631
drag, startPoint x: 630, startPoint y: 246, endPoint x: 625, endPoint y: 215, distance: 31.5
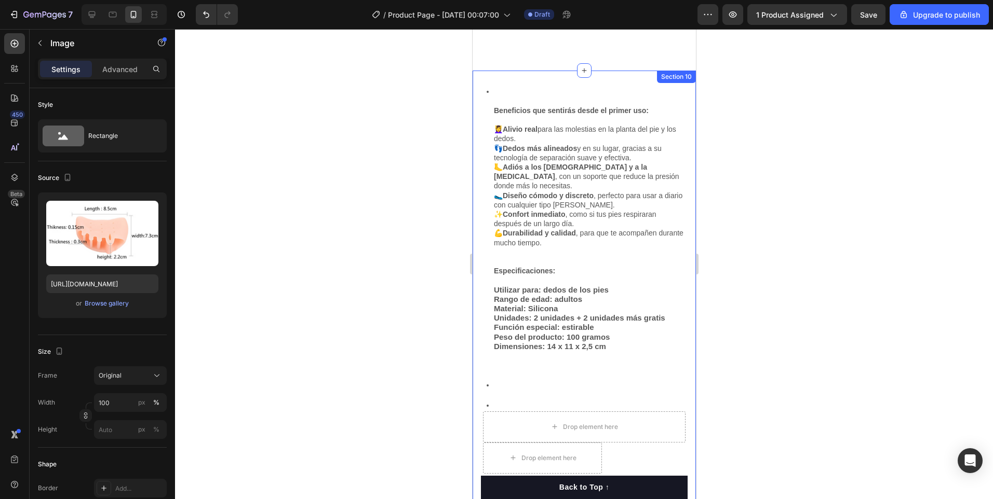
scroll to position [1876, 0]
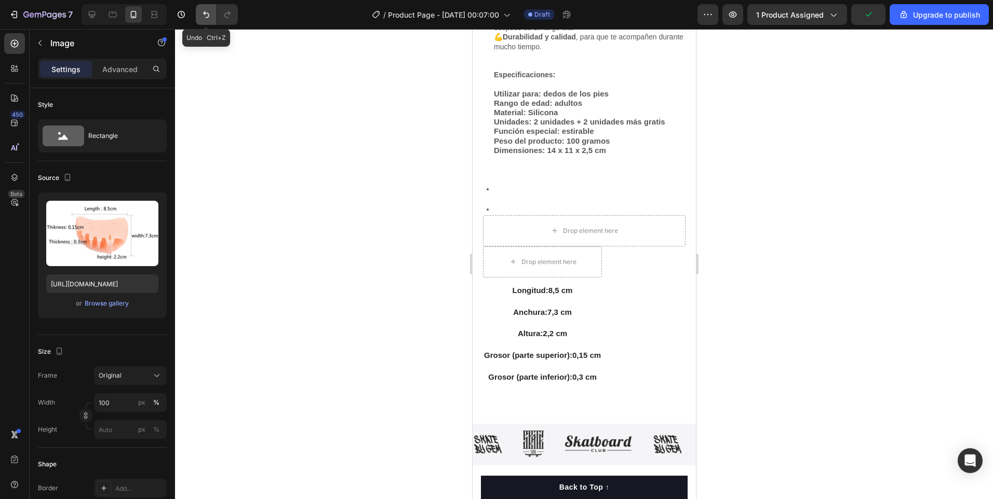
click at [201, 16] on icon "Undo/Redo" at bounding box center [206, 14] width 10 height 10
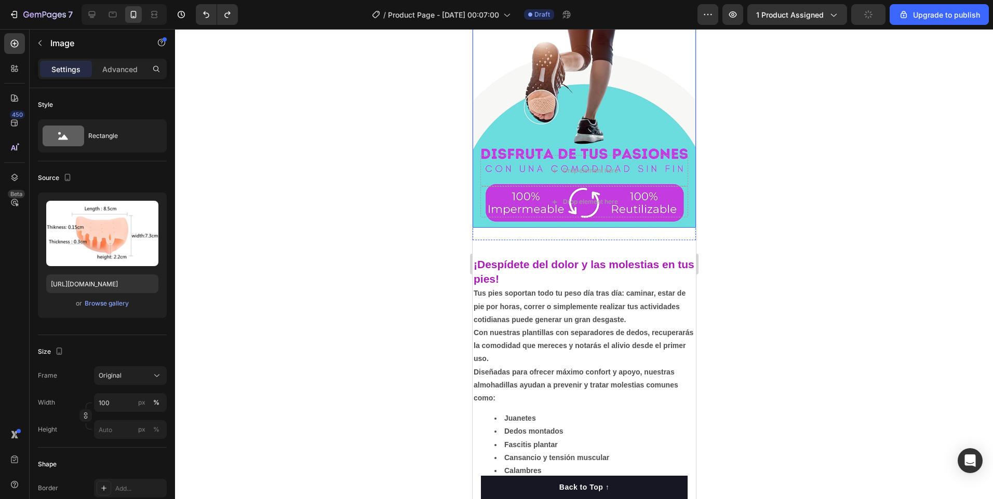
scroll to position [0, 0]
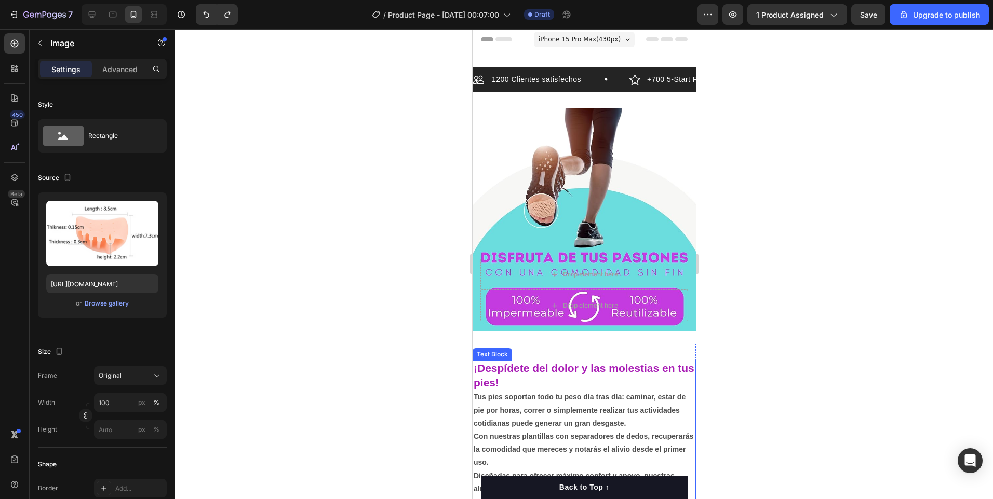
click at [533, 362] on strong "¡Despídete del dolor y las molestias en tus pies!" at bounding box center [583, 375] width 221 height 26
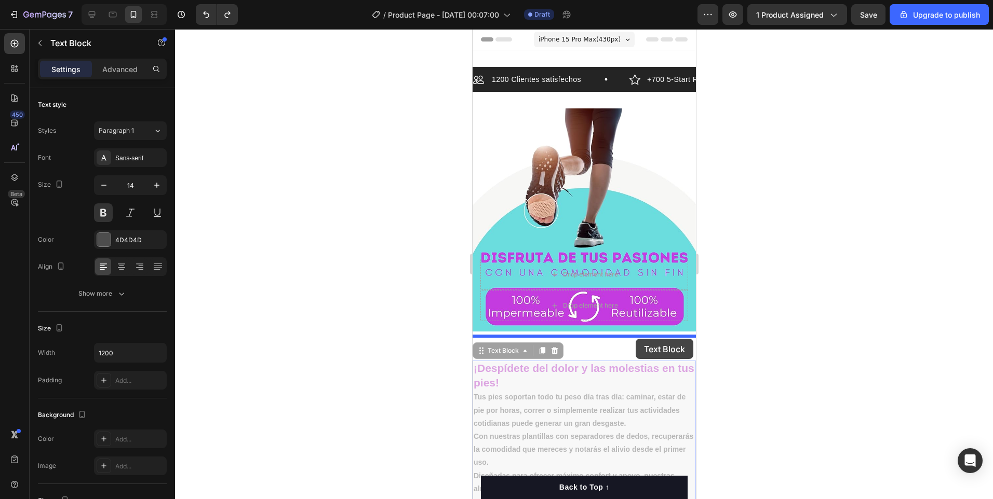
drag, startPoint x: 631, startPoint y: 354, endPoint x: 635, endPoint y: 339, distance: 15.6
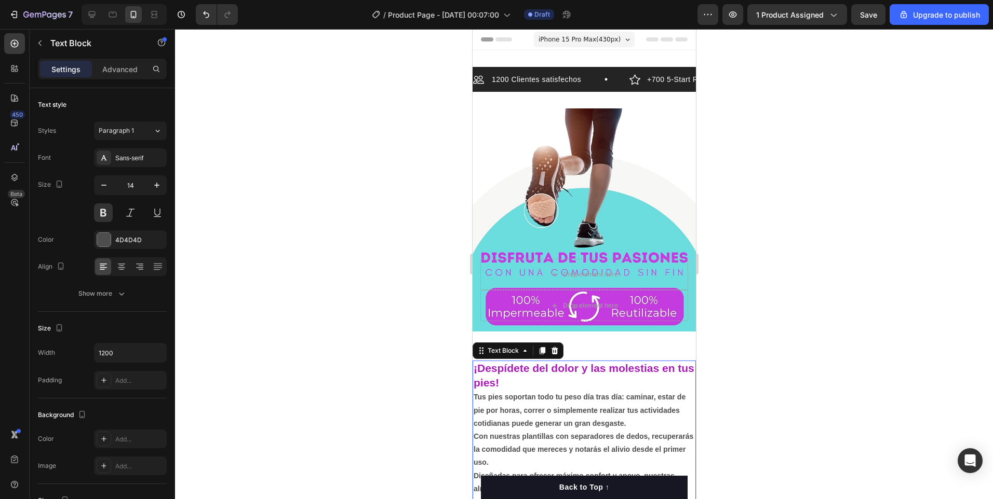
click at [759, 350] on div at bounding box center [584, 264] width 818 height 470
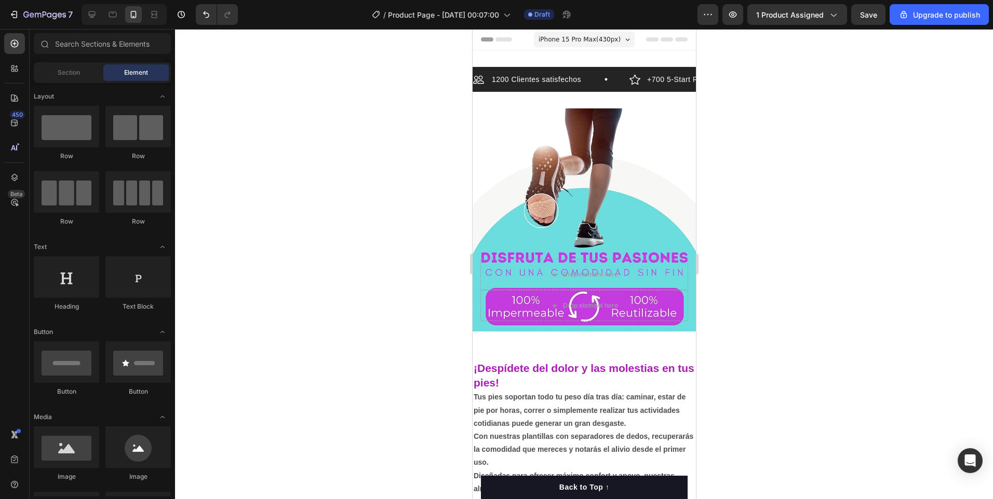
click at [799, 313] on div at bounding box center [584, 264] width 818 height 470
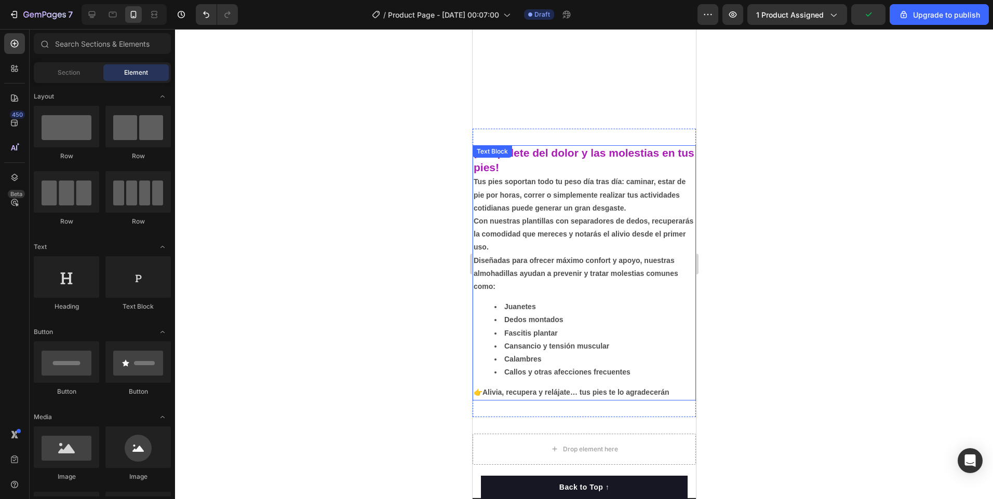
scroll to position [363, 0]
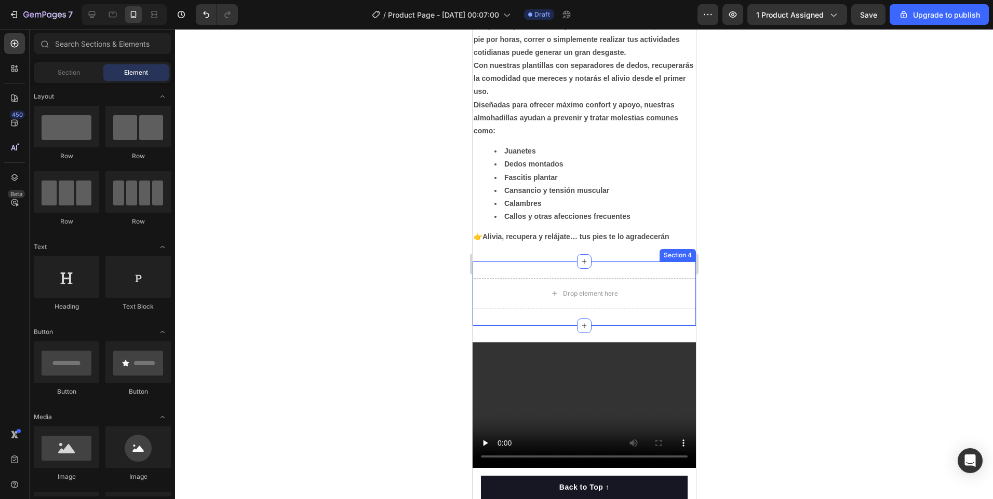
click at [669, 260] on div "Section 4" at bounding box center [677, 255] width 36 height 12
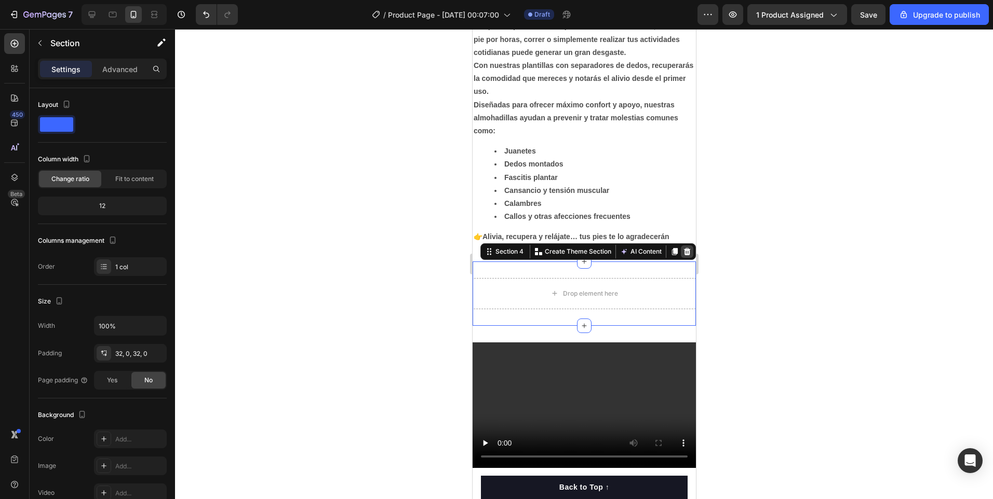
click at [683, 254] on icon at bounding box center [686, 251] width 7 height 7
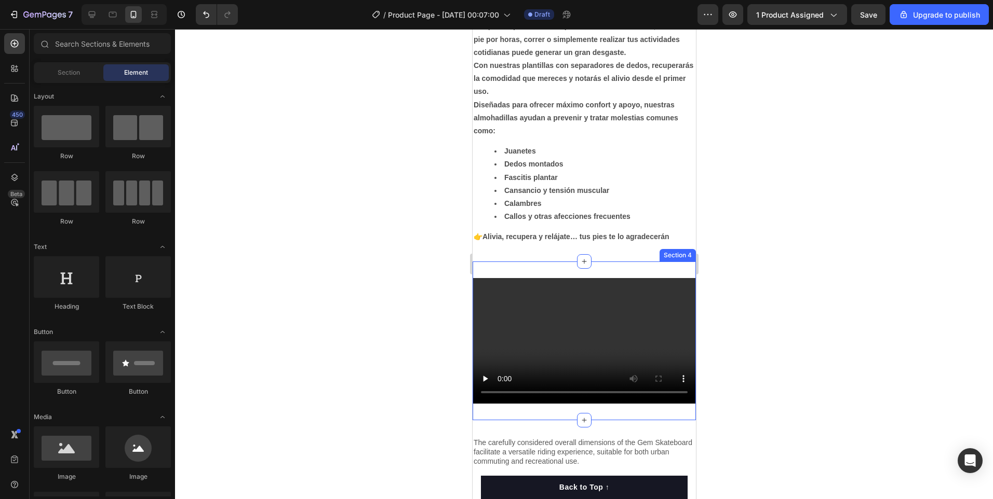
click at [560, 269] on div "Video Section 4" at bounding box center [583, 341] width 223 height 159
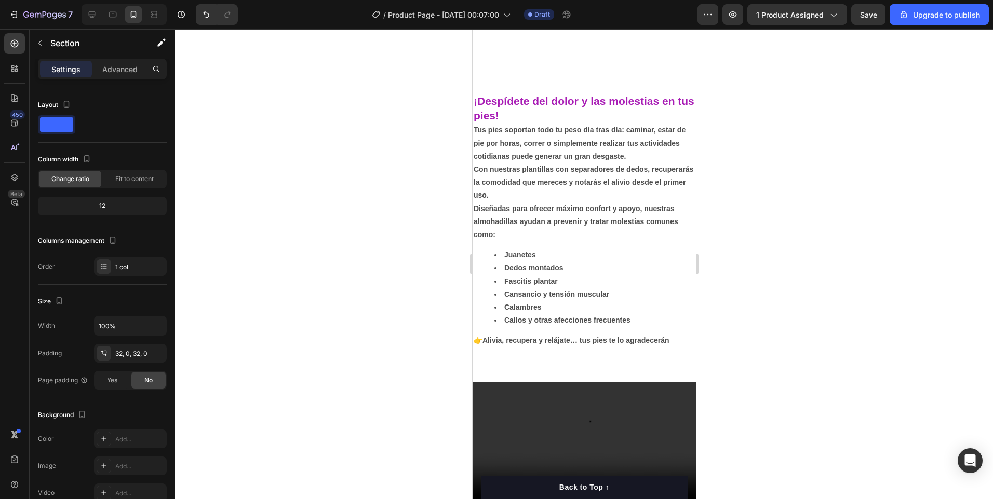
scroll to position [467, 0]
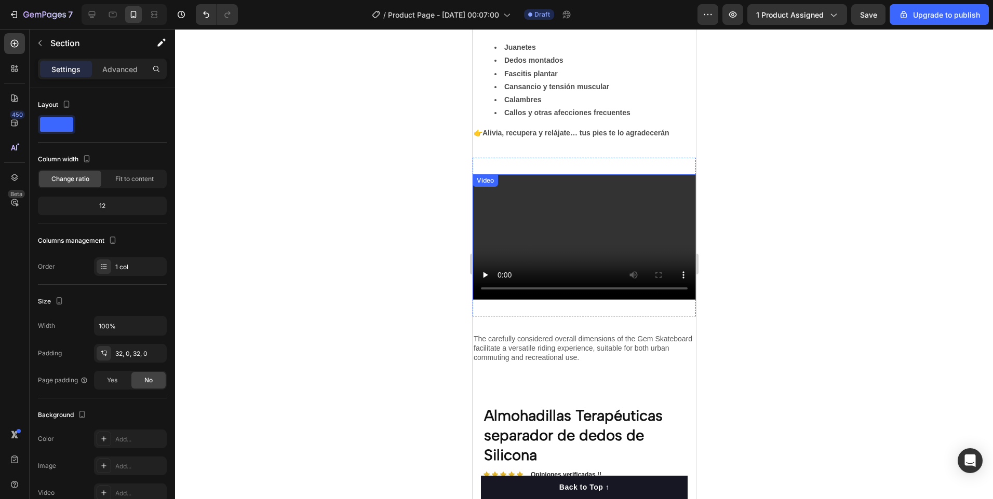
click at [671, 215] on video at bounding box center [583, 237] width 223 height 126
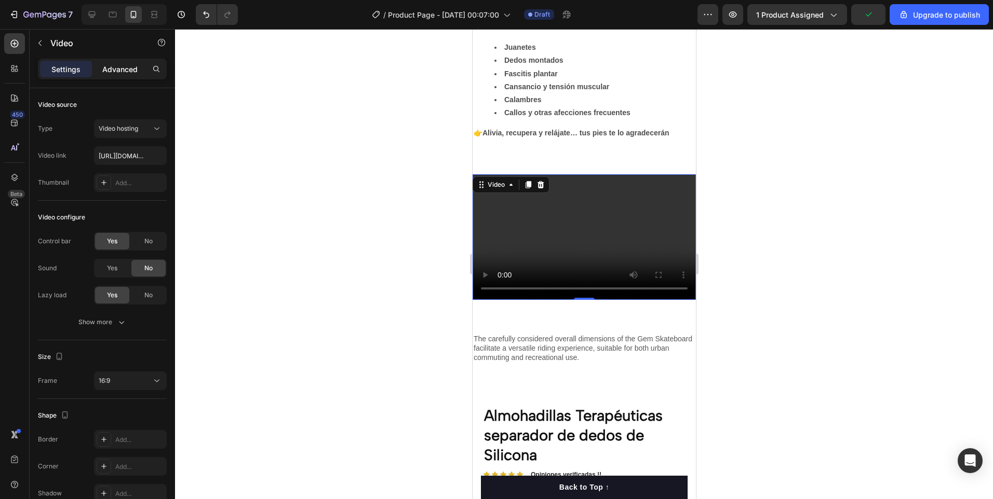
click at [117, 71] on p "Advanced" at bounding box center [119, 69] width 35 height 11
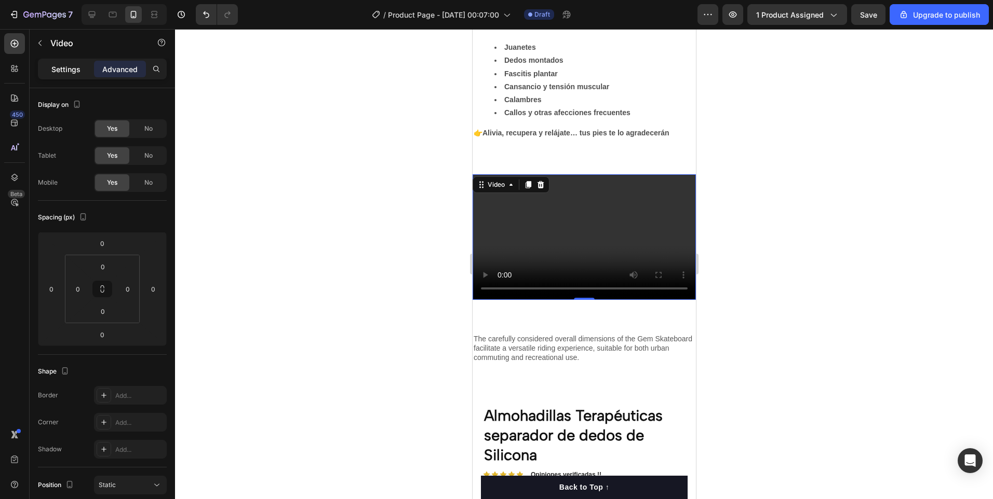
click at [73, 71] on p "Settings" at bounding box center [65, 69] width 29 height 11
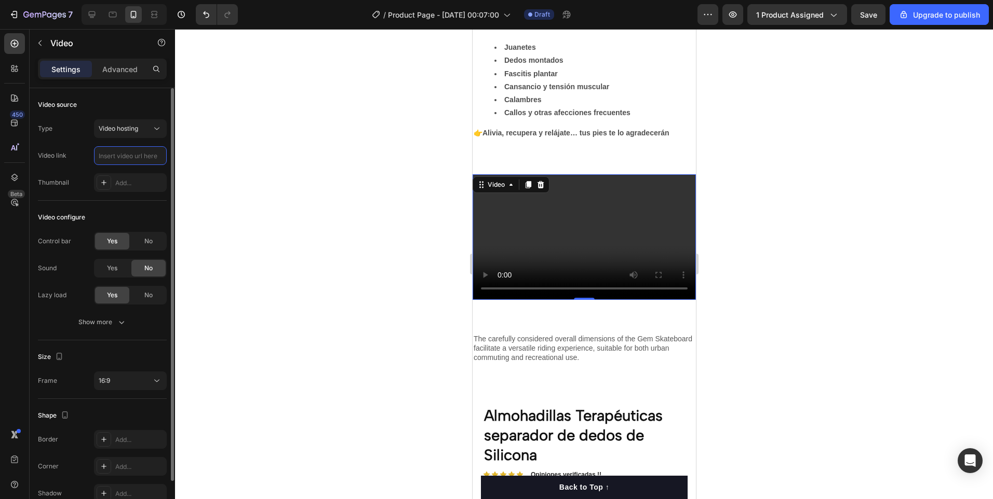
scroll to position [0, 0]
click at [144, 155] on input "text" at bounding box center [130, 155] width 73 height 19
click at [132, 126] on span "Video hosting" at bounding box center [118, 129] width 39 height 8
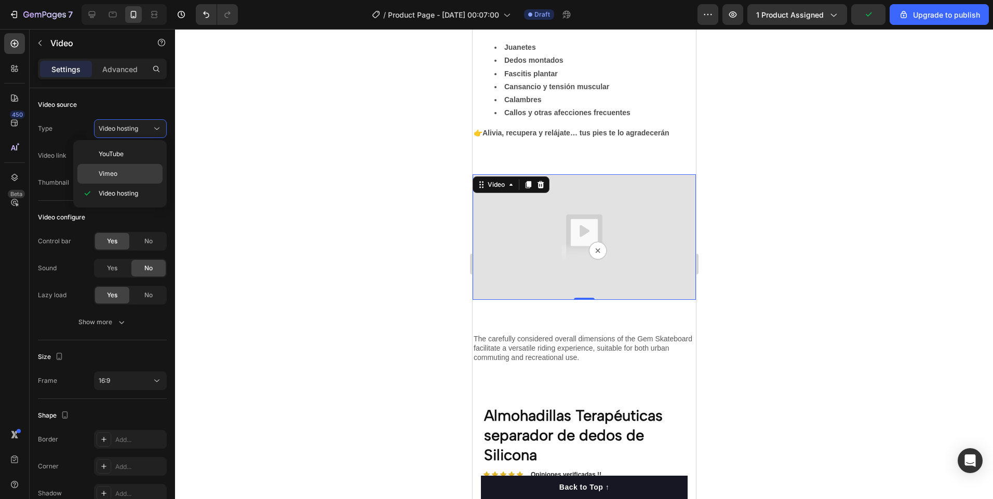
click at [112, 172] on span "Vimeo" at bounding box center [108, 173] width 19 height 9
type input "[URL][DOMAIN_NAME]"
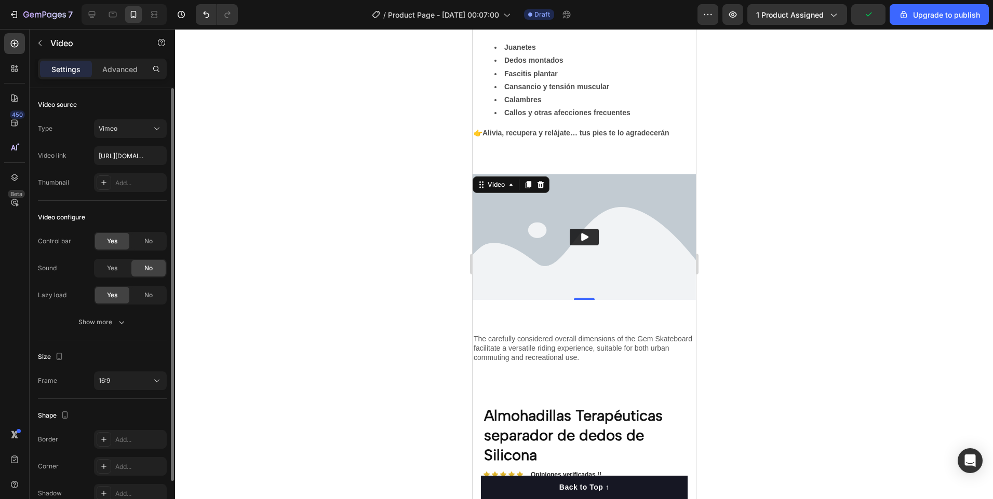
click at [113, 341] on div "Video source Type Vimeo Video link [URL][DOMAIN_NAME] Thumbnail Add..." at bounding box center [102, 370] width 129 height 59
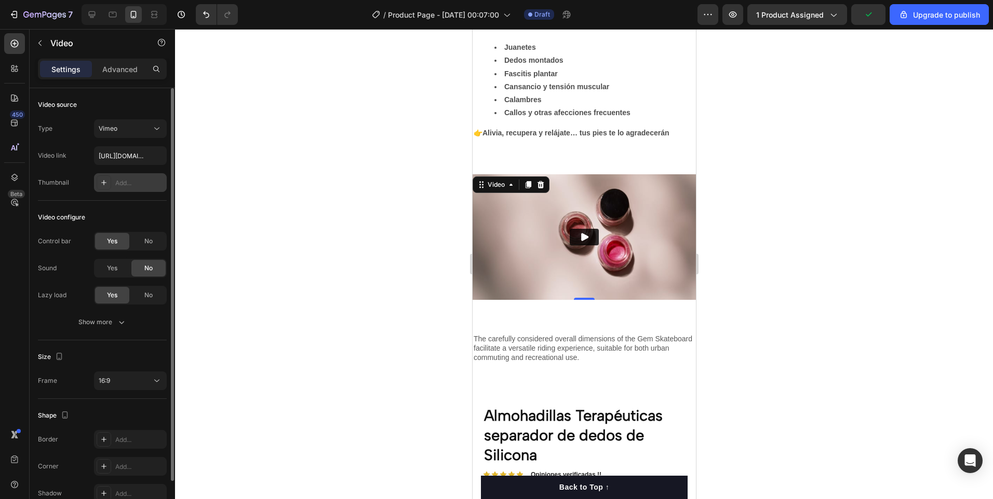
click at [131, 183] on div "Add..." at bounding box center [139, 183] width 49 height 9
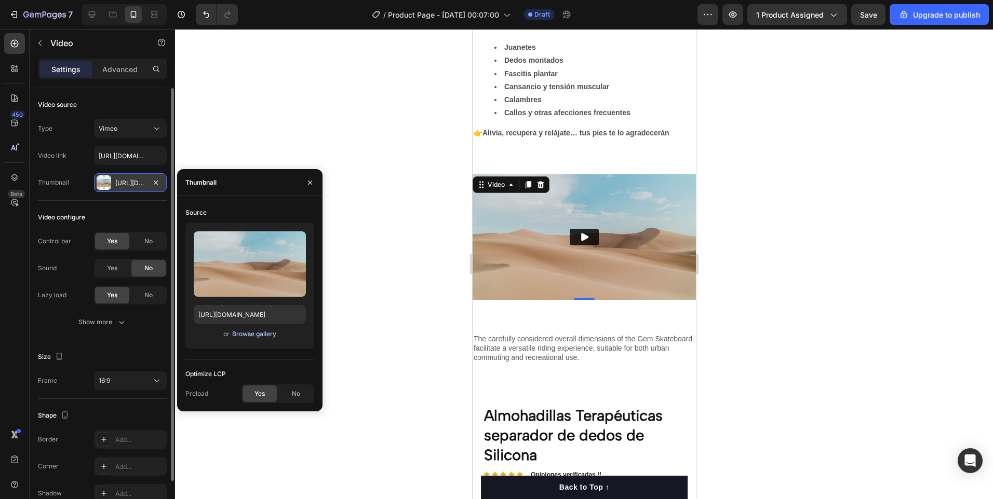
click at [259, 333] on div "Browse gallery" at bounding box center [254, 334] width 44 height 9
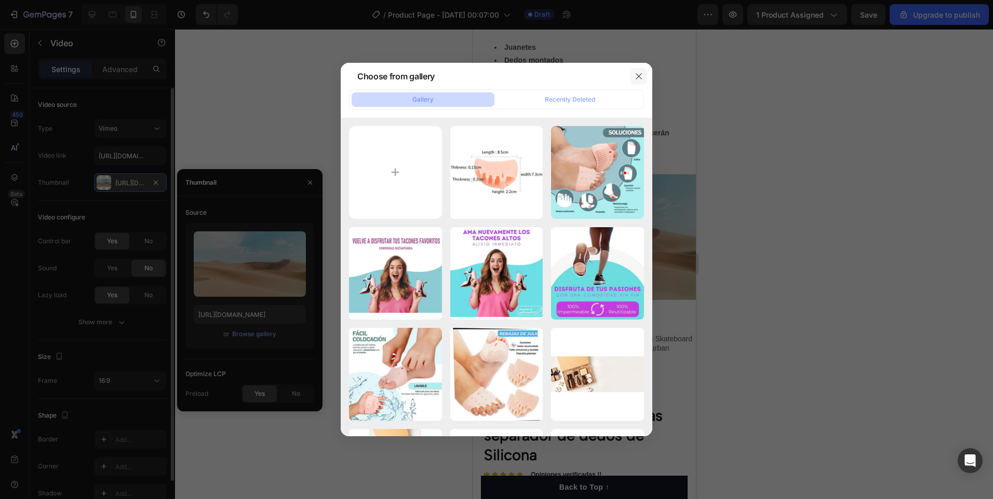
click at [644, 74] on button "button" at bounding box center [638, 76] width 17 height 17
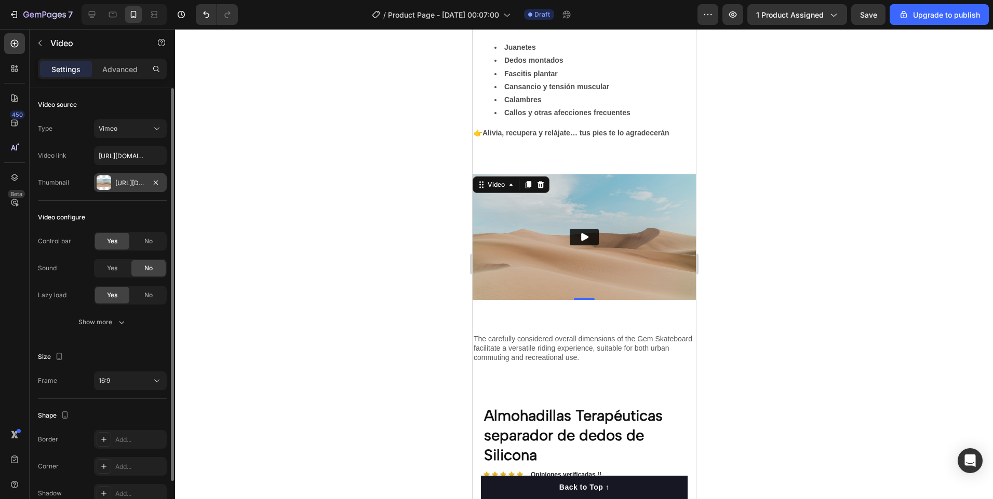
click at [391, 179] on div at bounding box center [584, 264] width 818 height 470
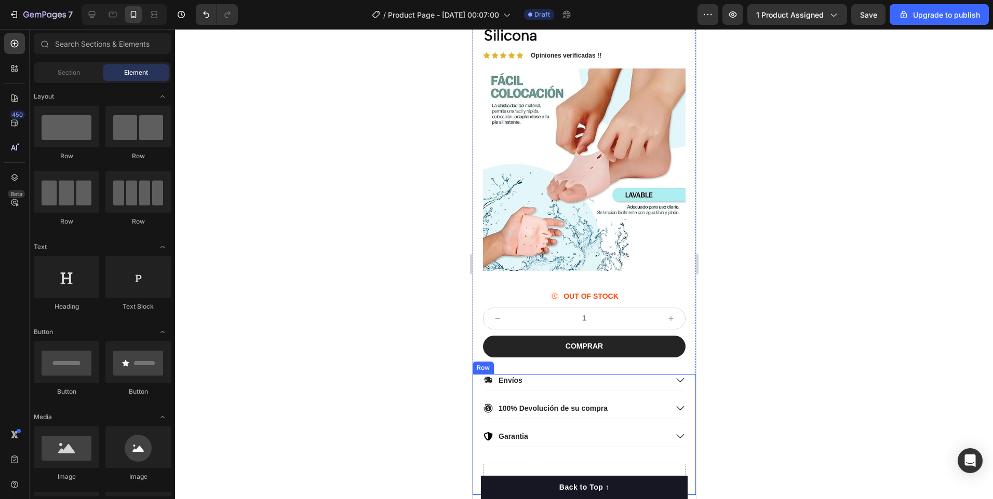
scroll to position [1090, 0]
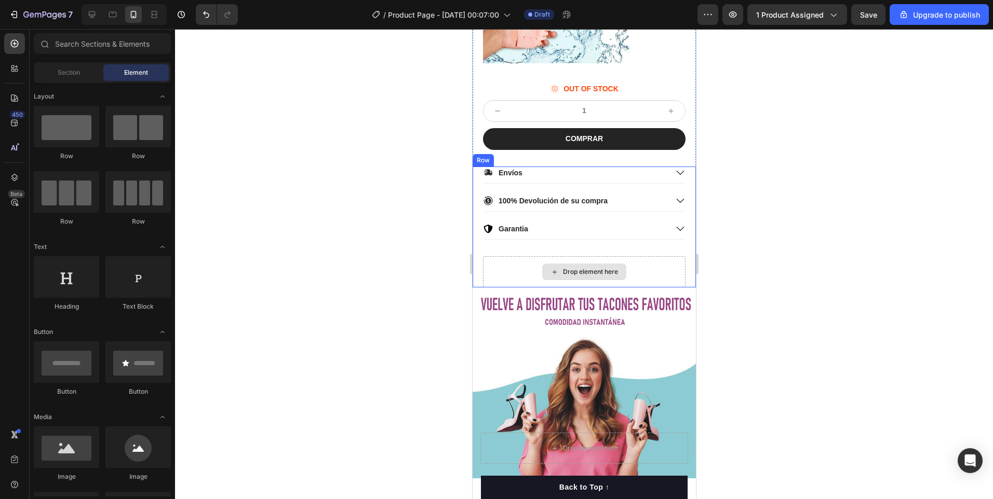
click at [484, 267] on div "Drop element here" at bounding box center [583, 271] width 202 height 31
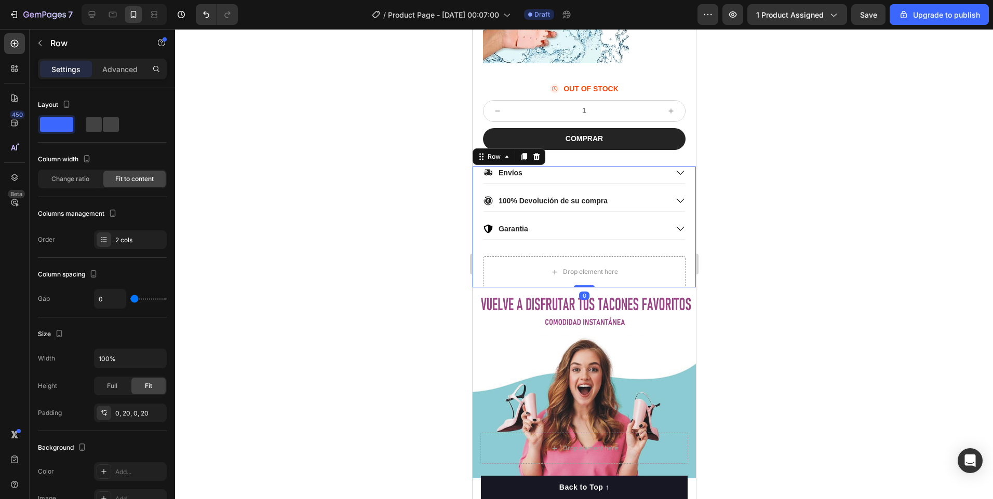
click at [677, 267] on div "Envíos 100% Devolución de su compra Garantia Accordion Drop element here Row 0" at bounding box center [583, 227] width 223 height 121
click at [419, 267] on div at bounding box center [584, 264] width 818 height 470
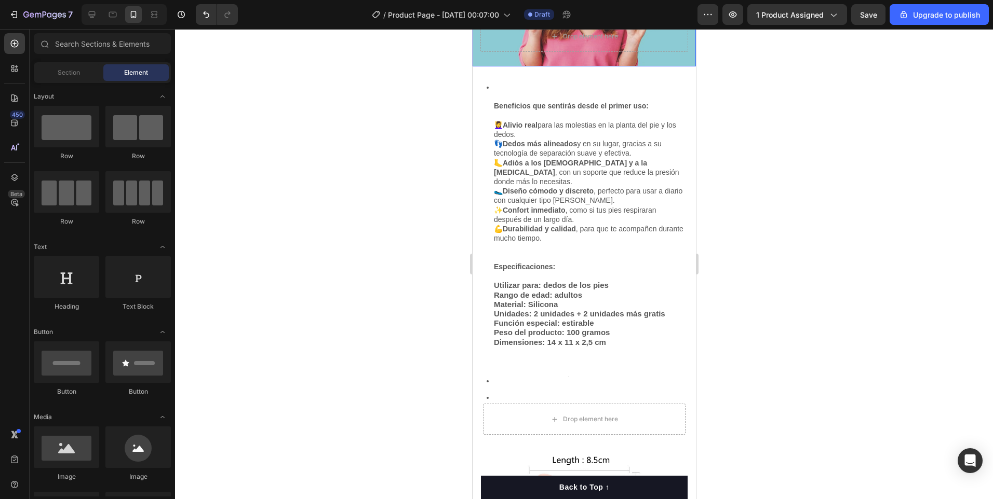
scroll to position [1505, 0]
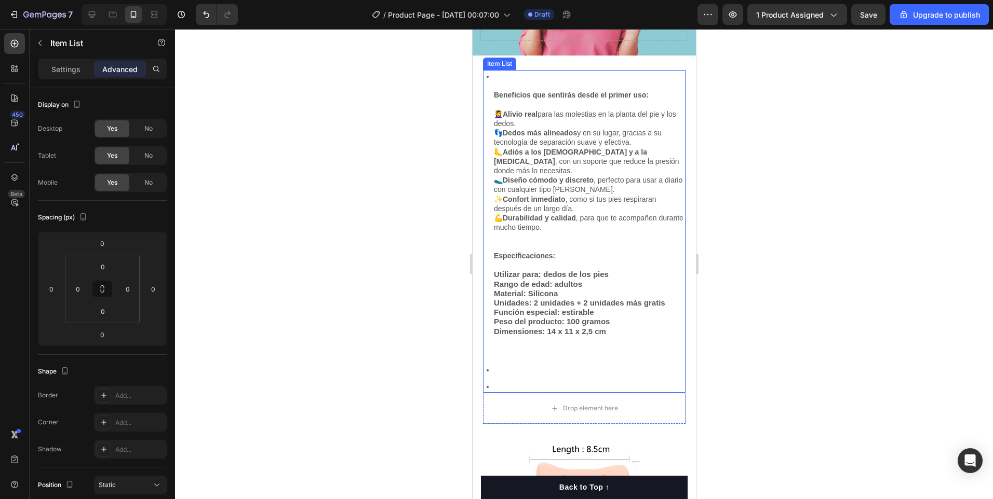
drag, startPoint x: 630, startPoint y: 318, endPoint x: 509, endPoint y: 286, distance: 125.3
click at [509, 286] on div "Beneficios que sentirás desde el primer uso: 💆‍♀️ Alivio real para las molestia…" at bounding box center [588, 213] width 193 height 287
click at [535, 308] on strong "Función especial: estirable" at bounding box center [543, 312] width 100 height 9
click at [630, 336] on p at bounding box center [588, 340] width 190 height 9
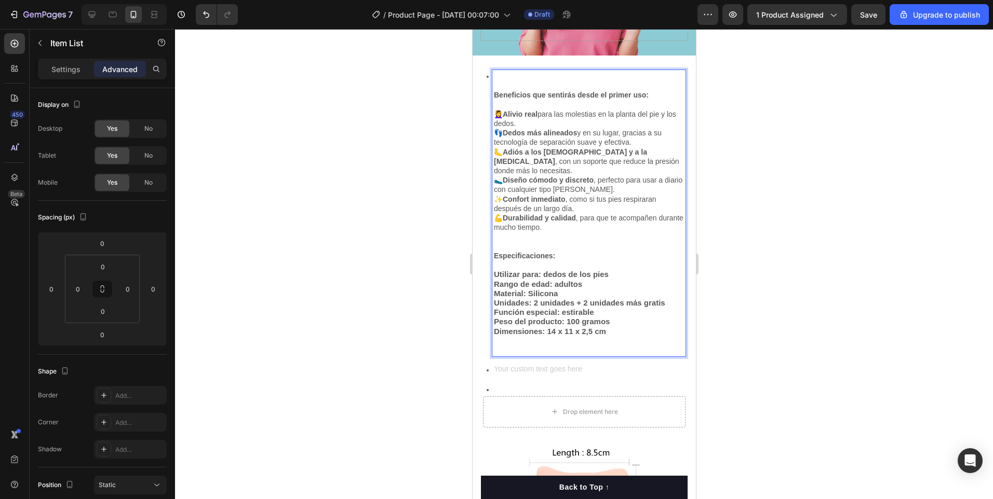
click at [607, 327] on p "Dimensiones: 14 x 11 x 2,5 cm" at bounding box center [588, 331] width 190 height 9
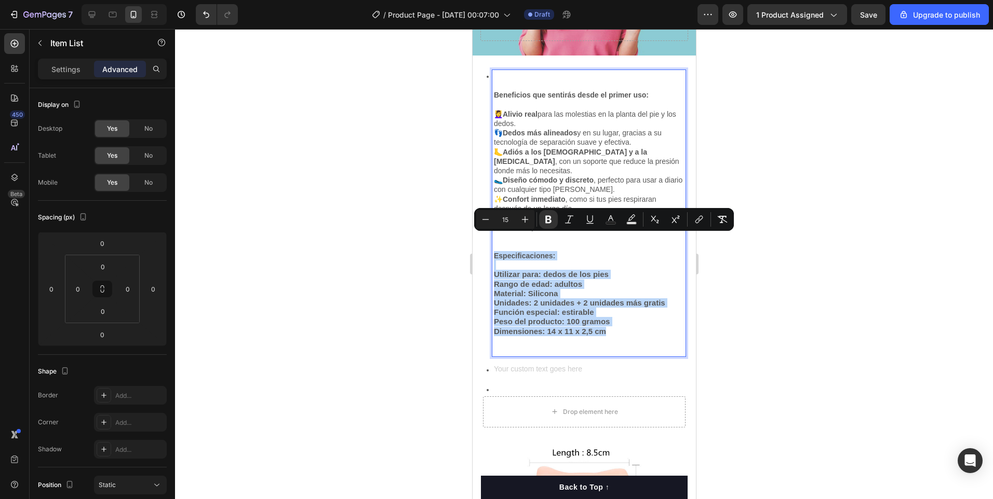
drag, startPoint x: 613, startPoint y: 314, endPoint x: 495, endPoint y: 243, distance: 137.6
click at [495, 243] on div "Beneficios que sentirás desde el primer uso: 💆‍♀️ Alivio real para las molestia…" at bounding box center [588, 213] width 193 height 287
click at [611, 221] on icon "Editor contextual toolbar" at bounding box center [610, 219] width 10 height 10
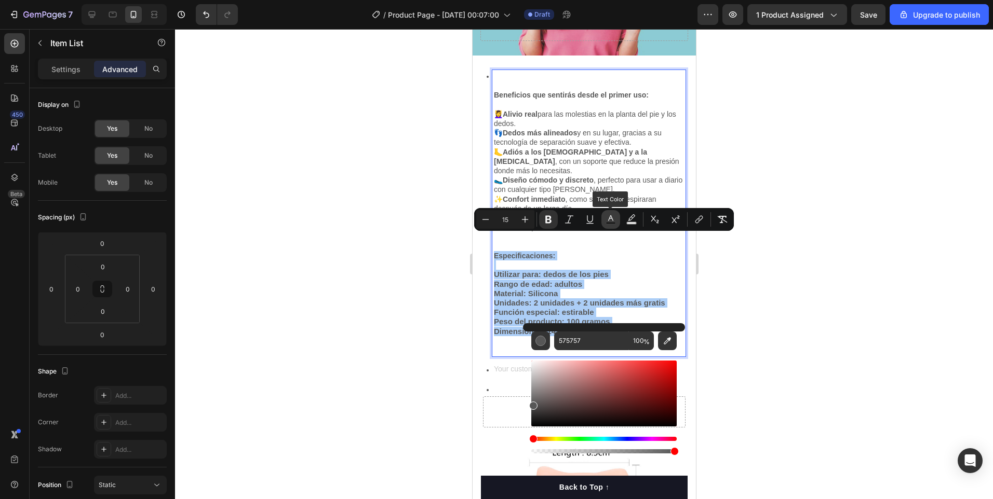
click at [611, 221] on icon "Editor contextual toolbar" at bounding box center [610, 219] width 10 height 10
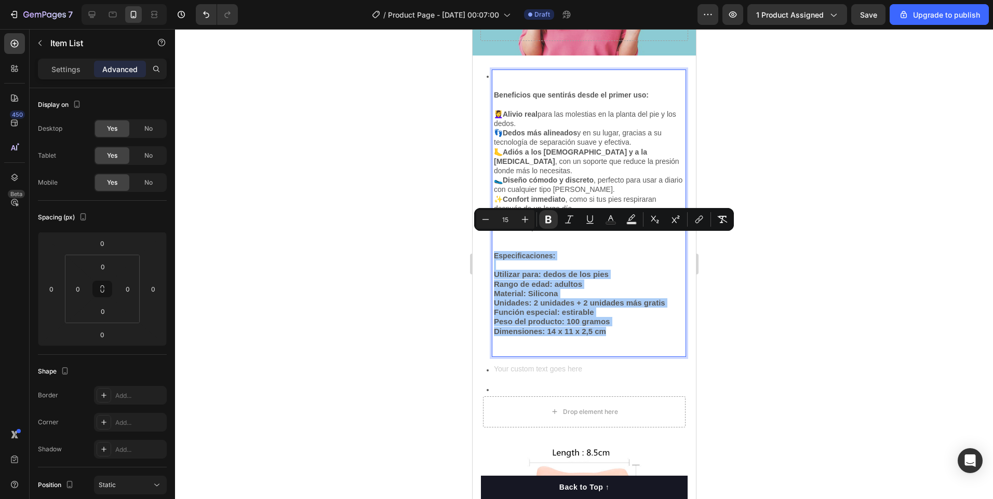
click at [421, 246] on div at bounding box center [584, 264] width 818 height 470
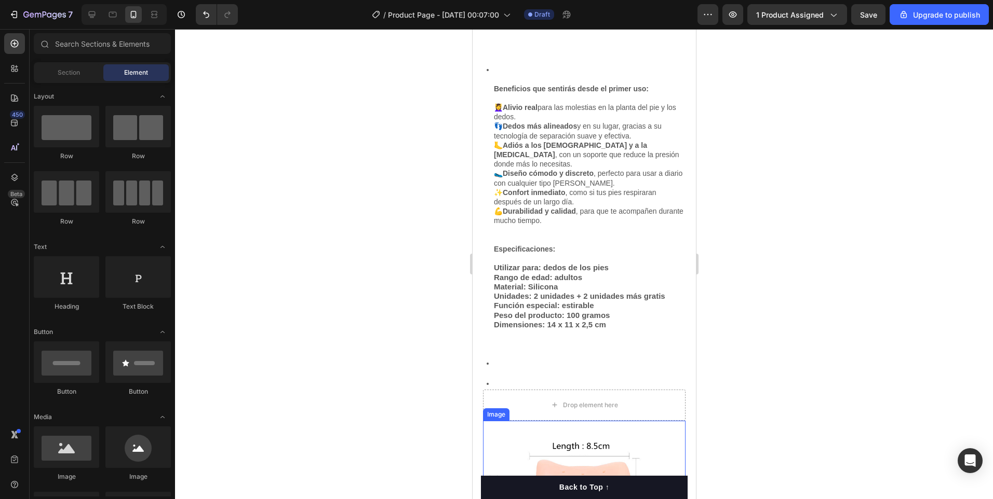
scroll to position [1713, 0]
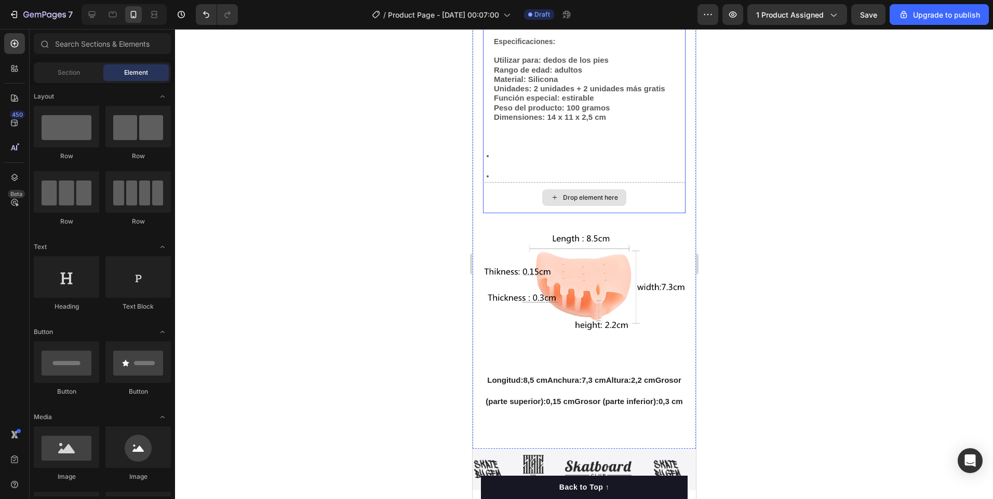
click at [663, 193] on div "Drop element here" at bounding box center [583, 197] width 202 height 31
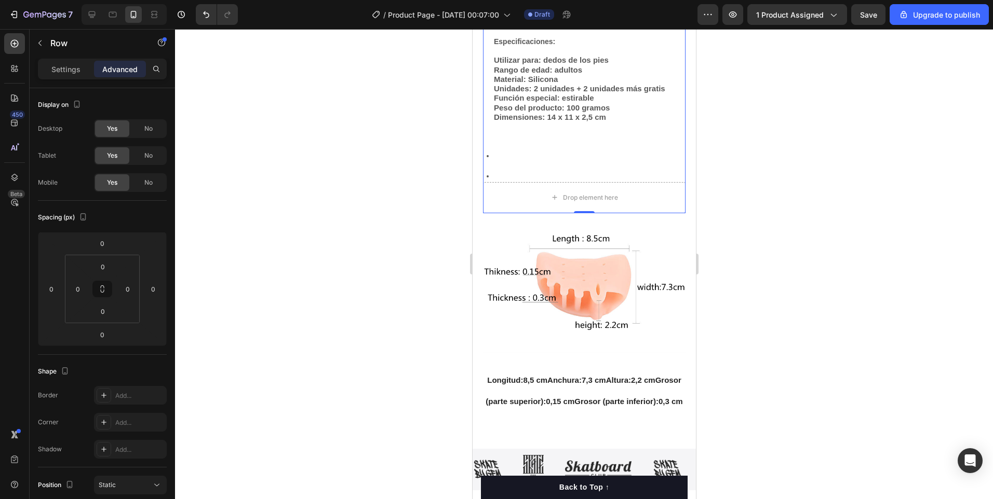
scroll to position [1973, 0]
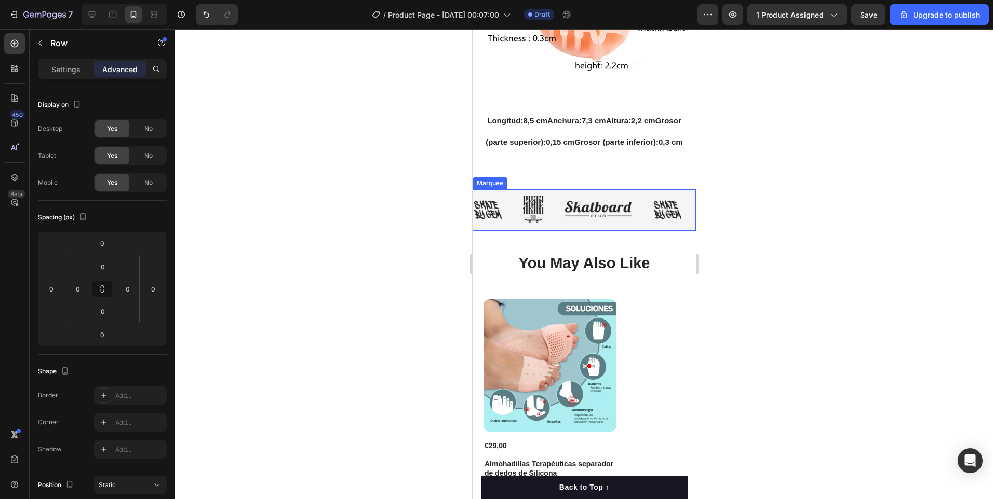
drag, startPoint x: 668, startPoint y: 230, endPoint x: 660, endPoint y: 234, distance: 8.6
click at [668, 225] on div "Image Image Image Image Image Image Image Image Image Image Image Image Image I…" at bounding box center [583, 210] width 223 height 29
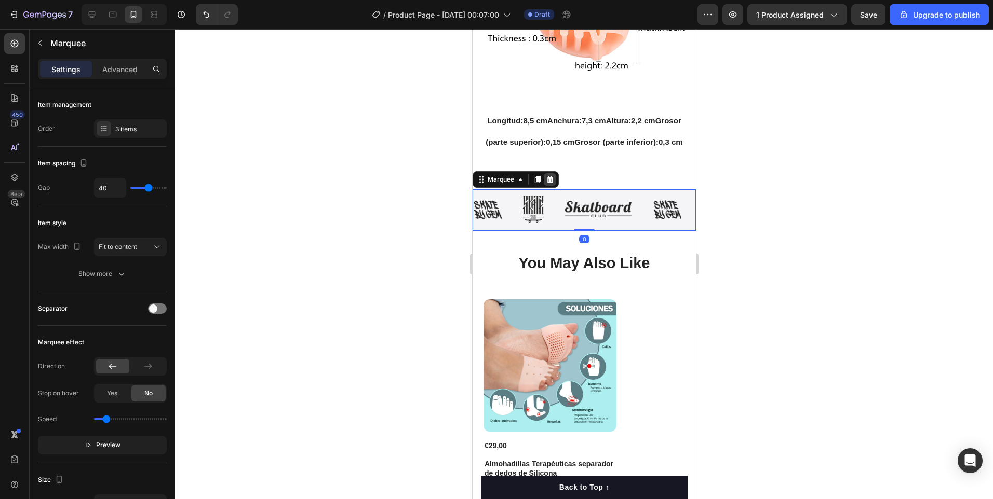
click at [546, 184] on icon at bounding box center [549, 179] width 8 height 8
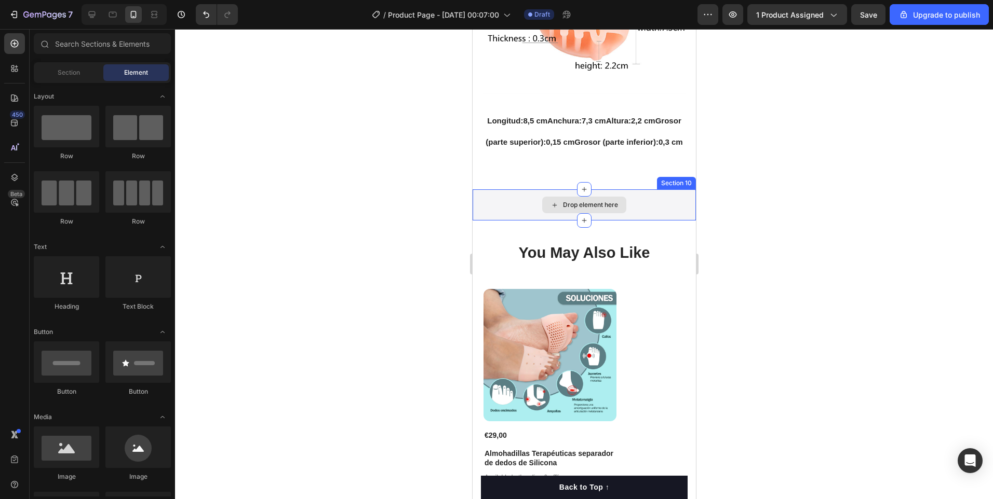
click at [682, 220] on div "Drop element here" at bounding box center [583, 204] width 223 height 31
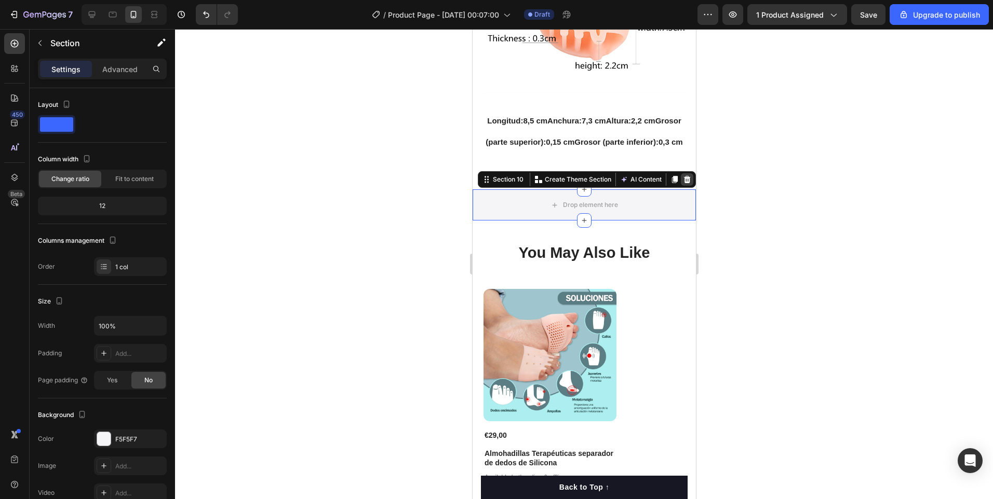
click at [682, 184] on icon at bounding box center [686, 179] width 8 height 8
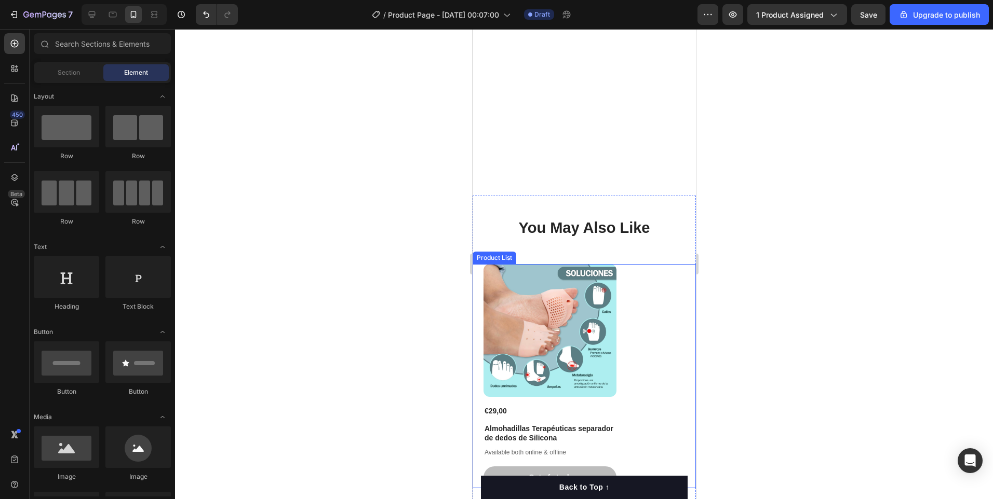
scroll to position [2180, 0]
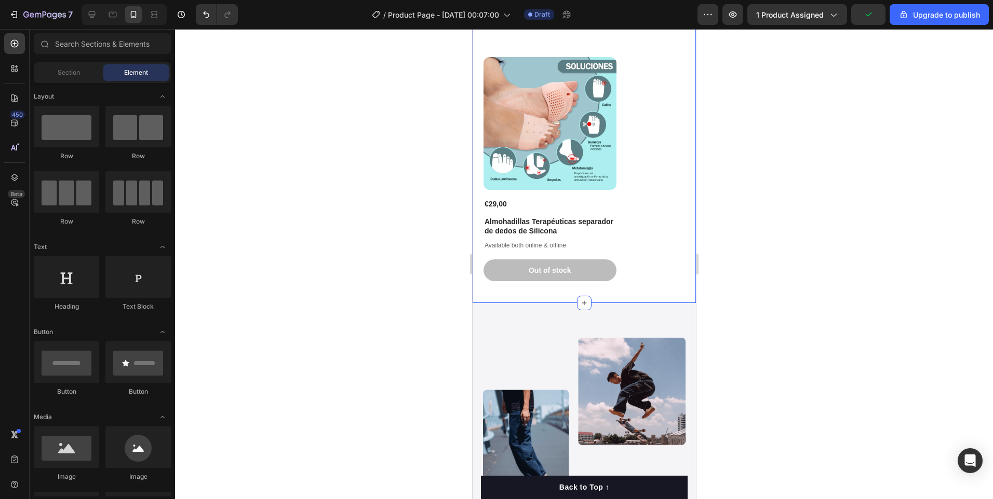
click at [677, 287] on div "You May Also Like Heading Product Images €29,00 Product Price Product Price Alm…" at bounding box center [583, 146] width 223 height 315
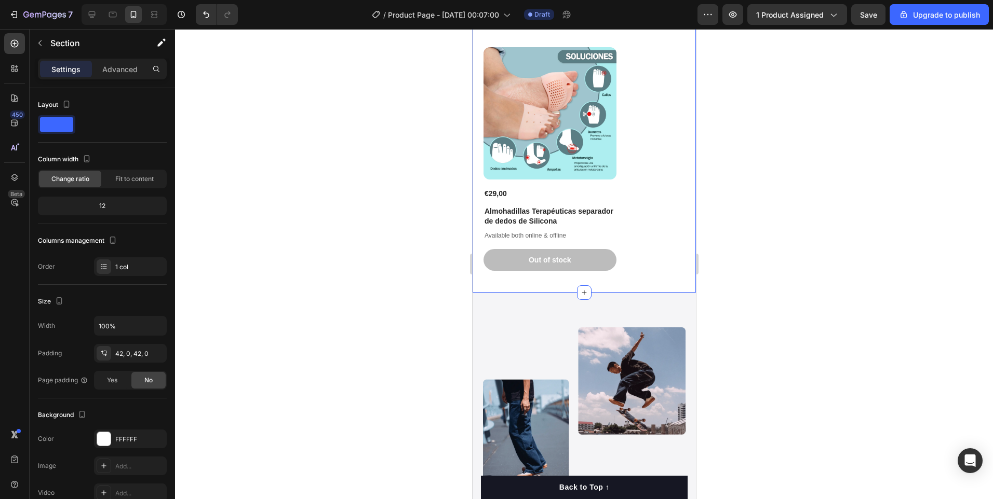
scroll to position [2025, 0]
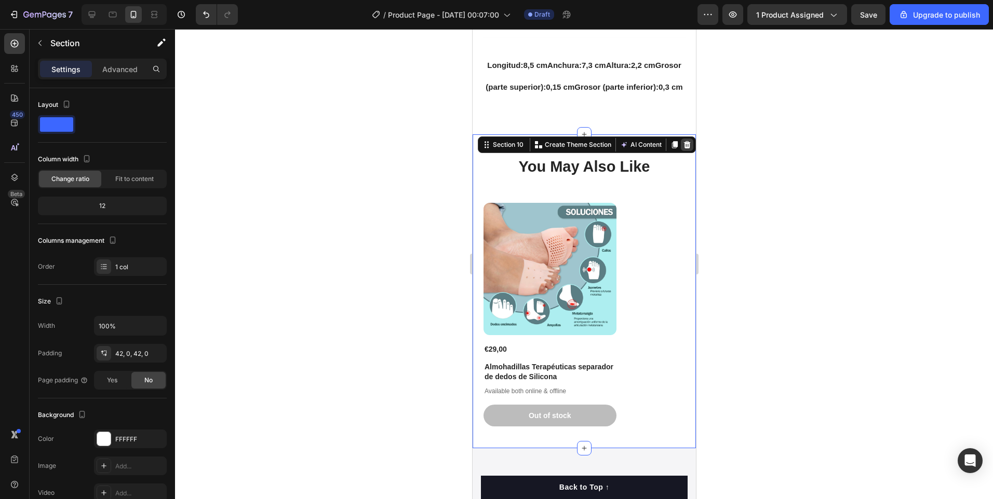
click at [683, 148] on icon at bounding box center [686, 144] width 7 height 7
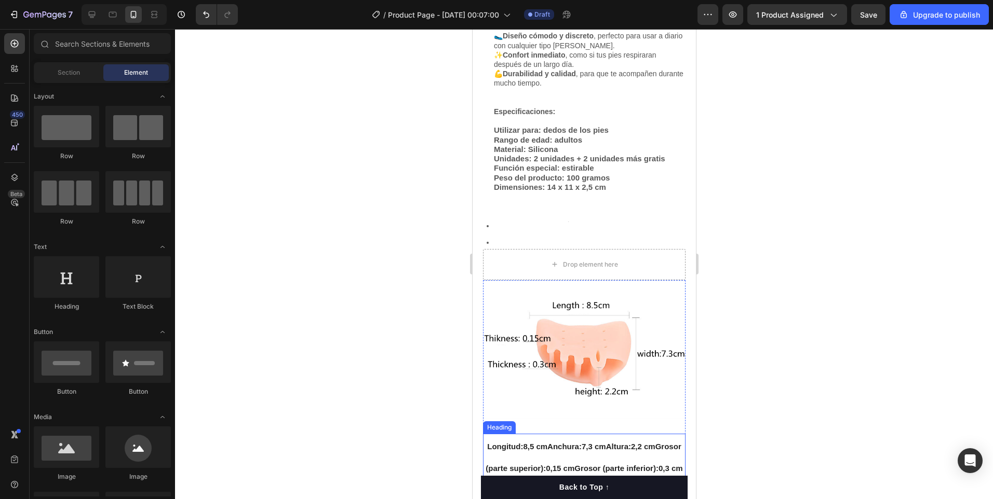
scroll to position [1638, 0]
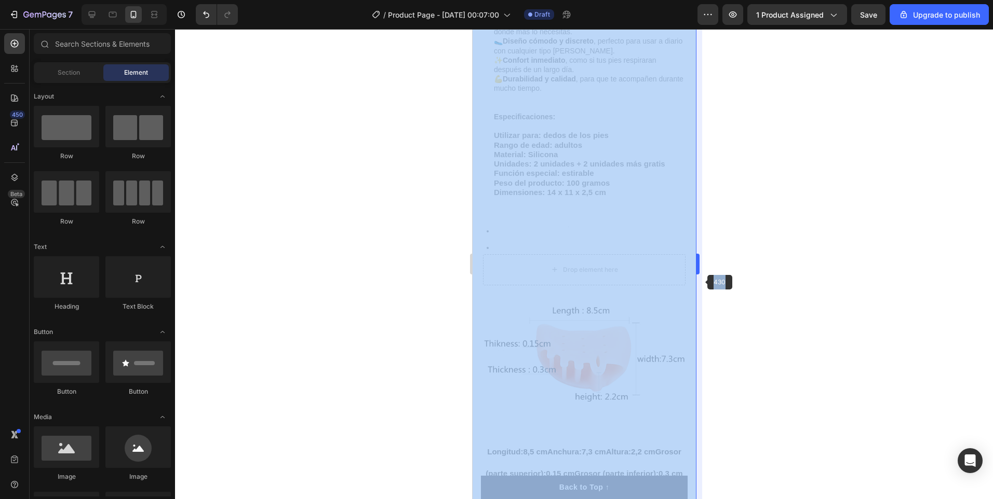
drag, startPoint x: 409, startPoint y: 234, endPoint x: 696, endPoint y: 282, distance: 290.5
click at [696, 282] on div "430 333333 100 %" at bounding box center [584, 264] width 818 height 470
drag, startPoint x: 696, startPoint y: 282, endPoint x: 784, endPoint y: 271, distance: 88.9
click at [784, 271] on div at bounding box center [584, 264] width 818 height 470
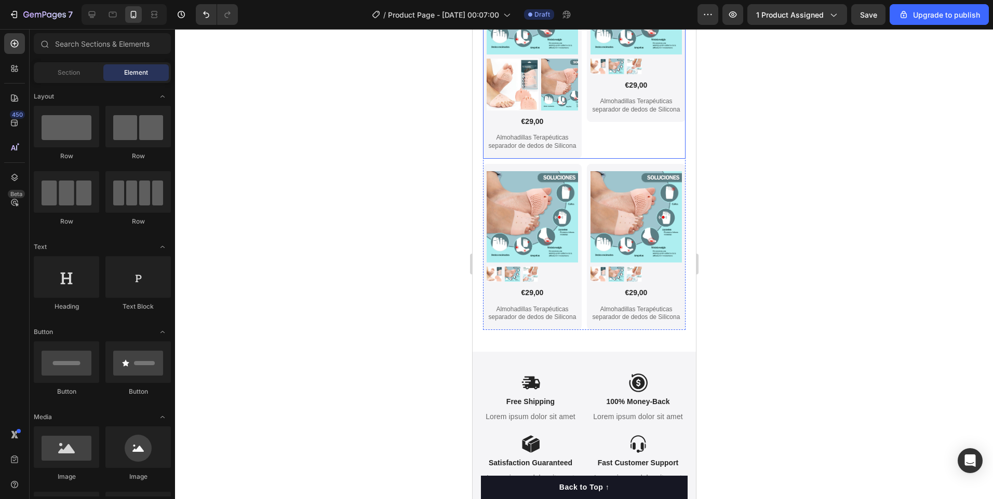
scroll to position [2884, 0]
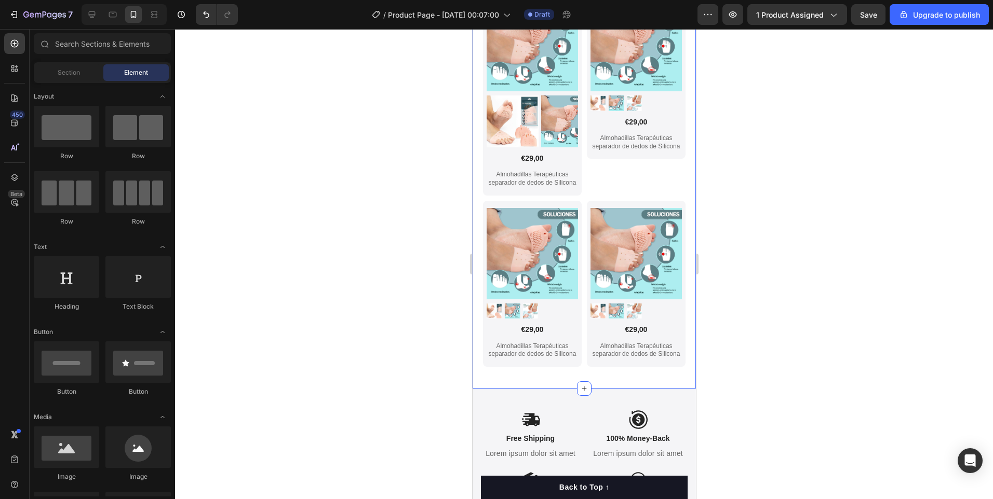
click at [681, 269] on div "New Gem Collection 2024 Heading NEW COLLECTION Text Block We are proud to prese…" at bounding box center [583, 51] width 223 height 675
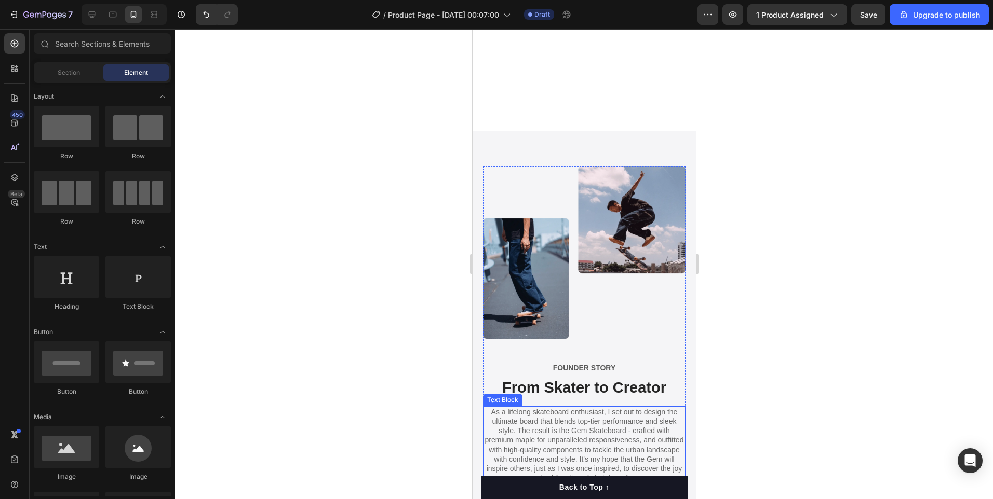
scroll to position [2156, 0]
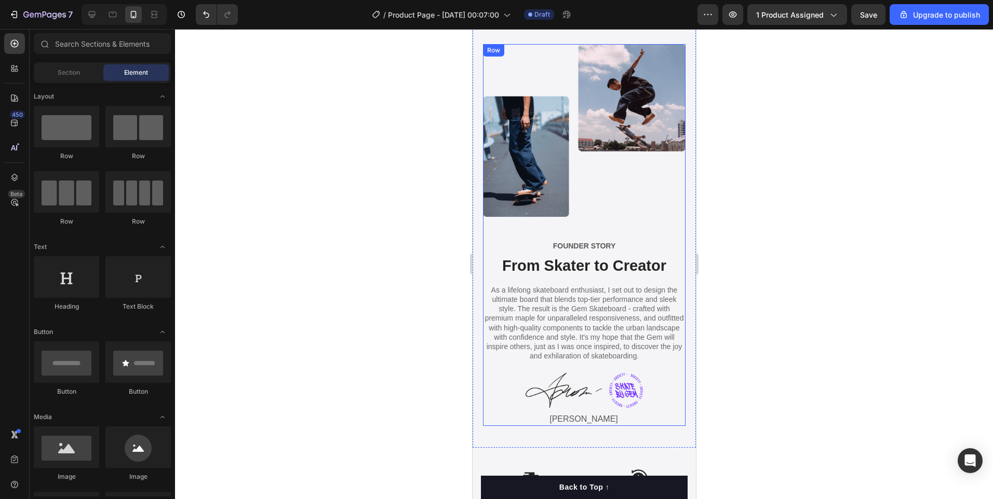
click at [668, 375] on div "FOUNDER STORY Text Block From Skater to Creator Heading As a lifelong skateboar…" at bounding box center [583, 333] width 202 height 186
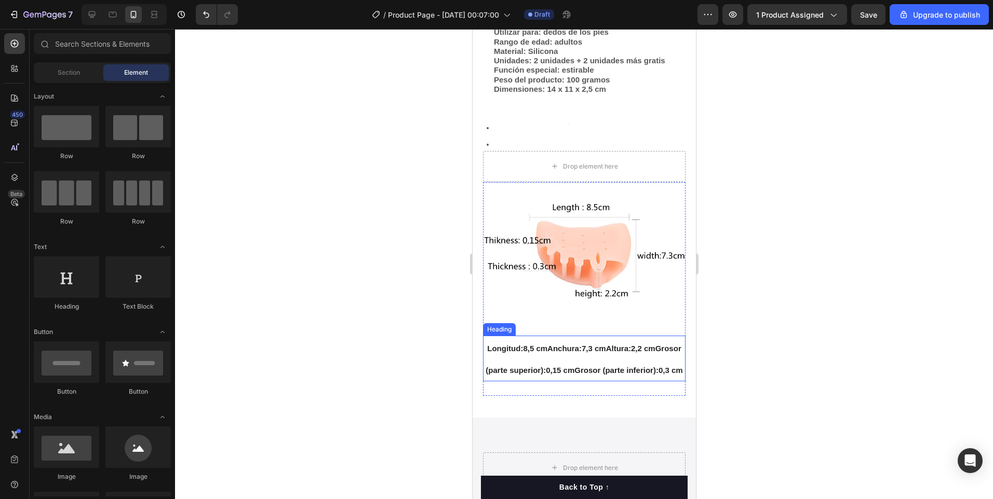
scroll to position [2001, 0]
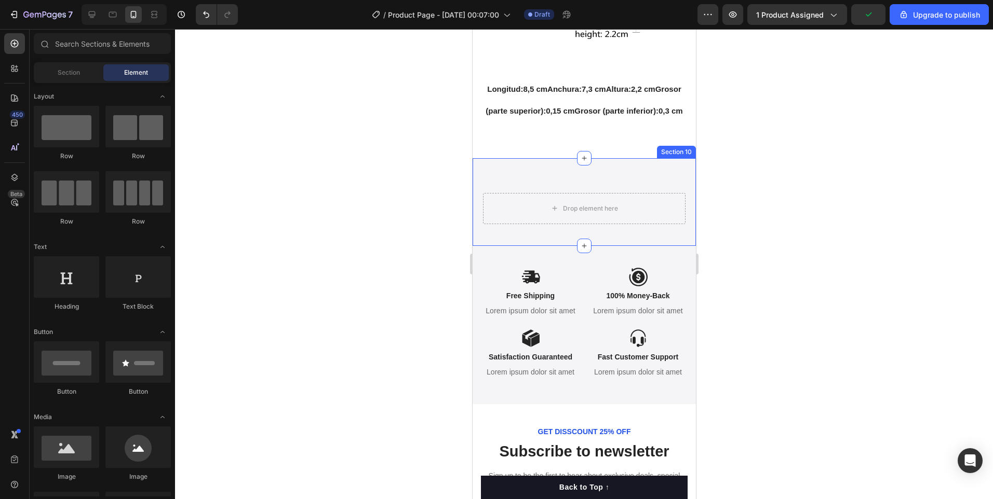
click at [672, 188] on div "Drop element here Section 10" at bounding box center [583, 202] width 223 height 88
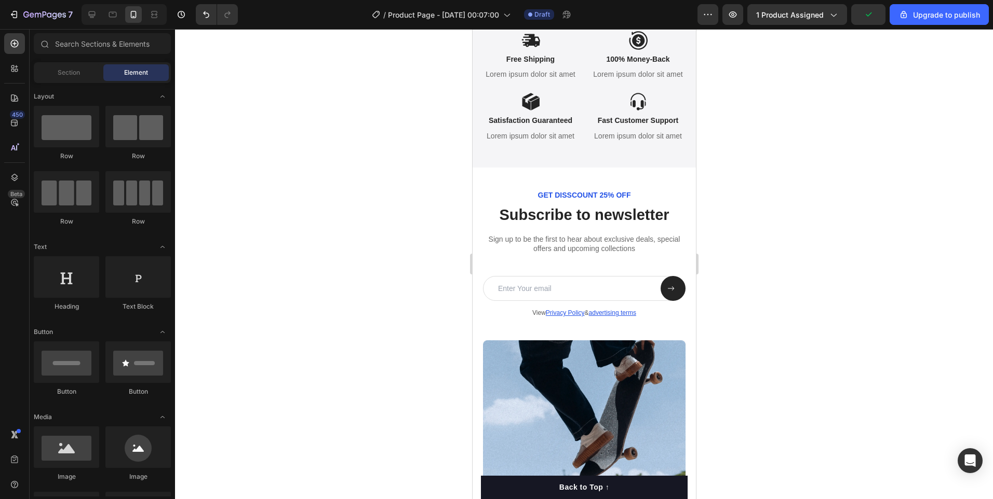
scroll to position [2312, 0]
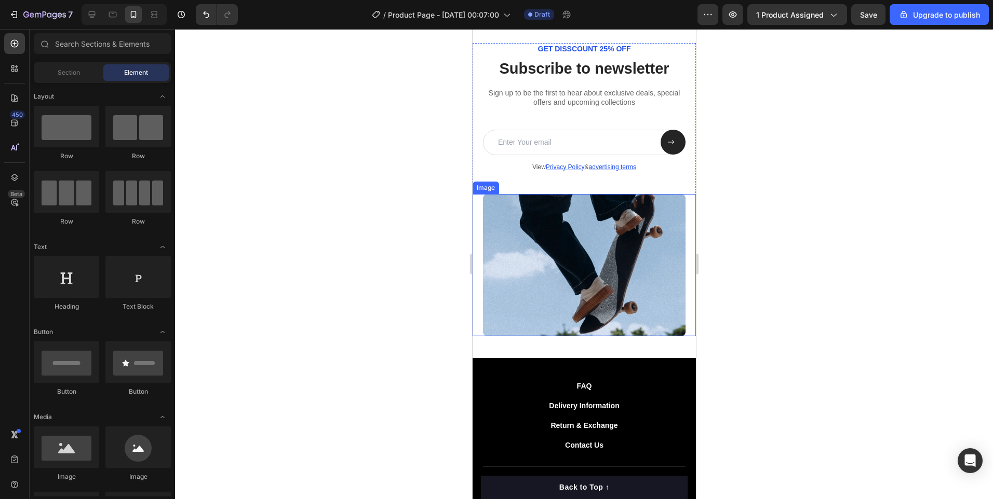
click at [668, 320] on img at bounding box center [583, 265] width 202 height 142
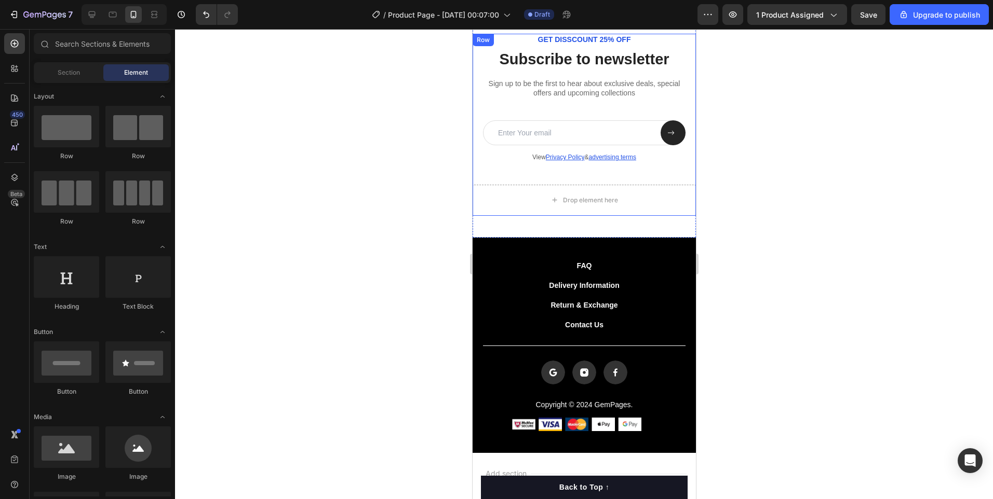
scroll to position [2156, 0]
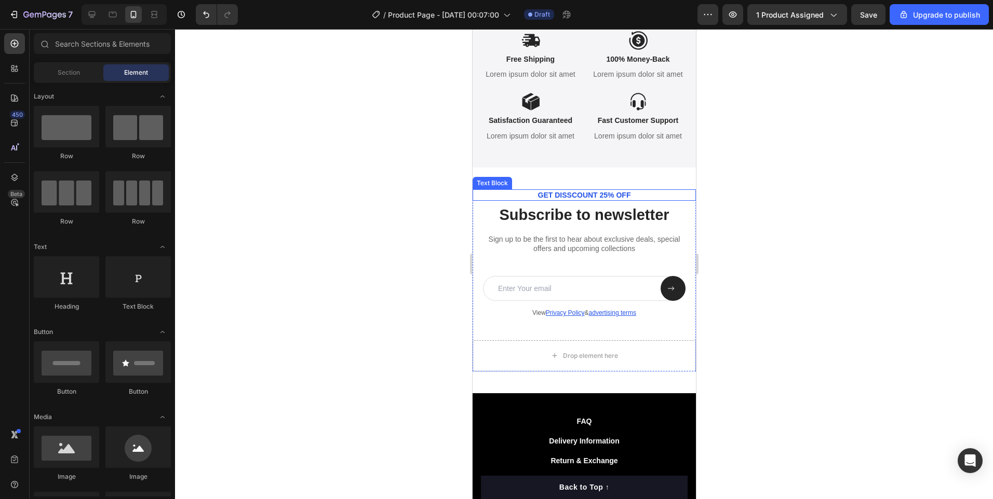
click at [617, 200] on p "GET DISSCOUNT 25% OFF" at bounding box center [583, 195] width 200 height 9
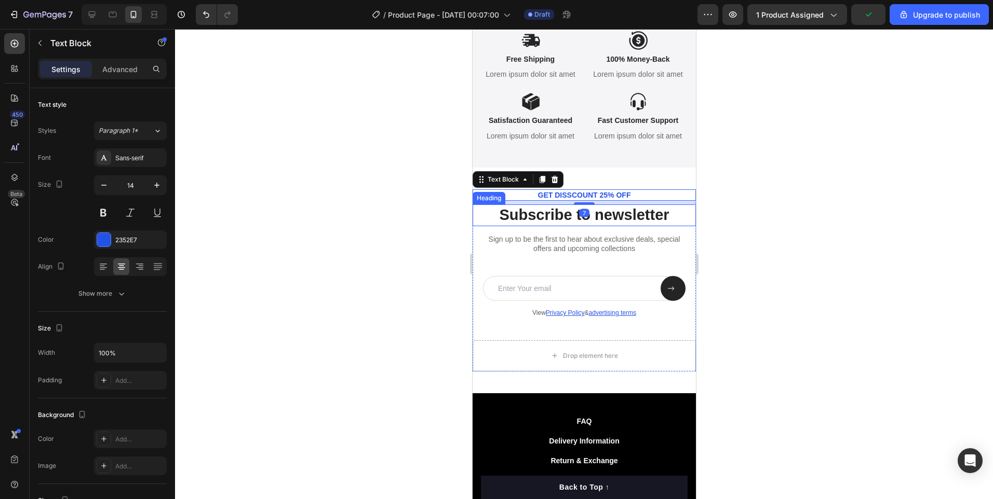
click at [627, 226] on h2 "Subscribe to newsletter" at bounding box center [583, 216] width 202 height 22
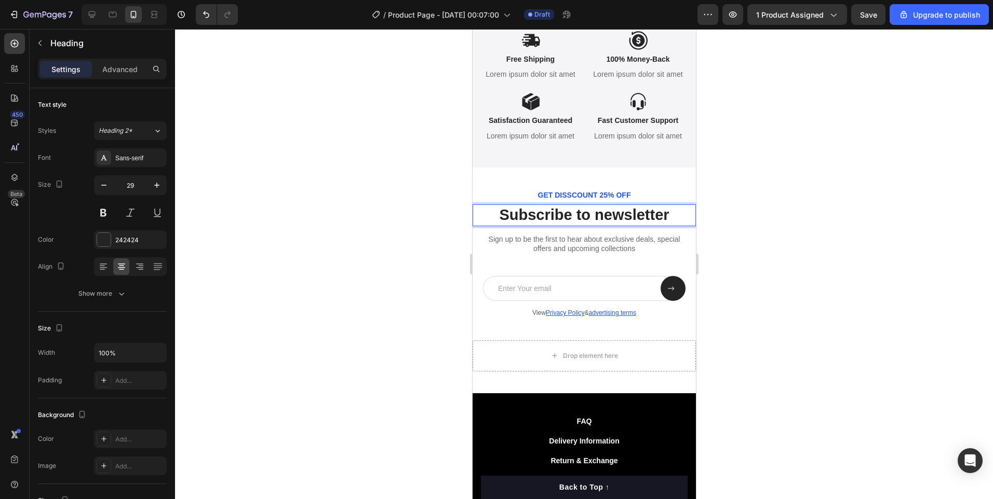
click at [401, 234] on div at bounding box center [584, 264] width 818 height 470
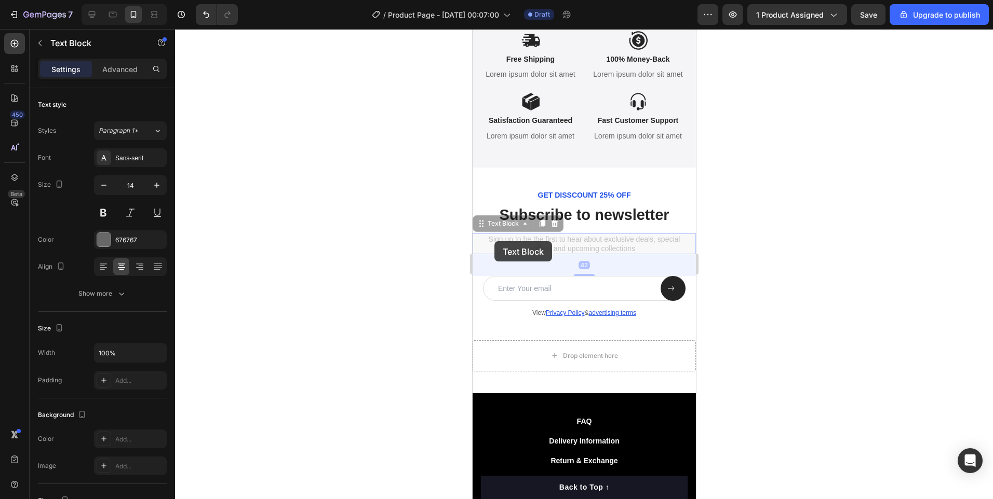
click at [368, 262] on div at bounding box center [584, 264] width 818 height 470
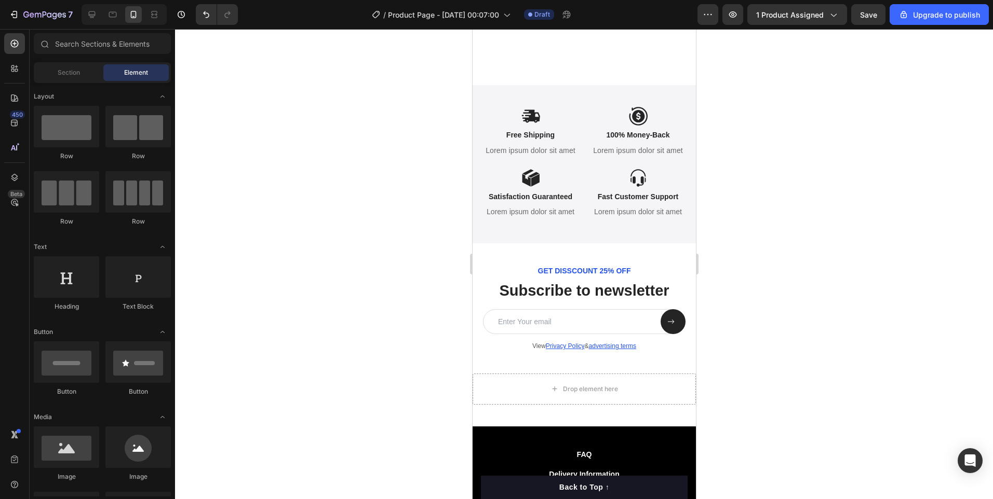
scroll to position [2232, 0]
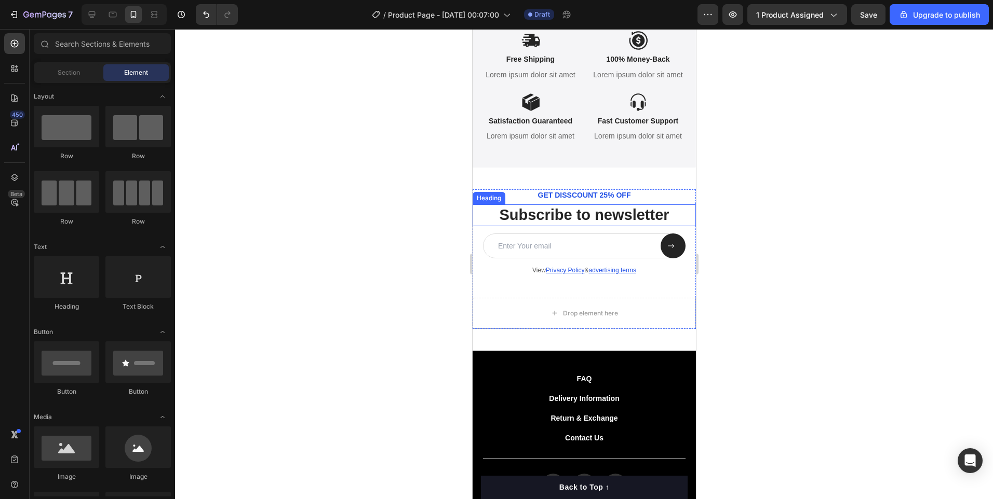
click at [676, 224] on h2 "Subscribe to newsletter" at bounding box center [583, 216] width 202 height 22
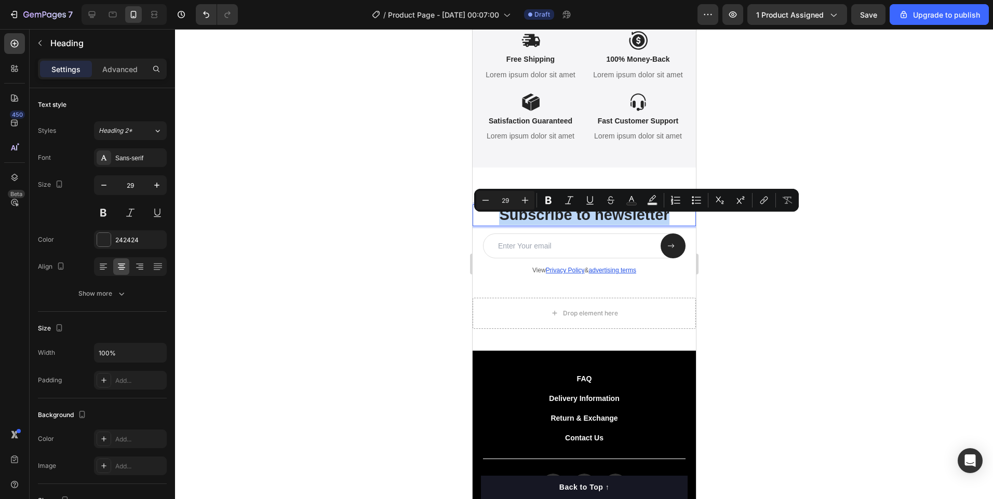
drag, startPoint x: 496, startPoint y: 226, endPoint x: 699, endPoint y: 242, distance: 203.6
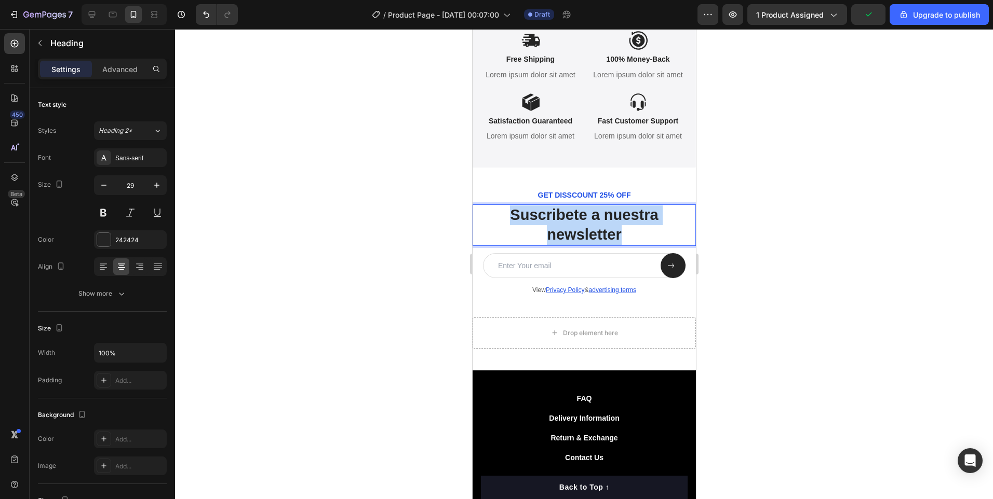
drag, startPoint x: 596, startPoint y: 243, endPoint x: 501, endPoint y: 222, distance: 96.8
click at [501, 222] on p "Suscribete a nuestra newsletter" at bounding box center [583, 225] width 200 height 39
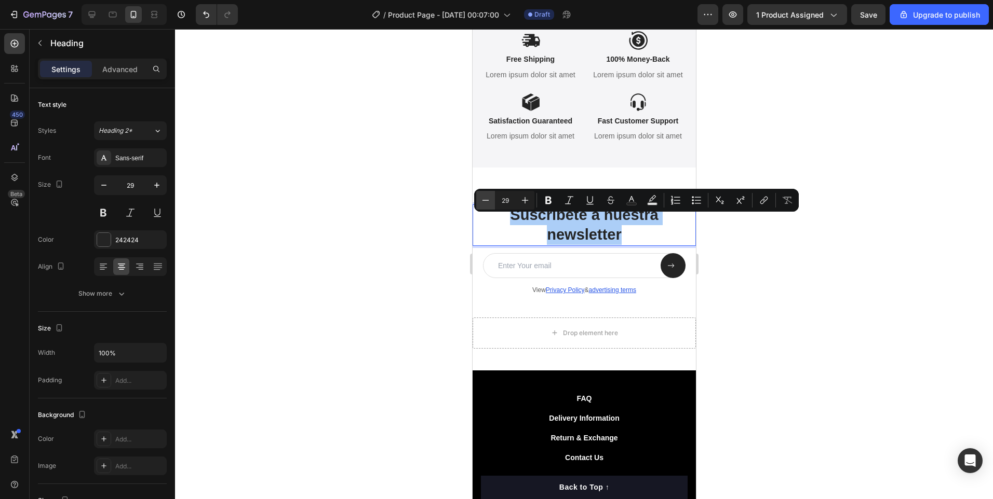
click at [484, 200] on icon "Editor contextual toolbar" at bounding box center [485, 200] width 10 height 10
click at [485, 200] on icon "Editor contextual toolbar" at bounding box center [485, 200] width 10 height 10
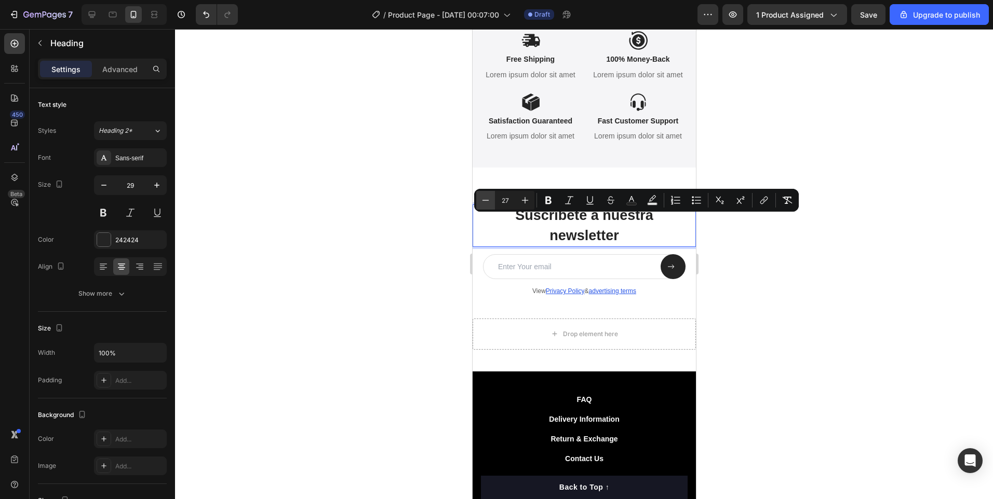
click at [485, 200] on icon "Editor contextual toolbar" at bounding box center [485, 200] width 10 height 10
type input "25"
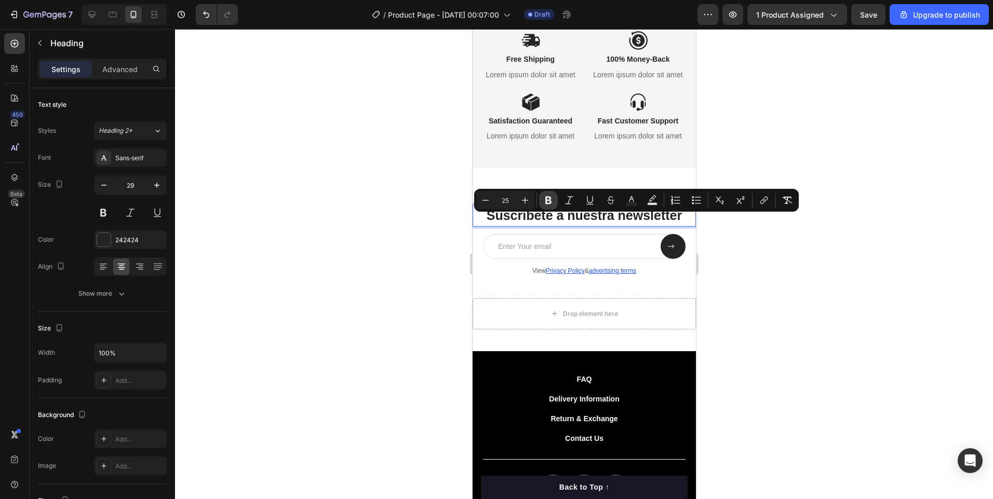
click at [550, 200] on icon "Editor contextual toolbar" at bounding box center [548, 200] width 10 height 10
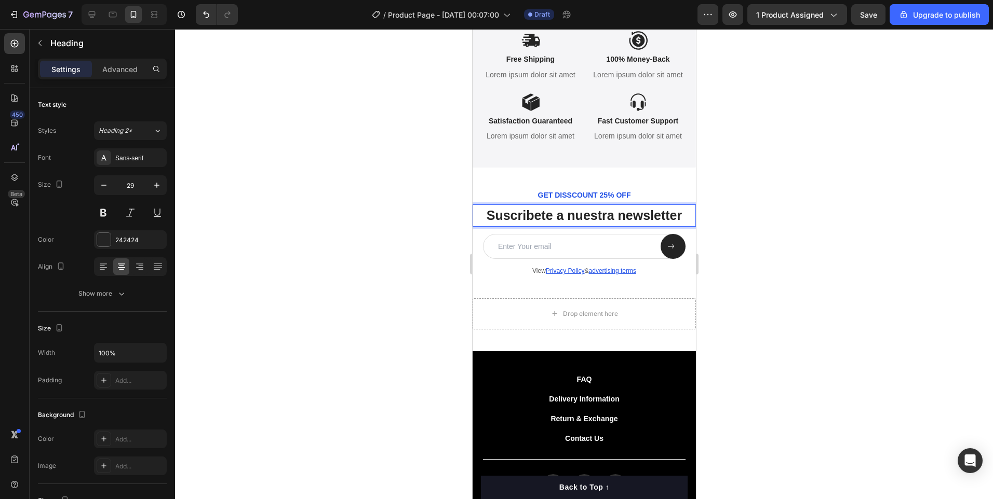
drag, startPoint x: 563, startPoint y: 223, endPoint x: 551, endPoint y: 228, distance: 12.3
click at [551, 223] on strong "Suscribete a nuestra newsletter" at bounding box center [584, 215] width 196 height 15
click at [622, 226] on p "Suscribete a nuestra newsletter" at bounding box center [583, 216] width 200 height 20
click at [578, 223] on strong "Suscríbete a nuestra newsletter" at bounding box center [584, 215] width 196 height 15
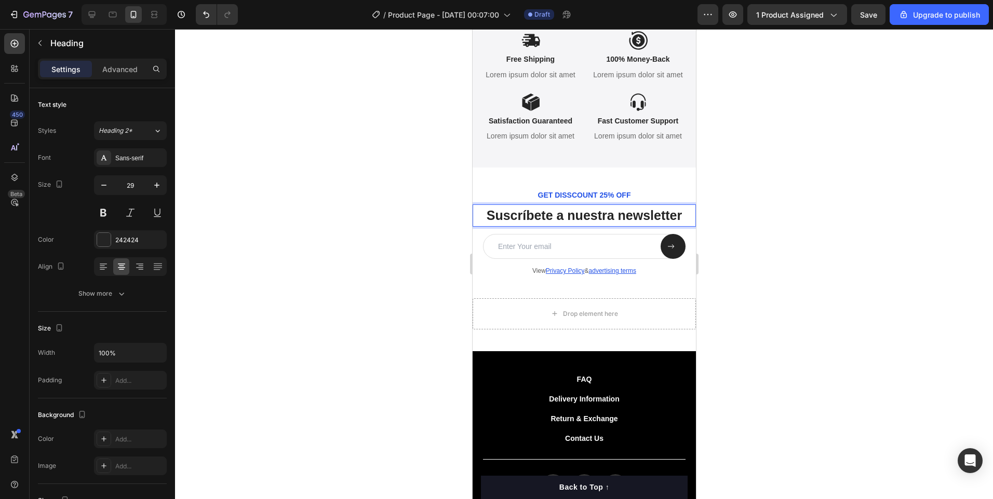
click at [577, 223] on strong "Suscríbete a nuestra newsletter" at bounding box center [584, 215] width 196 height 15
drag, startPoint x: 104, startPoint y: 218, endPoint x: 809, endPoint y: 290, distance: 708.6
click at [818, 283] on div at bounding box center [584, 264] width 818 height 470
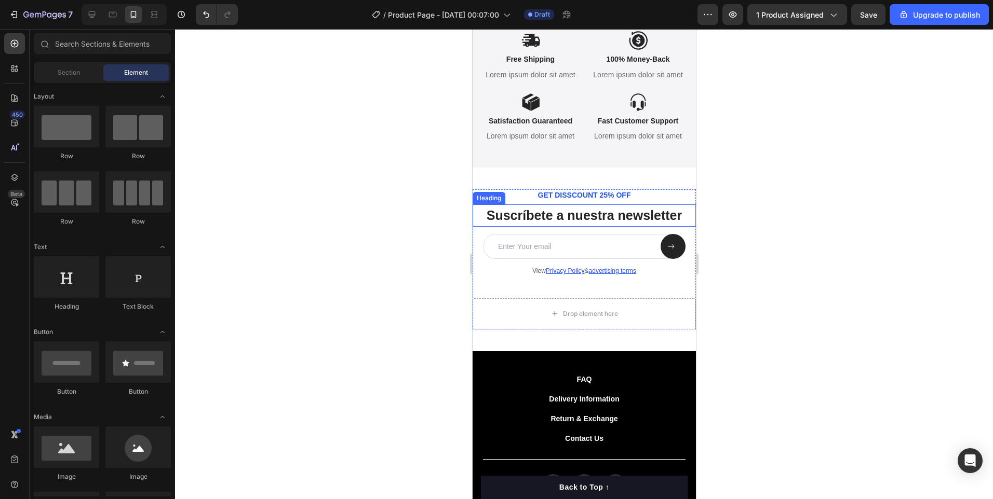
click at [555, 223] on strong "Suscríbete a nuestra newsletter" at bounding box center [584, 215] width 196 height 15
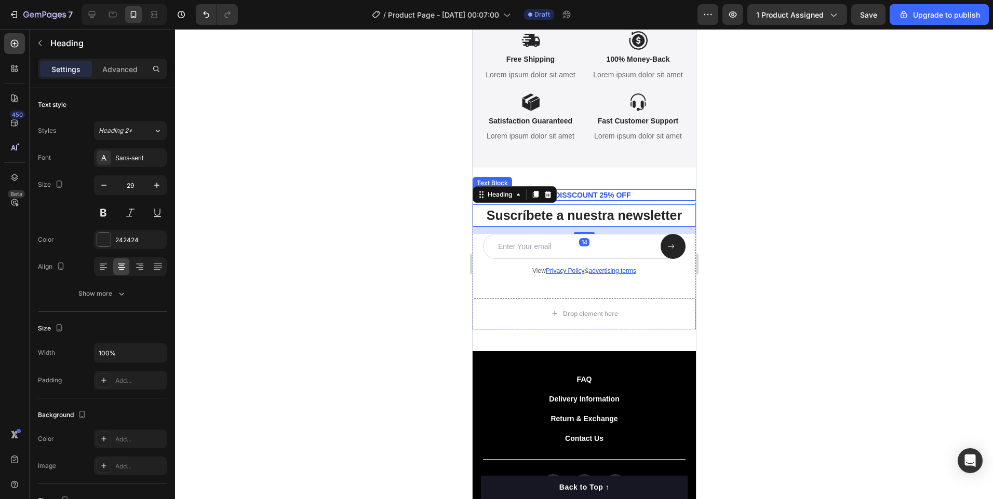
click at [606, 200] on p "GET DISSCOUNT 25% OFF" at bounding box center [583, 195] width 200 height 9
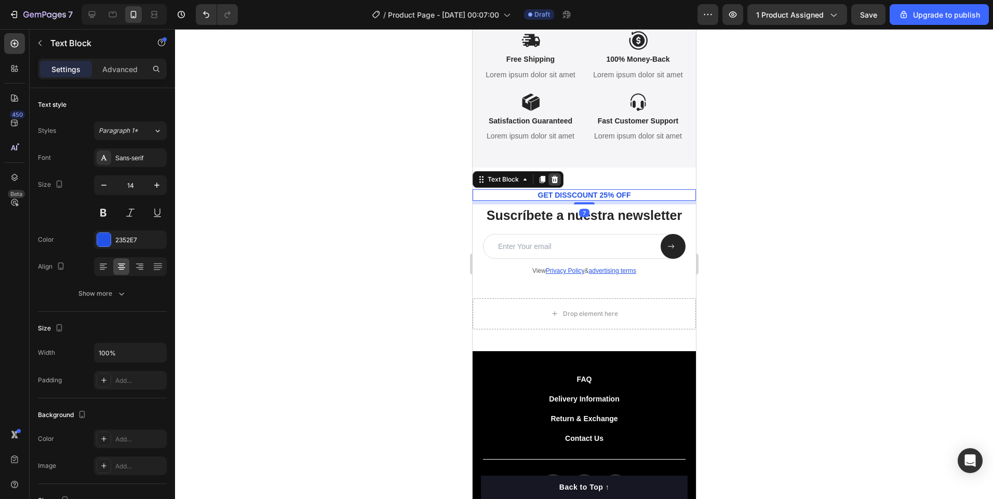
click at [552, 183] on icon at bounding box center [554, 179] width 7 height 7
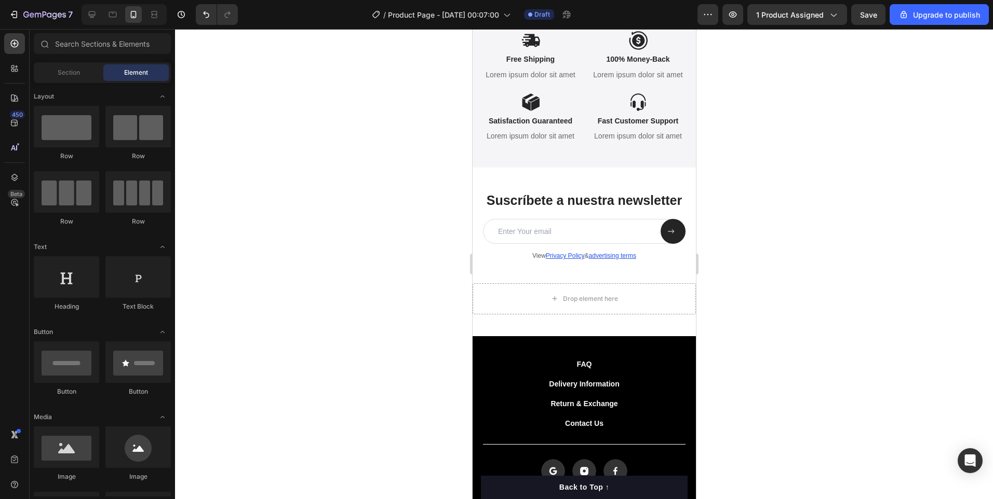
scroll to position [2534, 0]
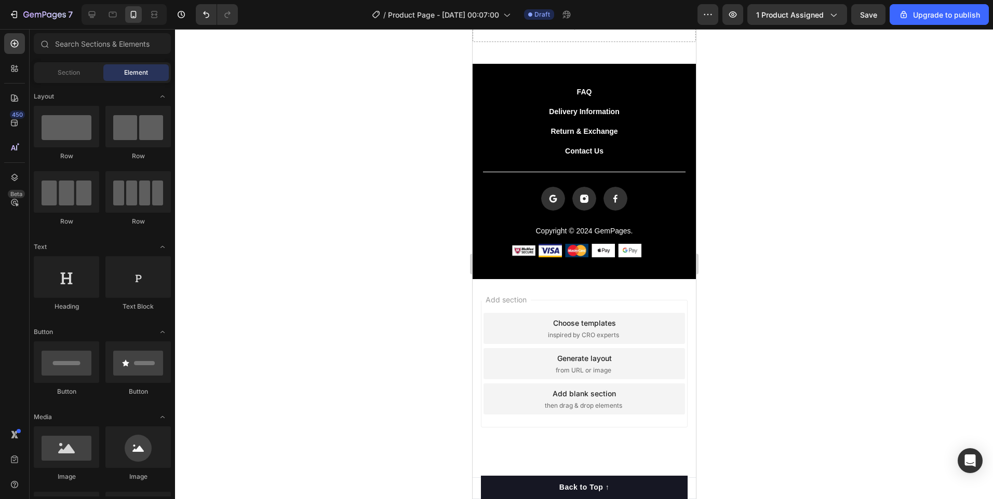
click at [658, 304] on div "Add section Choose templates inspired by CRO experts Generate layout from URL o…" at bounding box center [583, 364] width 207 height 128
click at [676, 313] on div "Add section Choose templates inspired by CRO experts Generate layout from URL o…" at bounding box center [583, 364] width 207 height 128
click at [653, 438] on div "Add section Choose templates inspired by CRO experts Generate layout from URL o…" at bounding box center [583, 378] width 223 height 198
click at [662, 420] on div "Add section Choose templates inspired by CRO experts Generate layout from URL o…" at bounding box center [583, 364] width 207 height 128
click at [662, 419] on div "Add section Choose templates inspired by CRO experts Generate layout from URL o…" at bounding box center [583, 364] width 207 height 128
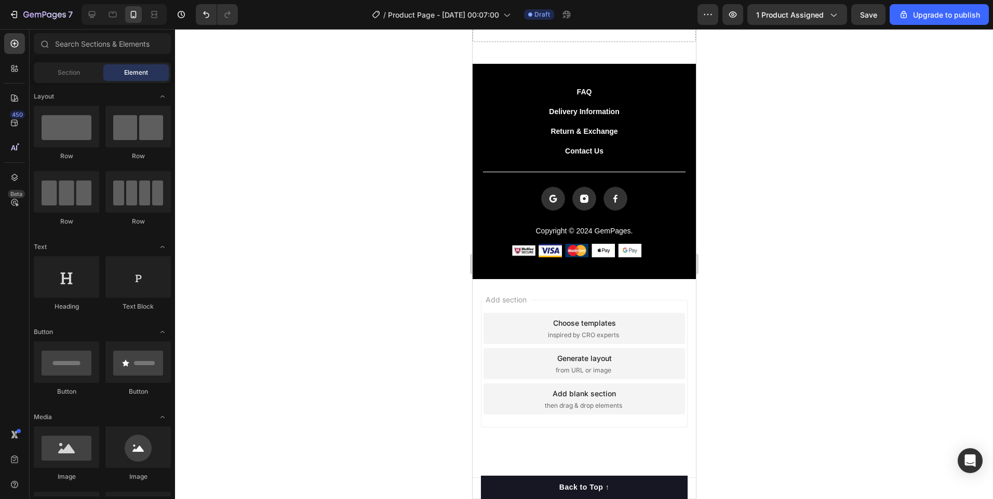
drag, startPoint x: 662, startPoint y: 397, endPoint x: 686, endPoint y: 355, distance: 48.4
click at [664, 388] on div "Add blank section then drag & drop elements" at bounding box center [583, 399] width 201 height 31
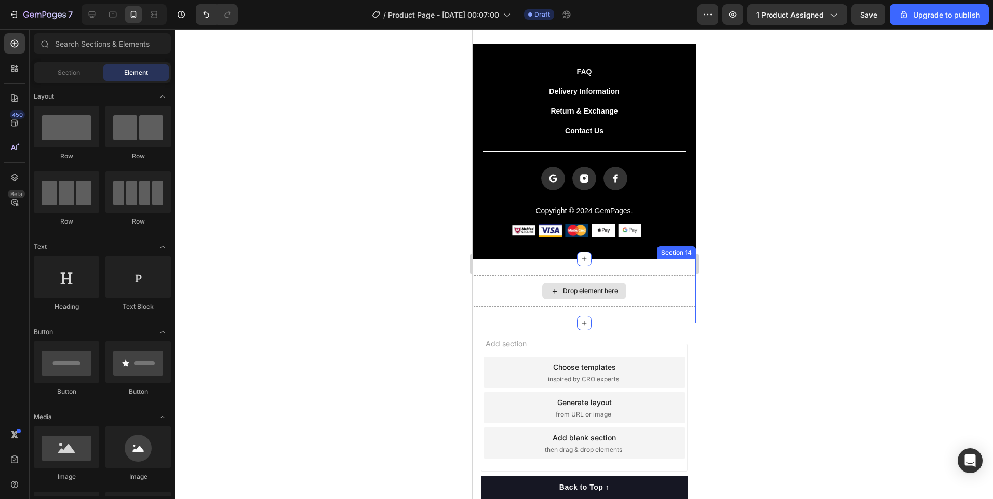
click at [666, 307] on div "Drop element here" at bounding box center [583, 291] width 223 height 31
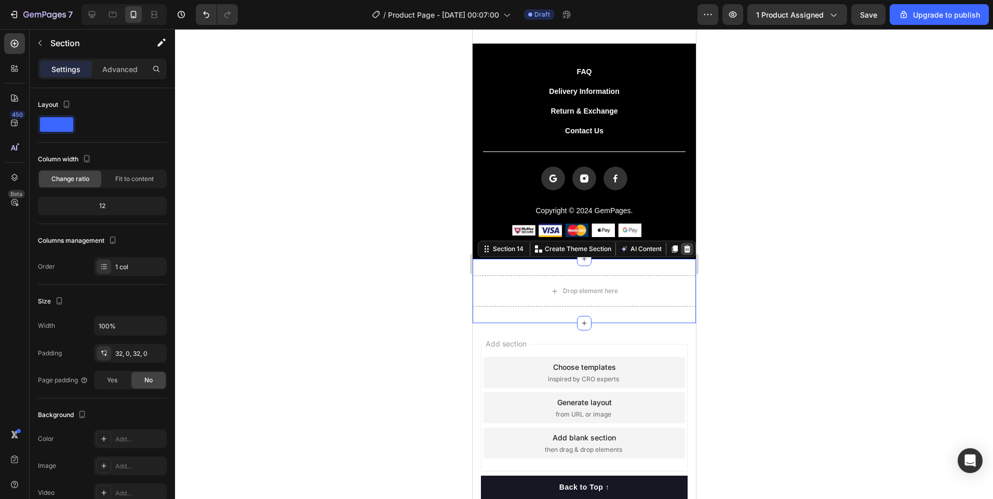
click at [683, 253] on icon at bounding box center [686, 249] width 7 height 7
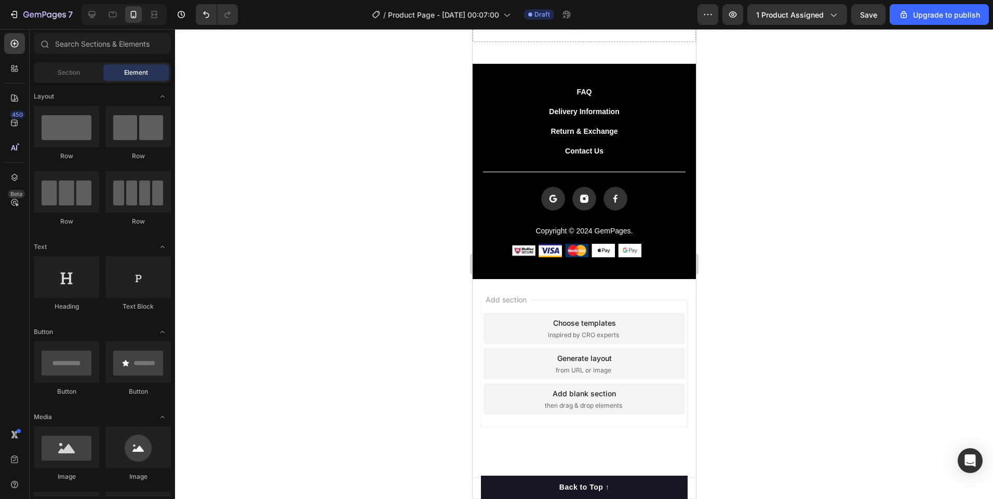
click at [494, 301] on span "Add section" at bounding box center [505, 299] width 49 height 11
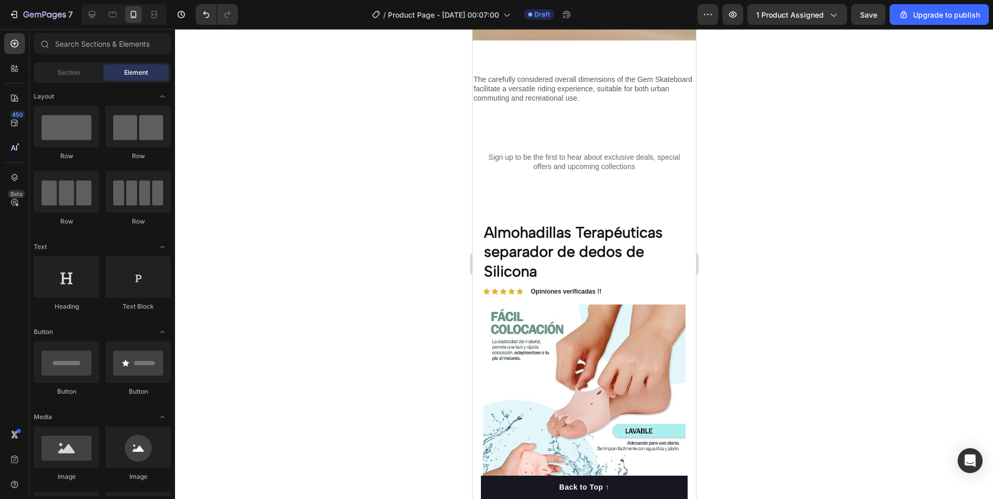
scroll to position [571, 0]
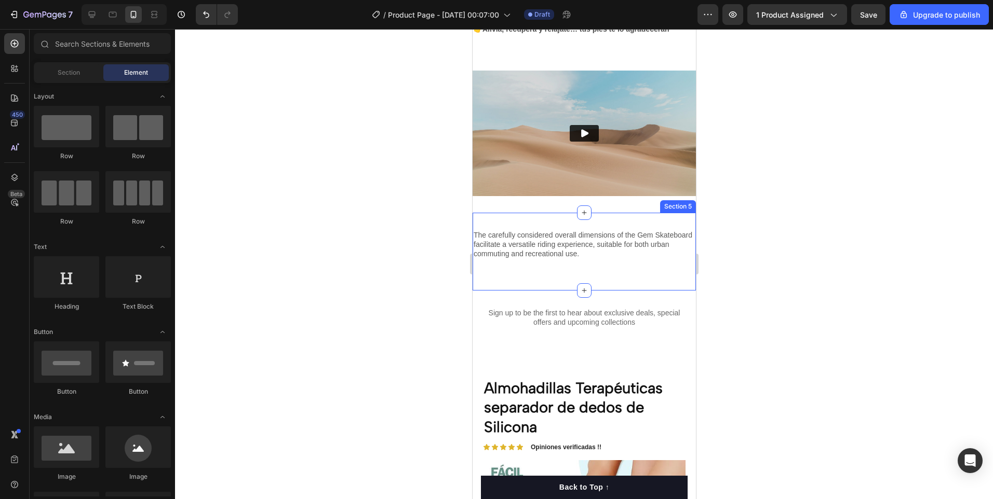
click at [654, 252] on p "The carefully considered overall dimensions of the Gem Skateboard facilitate a …" at bounding box center [583, 244] width 221 height 29
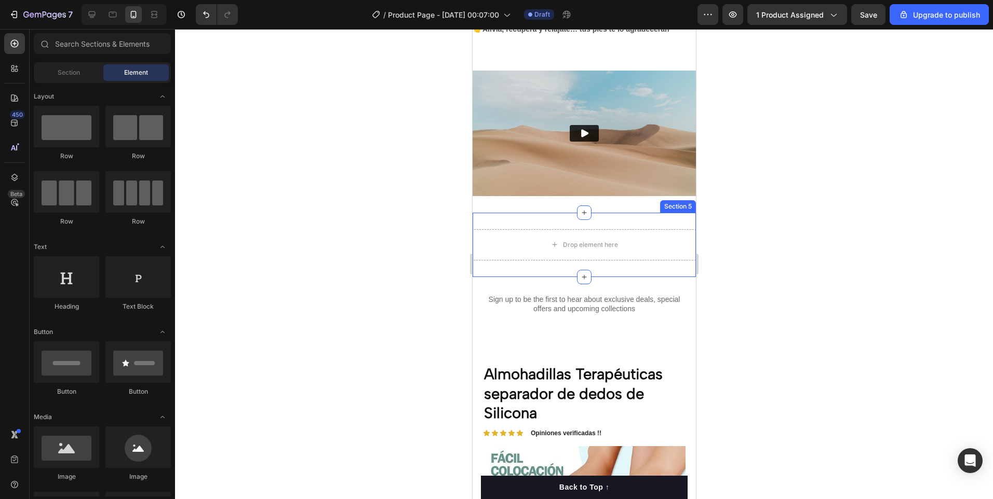
click at [676, 264] on div "Drop element here Section 5" at bounding box center [583, 245] width 223 height 64
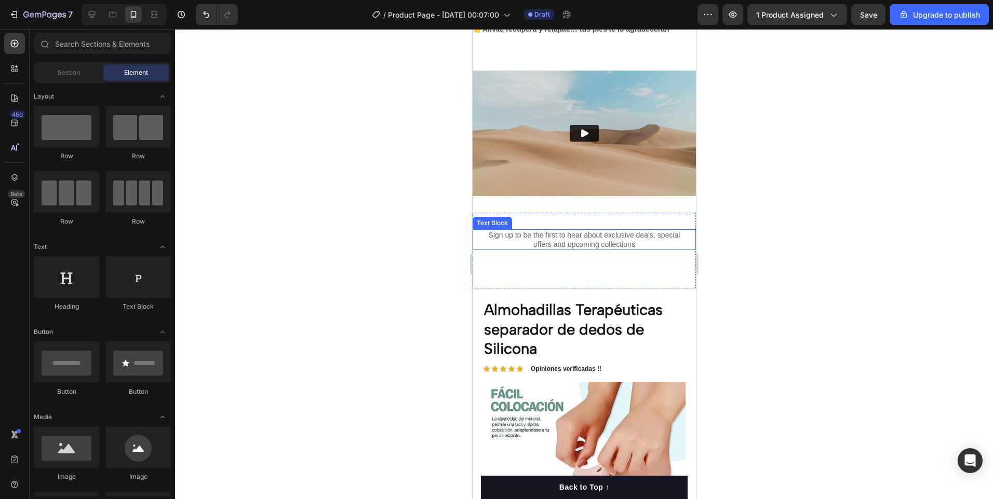
click at [642, 239] on p "Sign up to be the first to hear about exclusive deals, special offers and upcom…" at bounding box center [583, 239] width 200 height 19
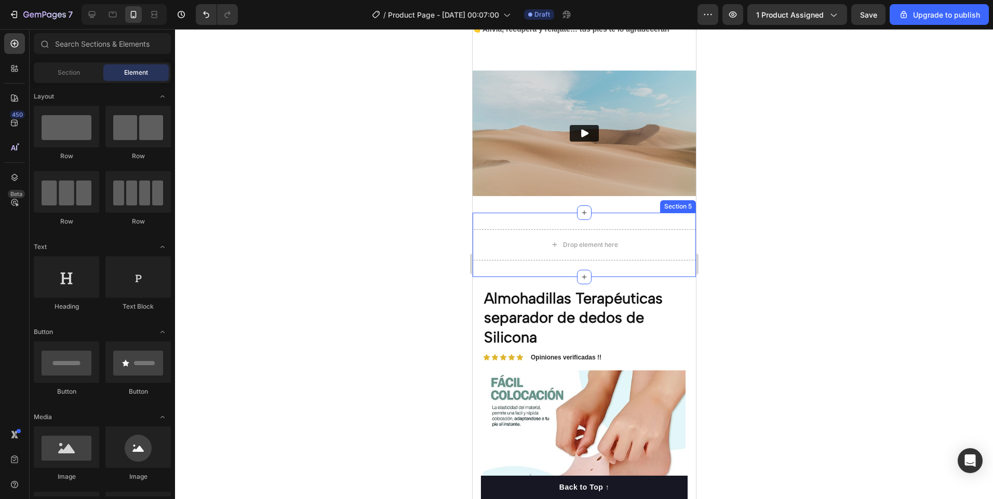
click at [674, 263] on div "Drop element here Section 5" at bounding box center [583, 245] width 223 height 64
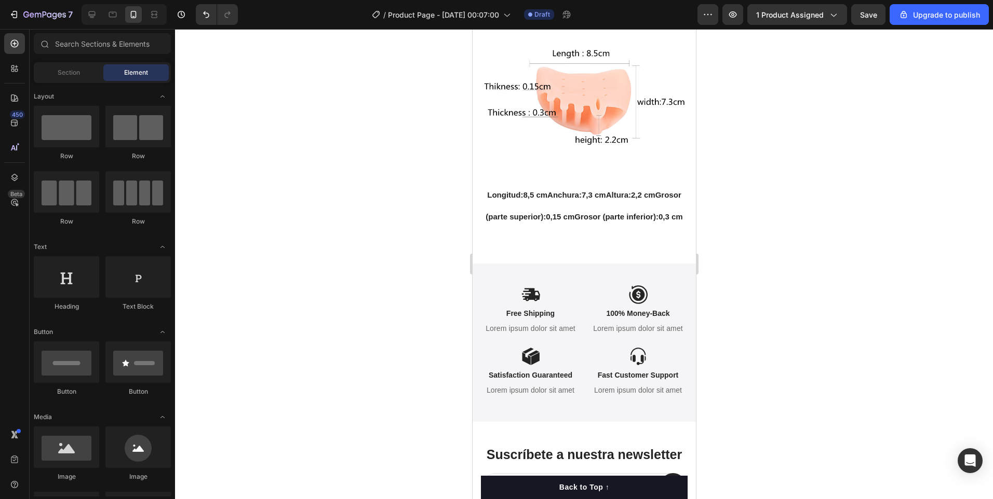
scroll to position [1609, 0]
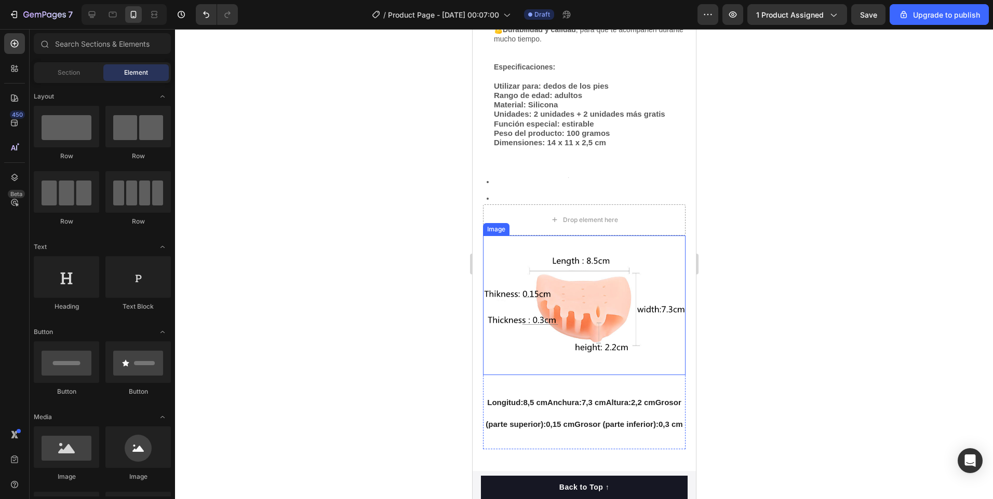
click at [656, 337] on img at bounding box center [583, 306] width 202 height 140
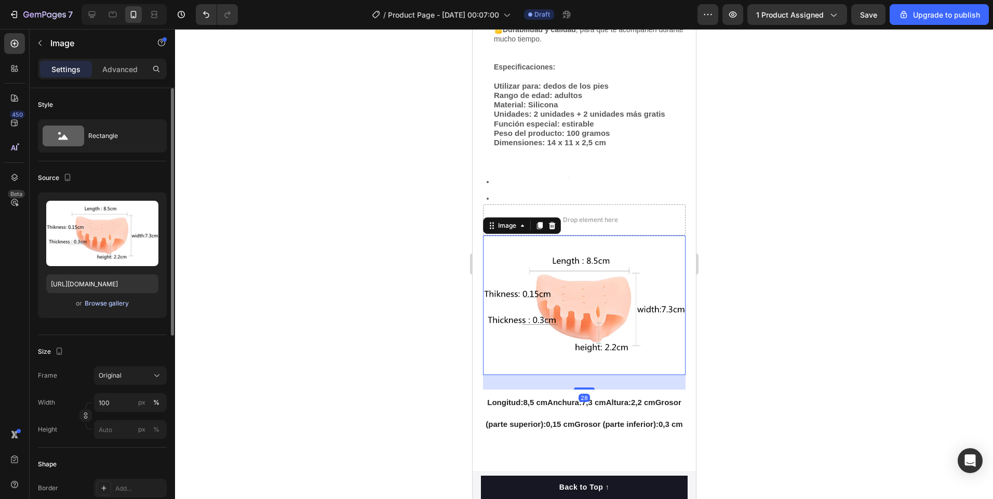
click at [117, 305] on div "Browse gallery" at bounding box center [107, 303] width 44 height 9
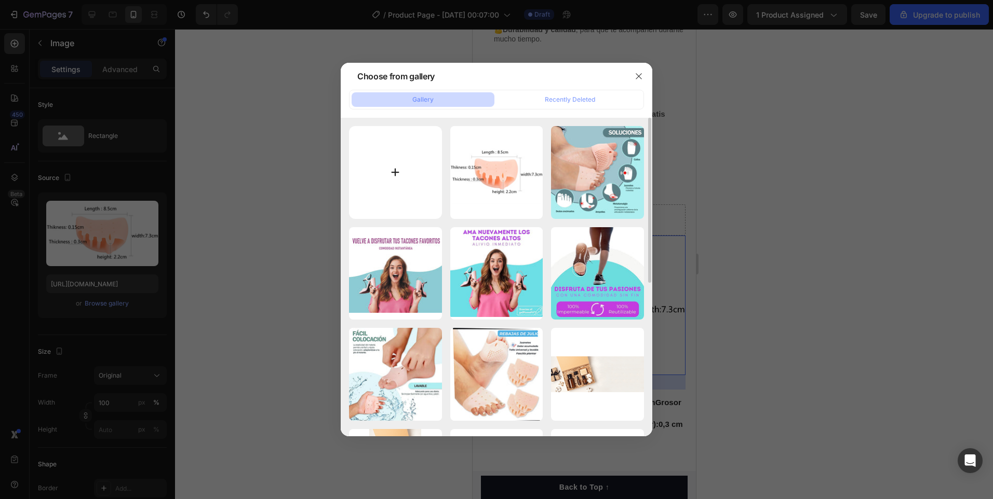
click at [399, 166] on input "file" at bounding box center [395, 172] width 93 height 93
type input "C:\fakepath\2000.JPG"
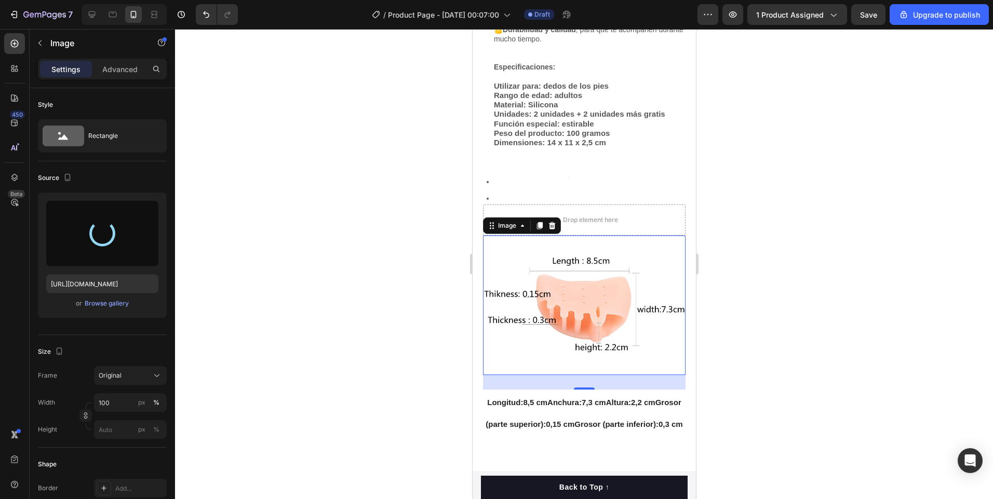
type input "[URL][DOMAIN_NAME]"
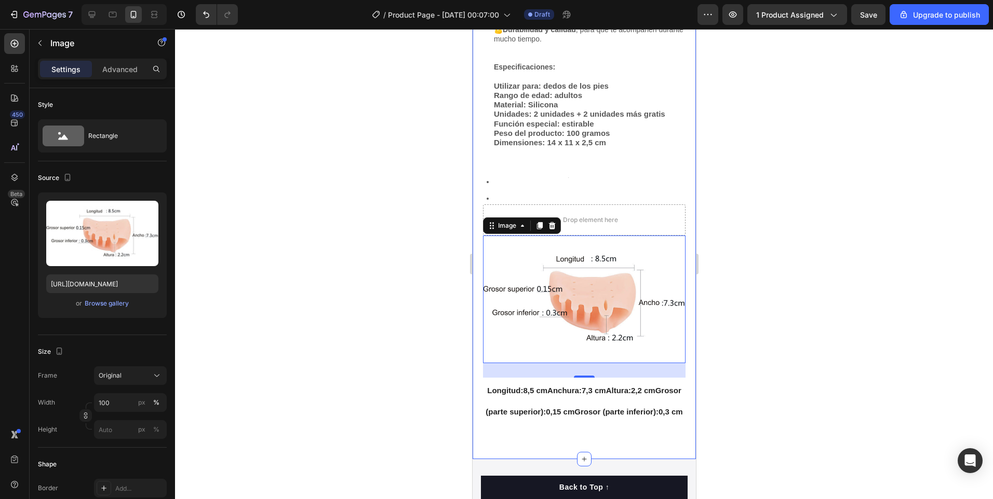
drag, startPoint x: 821, startPoint y: 315, endPoint x: 818, endPoint y: 319, distance: 5.5
click at [821, 316] on div at bounding box center [584, 264] width 818 height 470
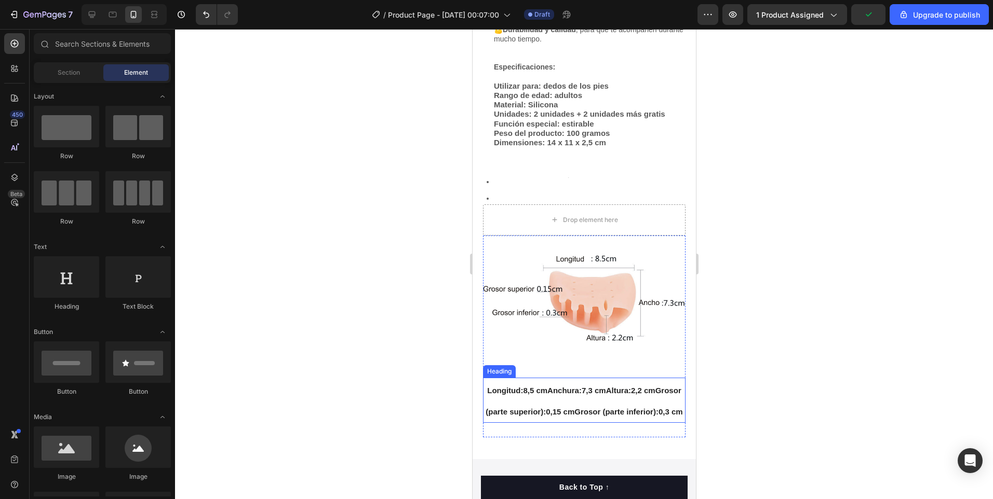
click at [626, 386] on strong "Altura:" at bounding box center [617, 390] width 25 height 9
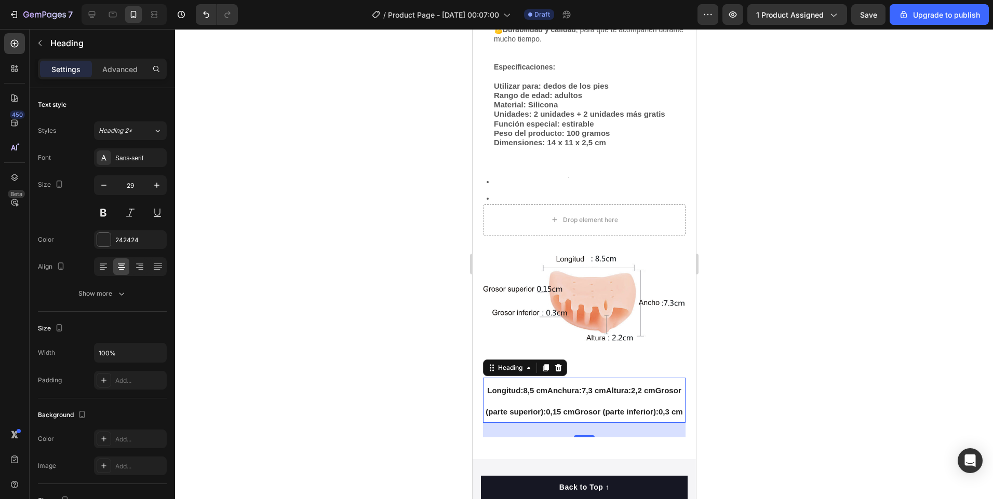
click at [639, 422] on h2 "Longitud: 8,5 cm Anchura: 7,3 cm [MEDICAL_DATA]: 2,2 cm Grosor (parte superior)…" at bounding box center [583, 400] width 202 height 45
click at [612, 386] on span "Longitud: 8,5 cm Anchura: 7,3 cm [MEDICAL_DATA]: 2,2 cm Grosor (parte superior)…" at bounding box center [583, 401] width 197 height 31
click at [621, 386] on strong "Altura:" at bounding box center [617, 390] width 25 height 9
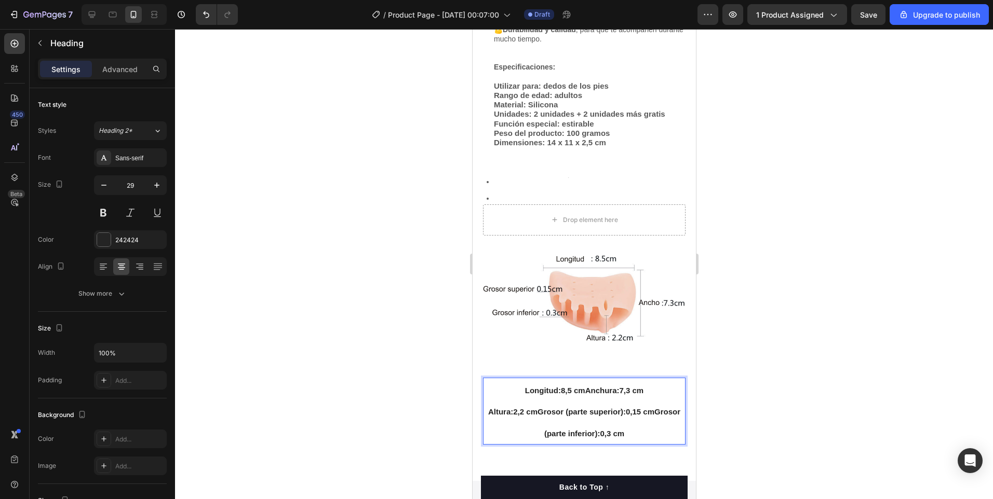
click at [554, 408] on strong "Grosor (parte superior):" at bounding box center [581, 412] width 88 height 9
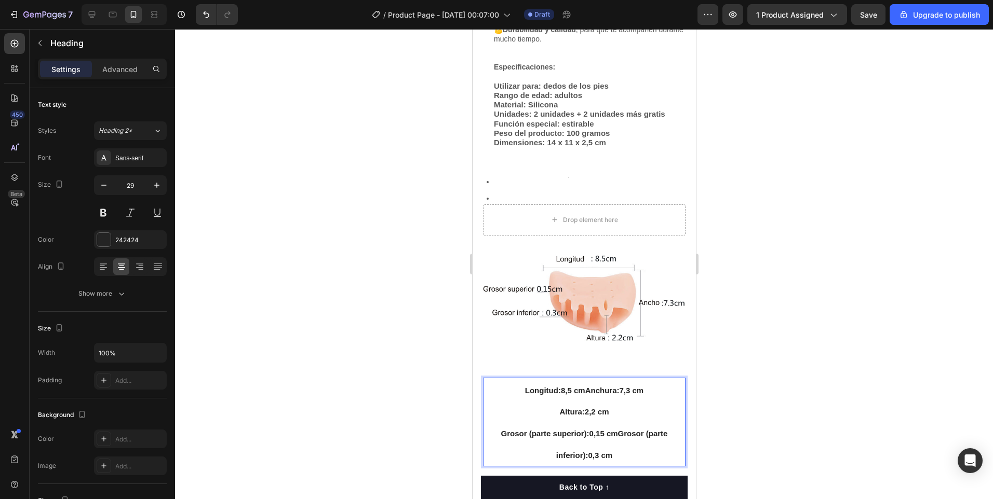
click at [616, 429] on strong "Grosor (parte inferior):" at bounding box center [611, 444] width 112 height 31
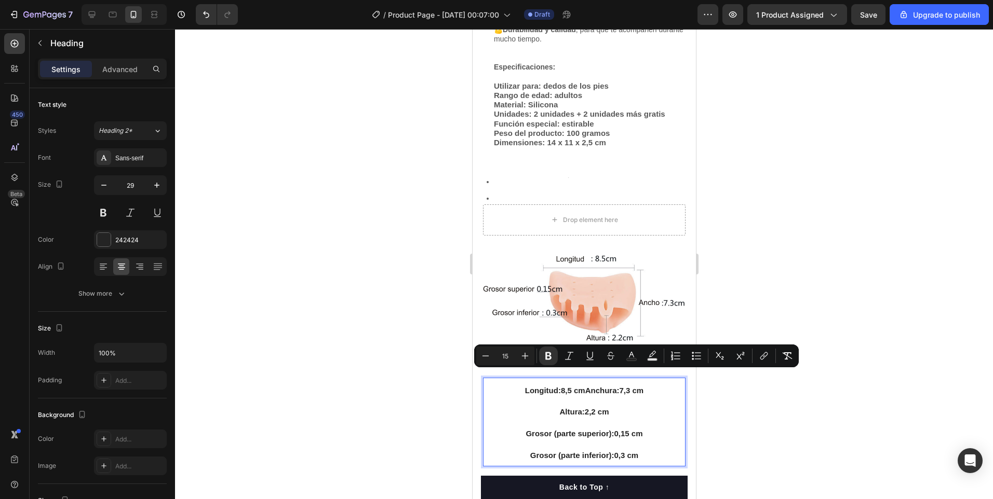
drag, startPoint x: 517, startPoint y: 372, endPoint x: 604, endPoint y: 422, distance: 100.4
click at [650, 442] on p "Longitud: 8,5 cm Anchura: 7,3 cm [MEDICAL_DATA]: 2,2 cm Grosor (parte superior)…" at bounding box center [583, 422] width 200 height 87
copy p "Longitud: 8,5 cm Anchura: 7,3 cm [MEDICAL_DATA]: 2,2 cm Grosor (parte superior)…"
drag, startPoint x: 837, startPoint y: 402, endPoint x: 791, endPoint y: 420, distance: 49.8
click at [836, 402] on div at bounding box center [584, 264] width 818 height 470
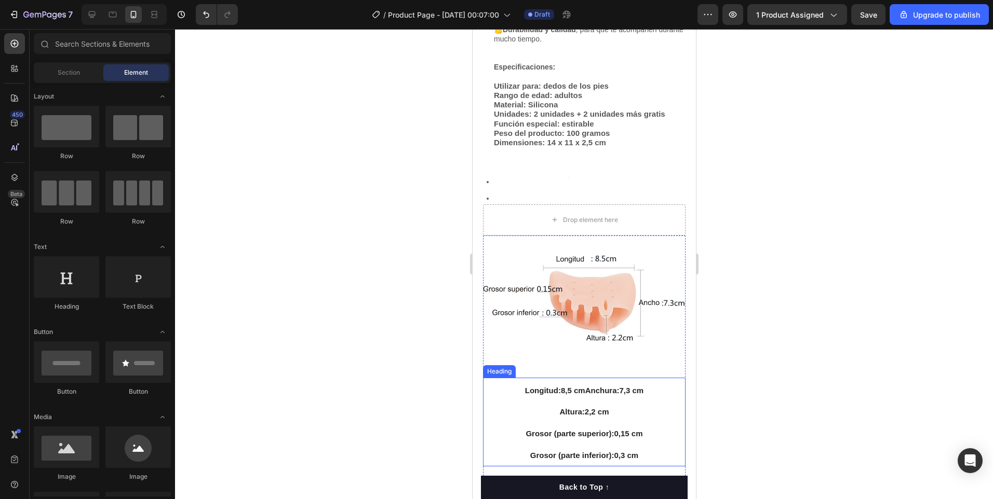
click at [661, 436] on p "⁠⁠⁠⁠⁠⁠⁠ Longitud: 8,5 cm Anchura: 7,3 cm [MEDICAL_DATA]: 2,2 cm Grosor (parte s…" at bounding box center [583, 422] width 200 height 87
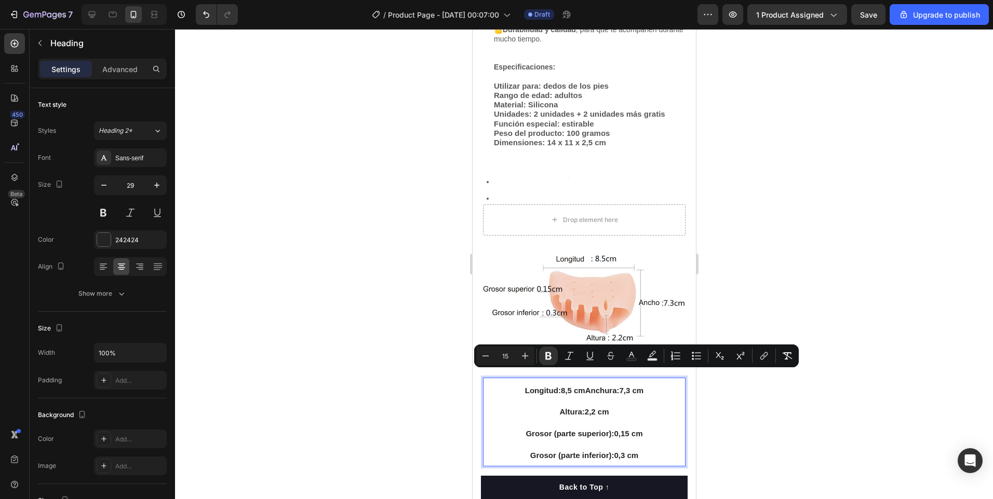
drag, startPoint x: 630, startPoint y: 444, endPoint x: 505, endPoint y: 374, distance: 143.9
click at [505, 379] on p "Longitud: 8,5 cm Anchura: 7,3 cm [MEDICAL_DATA]: 2,2 cm Grosor (parte superior)…" at bounding box center [583, 422] width 200 height 87
click at [122, 158] on div "Sans-serif" at bounding box center [139, 158] width 49 height 9
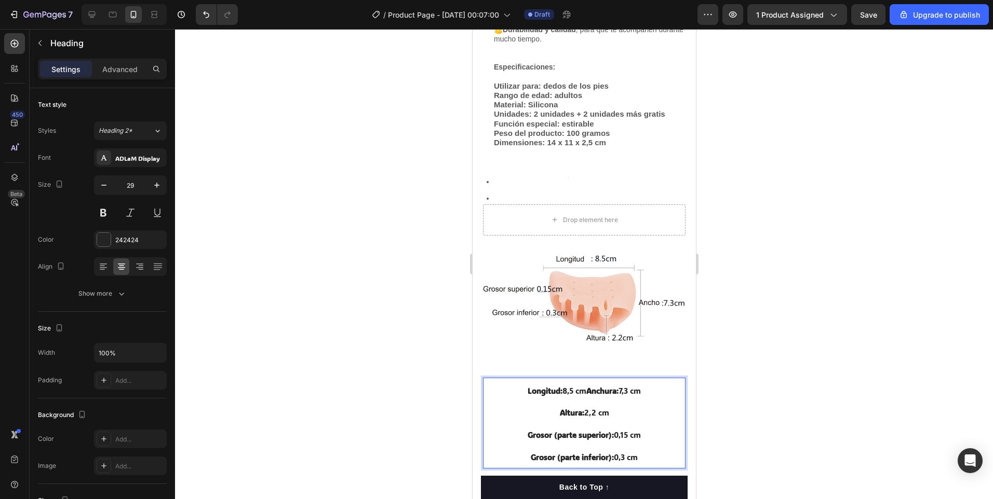
click at [586, 386] on strong "Anchura:" at bounding box center [602, 391] width 32 height 10
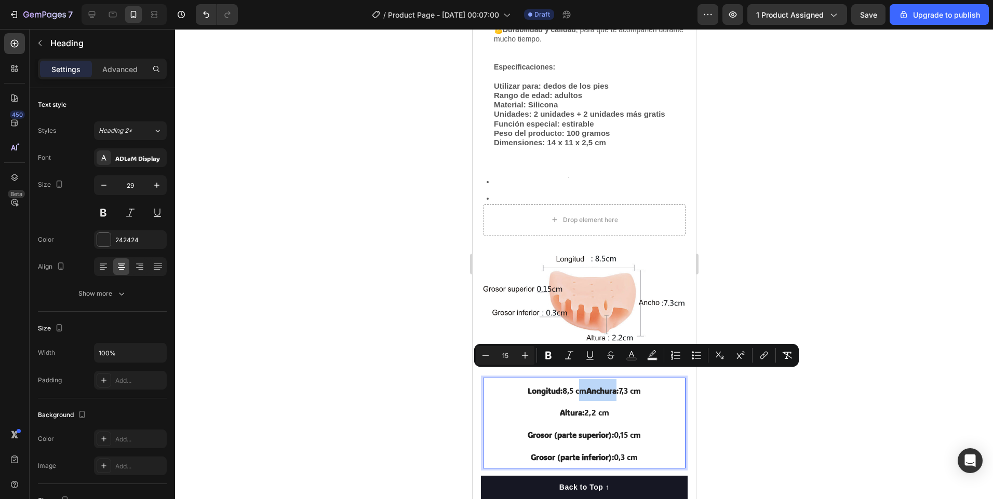
click at [586, 386] on strong "Anchura:" at bounding box center [602, 391] width 32 height 10
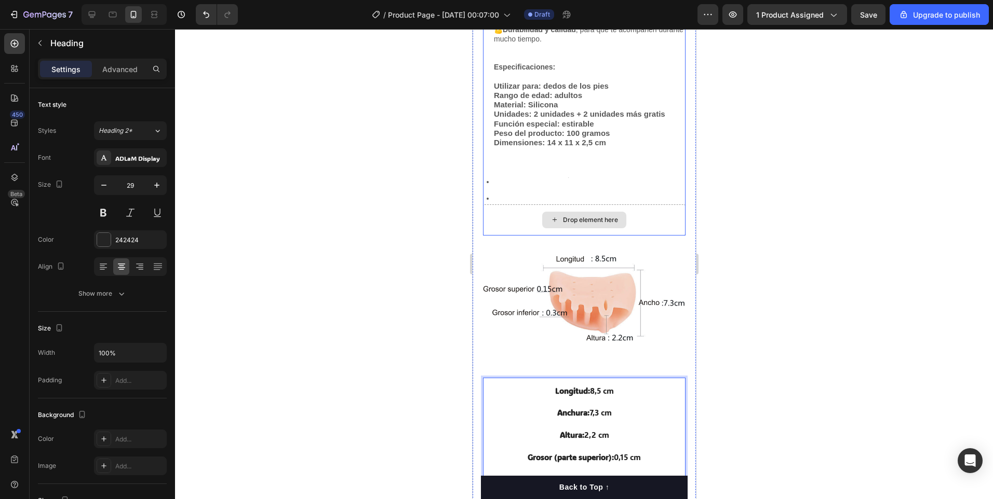
click at [670, 219] on div "Drop element here" at bounding box center [583, 220] width 202 height 31
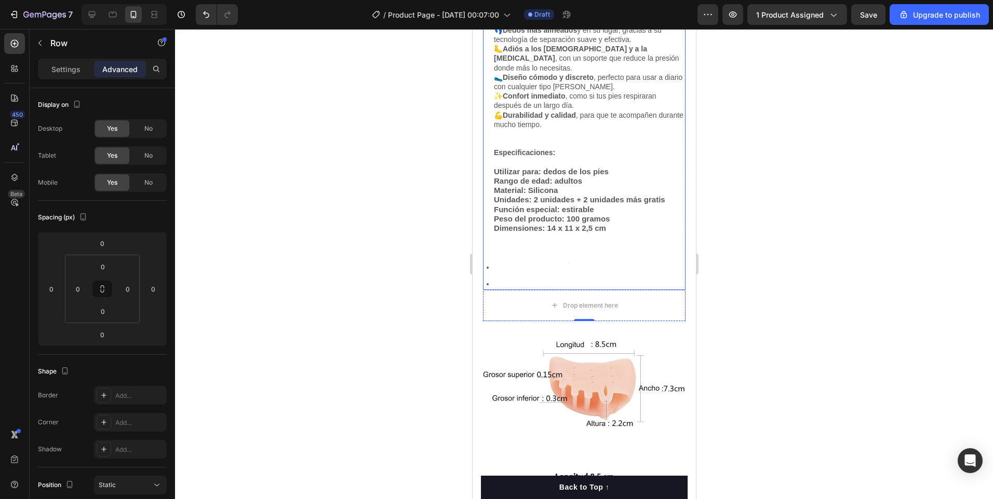
scroll to position [1454, 0]
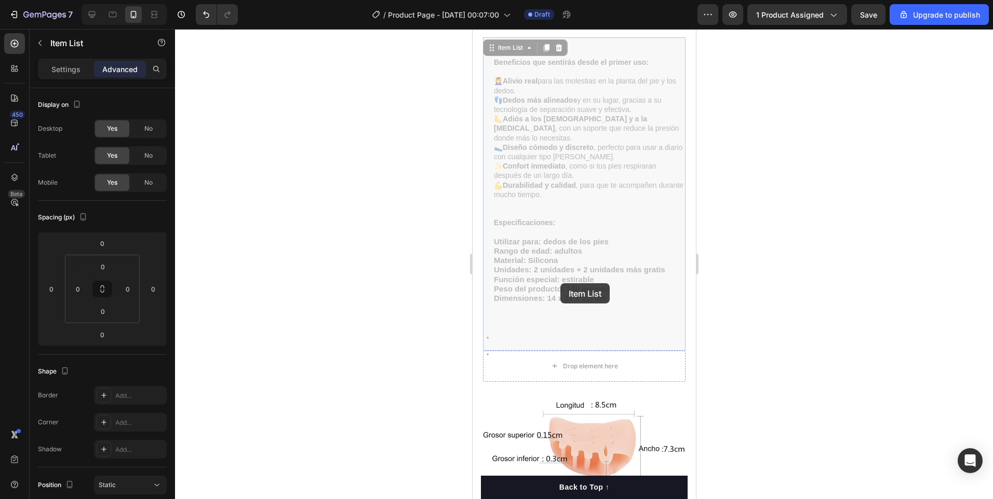
drag, startPoint x: 625, startPoint y: 292, endPoint x: 562, endPoint y: 281, distance: 63.7
click at [590, 382] on div "Image" at bounding box center [583, 453] width 202 height 142
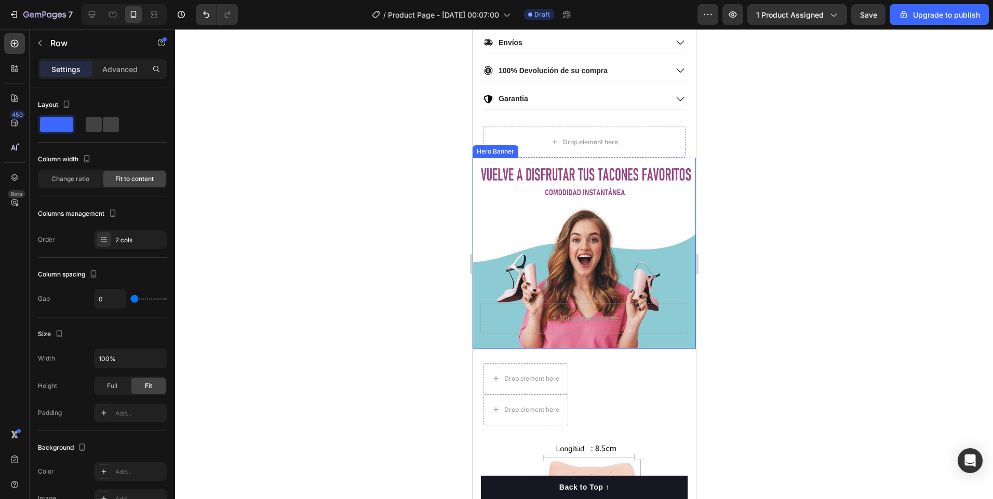
scroll to position [1593, 0]
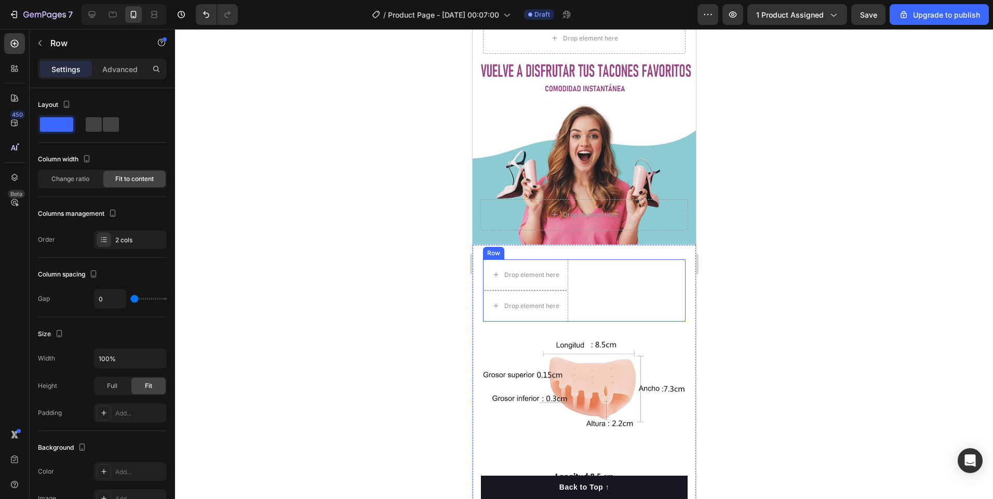
click at [603, 283] on div "Drop element here Drop element here Row" at bounding box center [583, 291] width 202 height 62
click at [553, 241] on div "Row" at bounding box center [518, 249] width 73 height 17
click at [628, 291] on div "Drop element here Drop element here Row 0" at bounding box center [583, 291] width 202 height 62
click at [551, 243] on div at bounding box center [546, 249] width 12 height 12
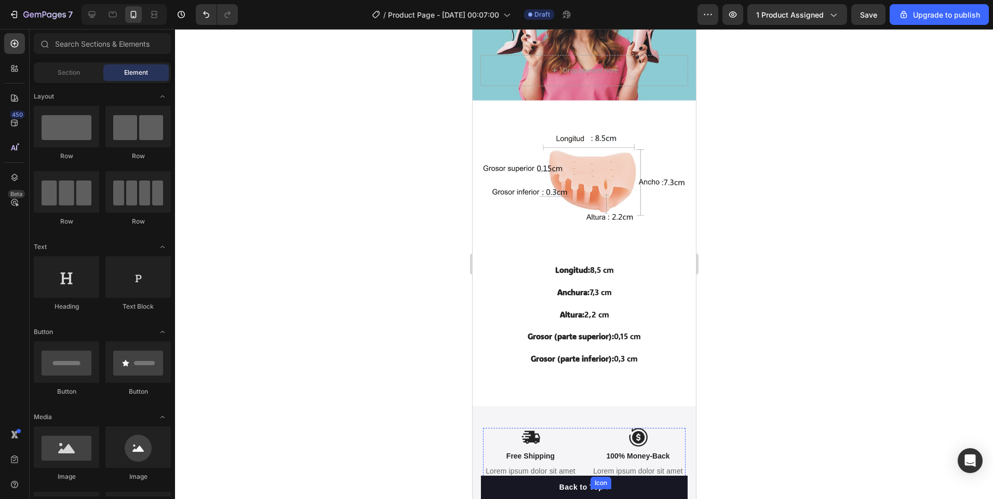
scroll to position [1653, 0]
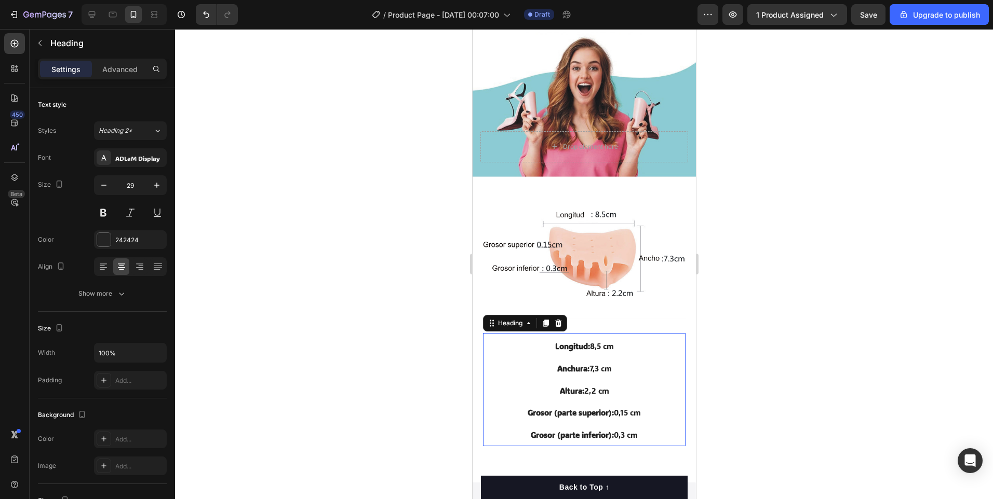
click at [646, 379] on h2 "Longitud: 8,5 cm Anchura: 7,3 cm [MEDICAL_DATA]: 2,2 cm Grosor (parte superior)…" at bounding box center [583, 389] width 202 height 113
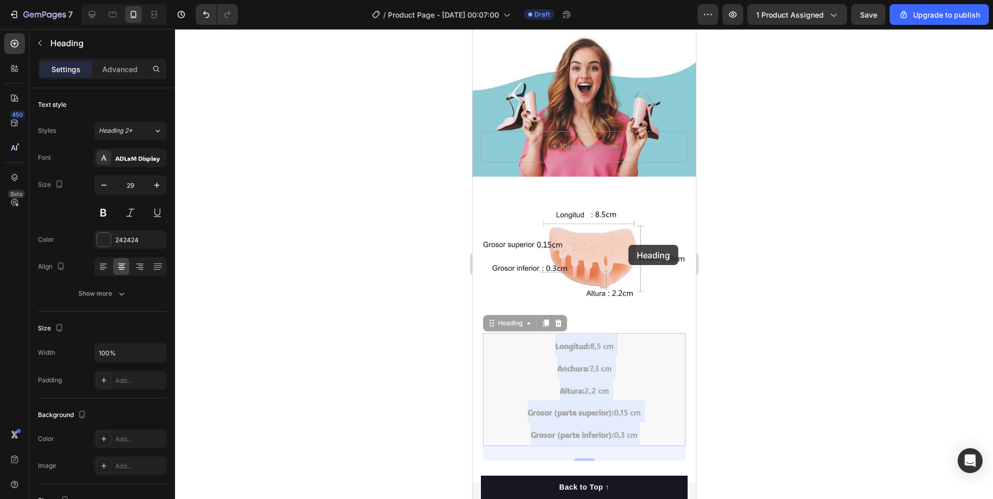
drag, startPoint x: 657, startPoint y: 327, endPoint x: 664, endPoint y: 383, distance: 56.0
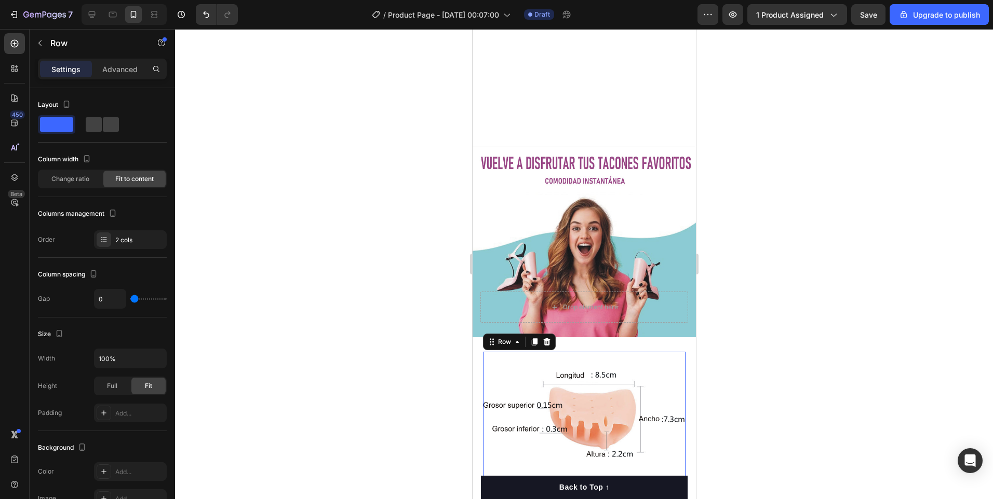
scroll to position [1813, 0]
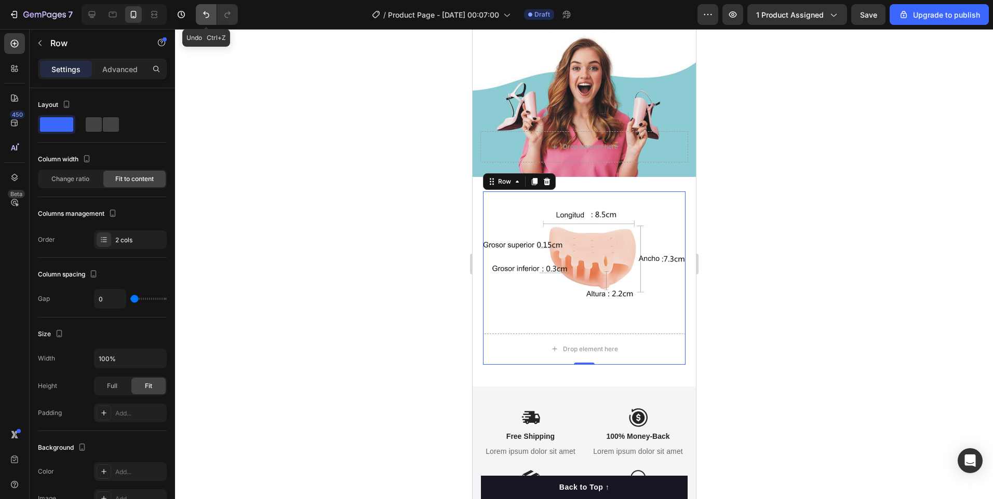
drag, startPoint x: 198, startPoint y: 9, endPoint x: 56, endPoint y: 260, distance: 288.7
click at [198, 9] on button "Undo/Redo" at bounding box center [206, 14] width 21 height 21
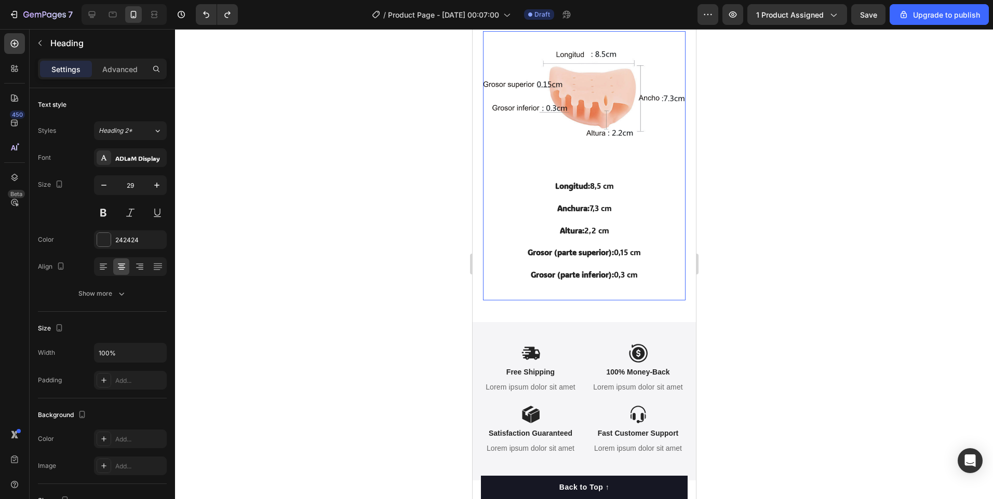
scroll to position [1653, 0]
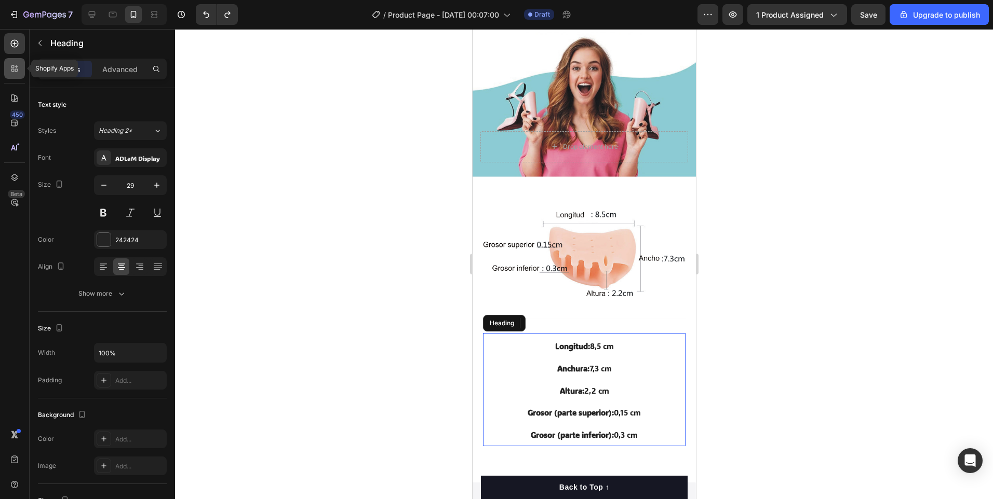
click at [18, 69] on icon at bounding box center [16, 70] width 3 height 3
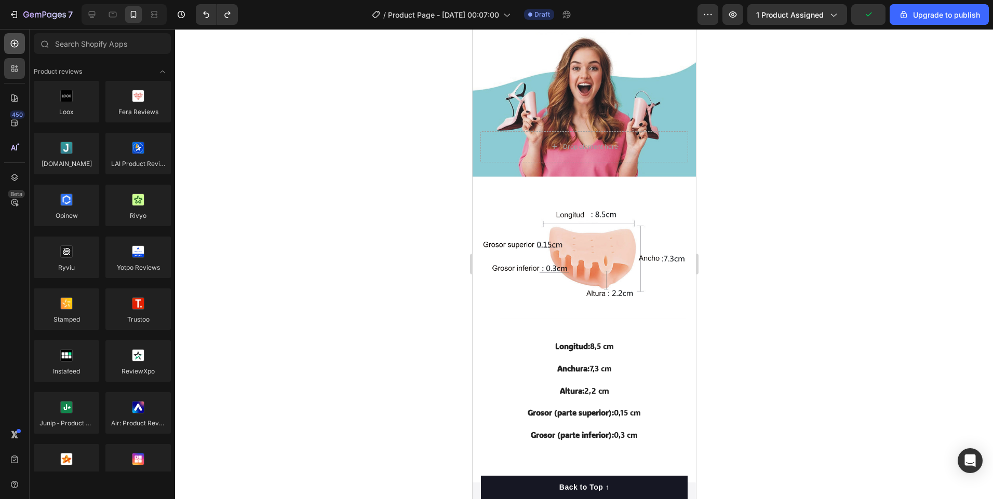
click at [22, 46] on div at bounding box center [14, 43] width 21 height 21
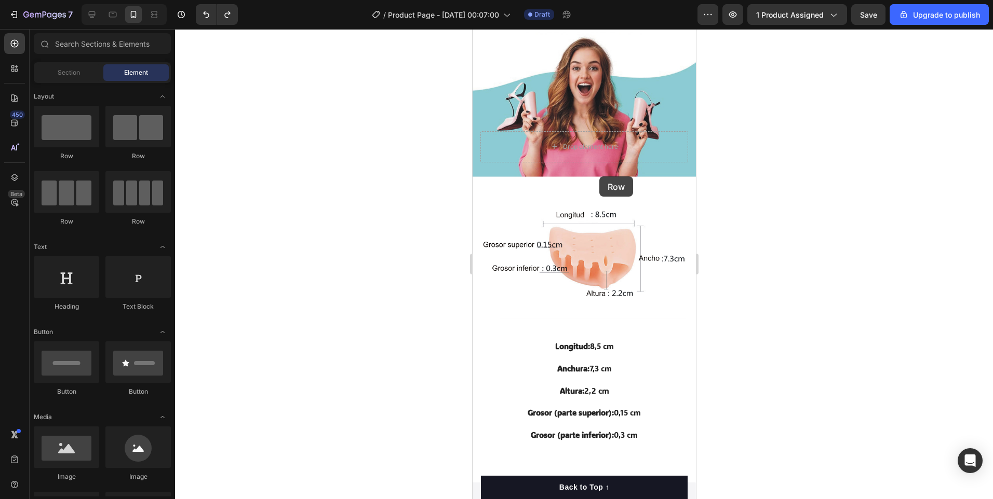
drag, startPoint x: 542, startPoint y: 166, endPoint x: 599, endPoint y: 177, distance: 57.6
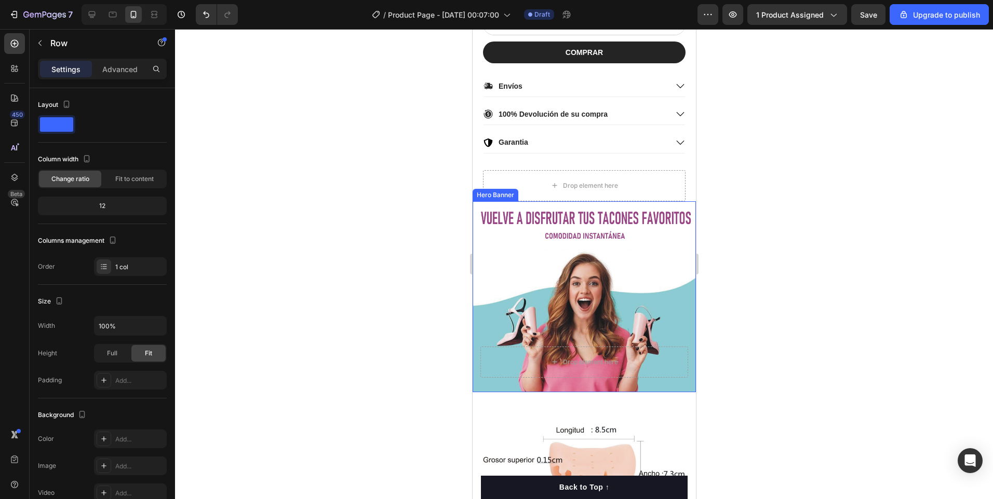
scroll to position [1362, 0]
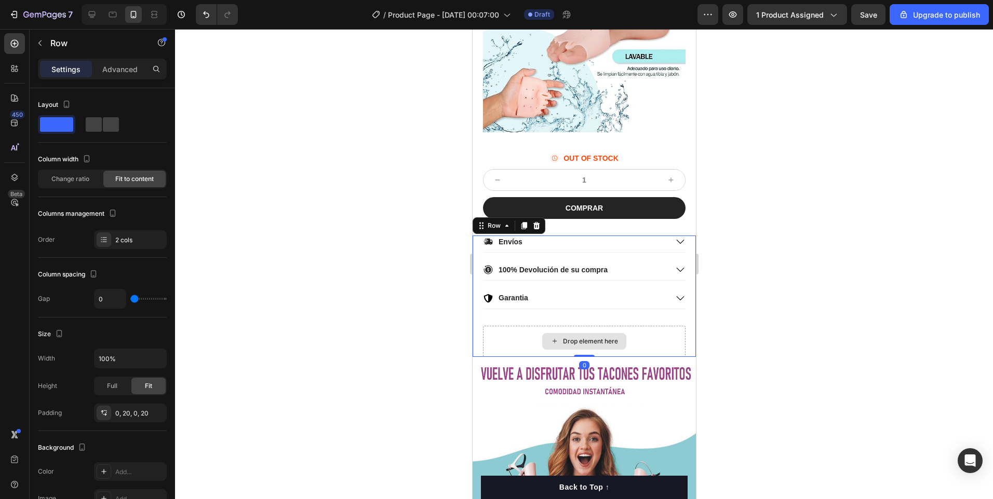
click at [664, 335] on div "Drop element here" at bounding box center [583, 341] width 202 height 31
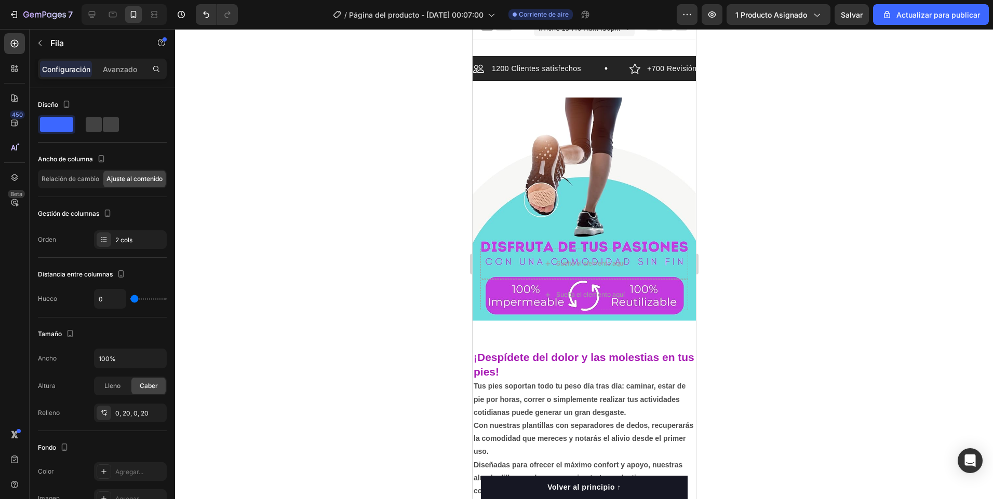
scroll to position [0, 0]
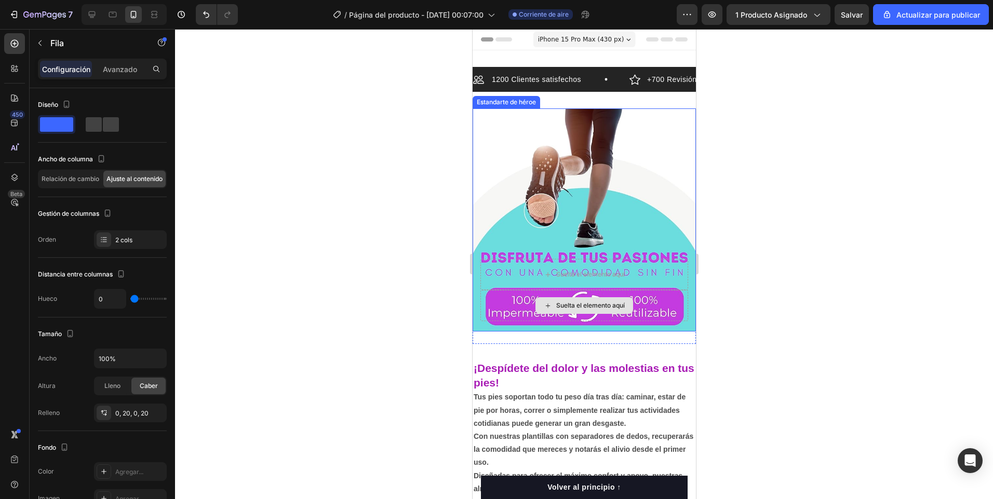
click at [677, 301] on div "Suelta el elemento aquí" at bounding box center [584, 305] width 208 height 31
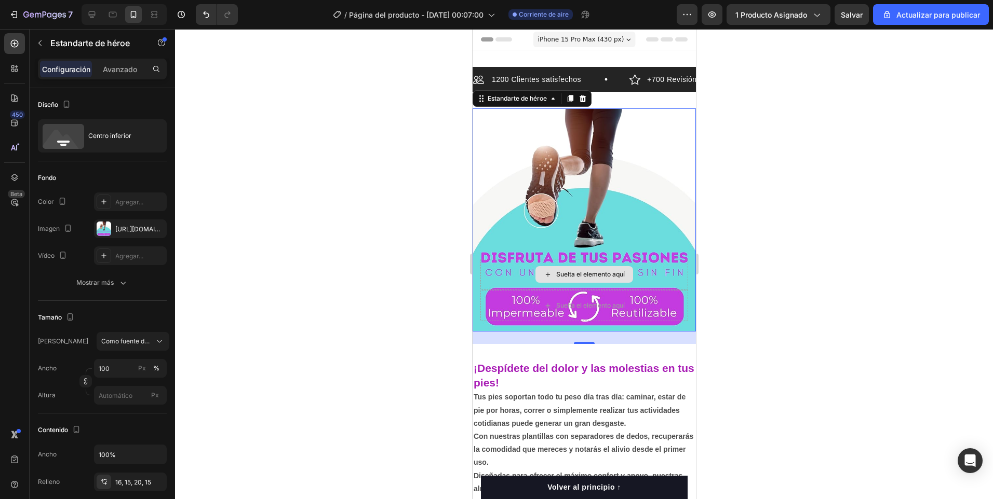
click at [674, 263] on div "Suelta el elemento aquí" at bounding box center [584, 274] width 208 height 31
click at [347, 278] on div at bounding box center [584, 264] width 818 height 470
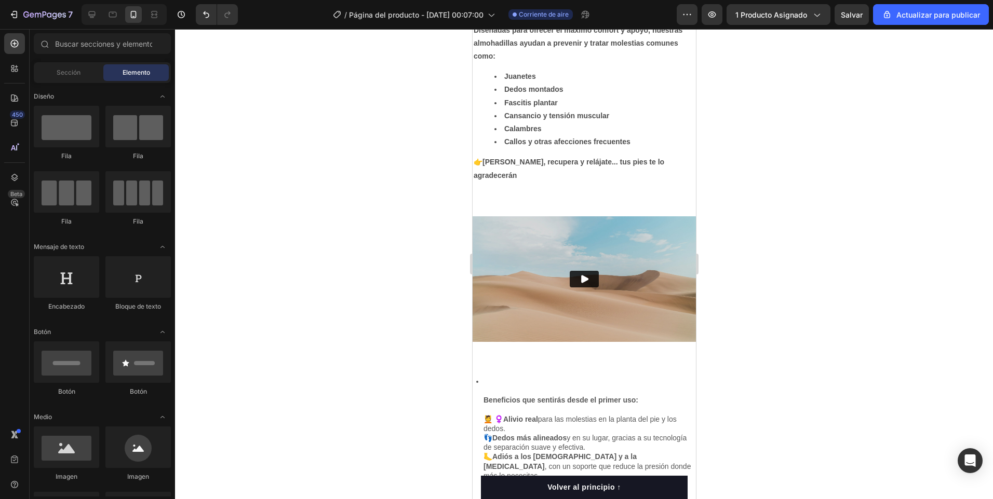
scroll to position [331, 0]
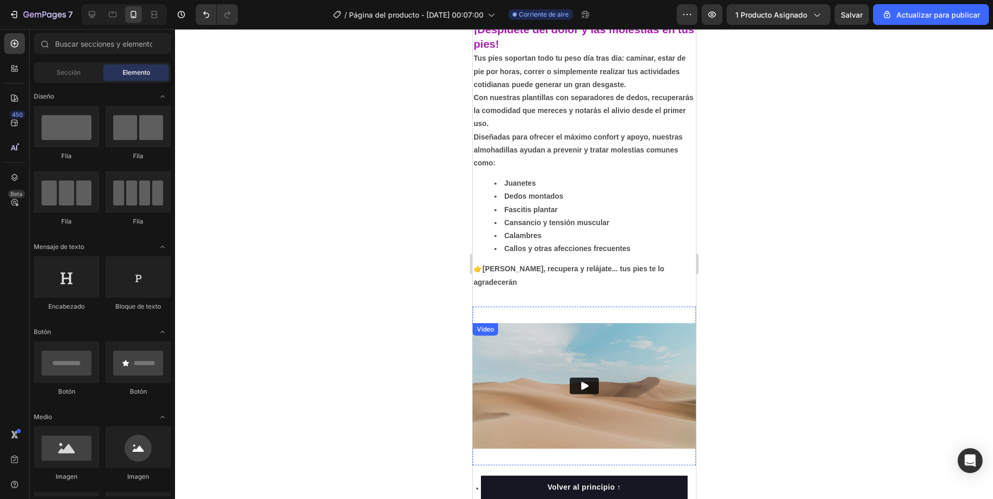
click at [669, 415] on img at bounding box center [583, 386] width 223 height 126
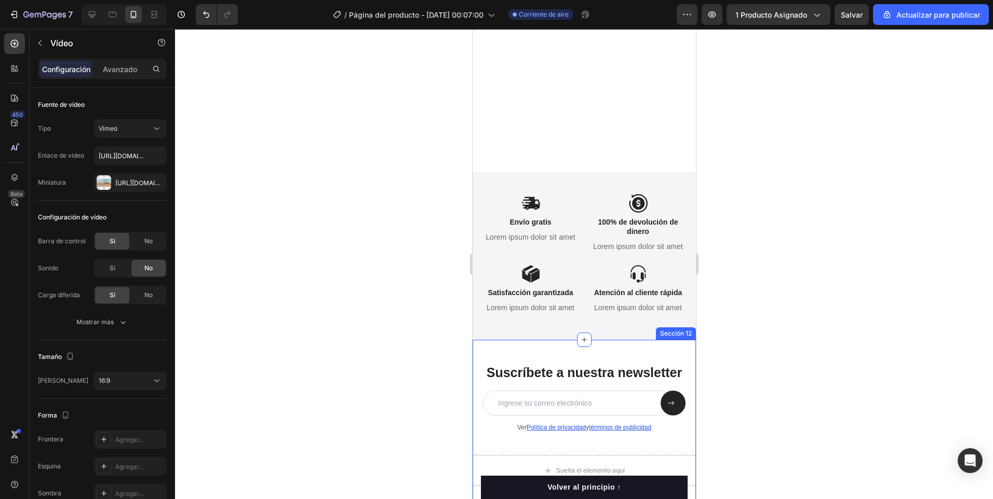
scroll to position [2336, 0]
